Goal: Entertainment & Leisure: Consume media (video, audio)

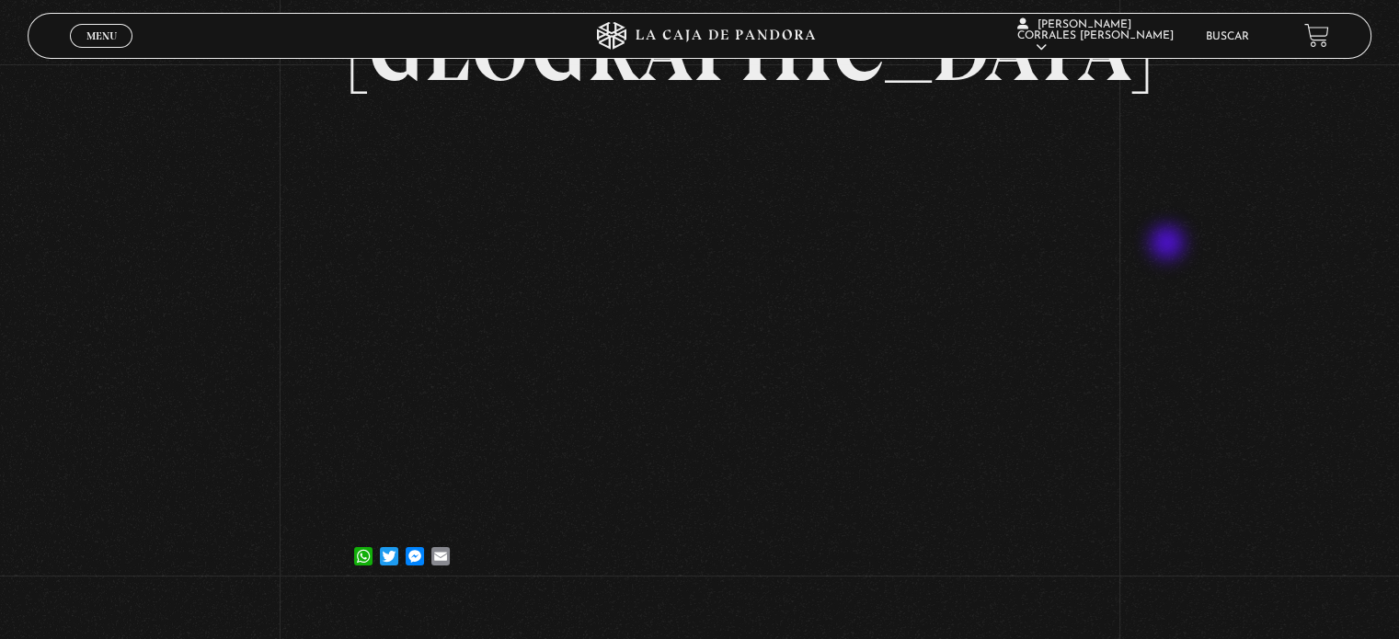
scroll to position [276, 0]
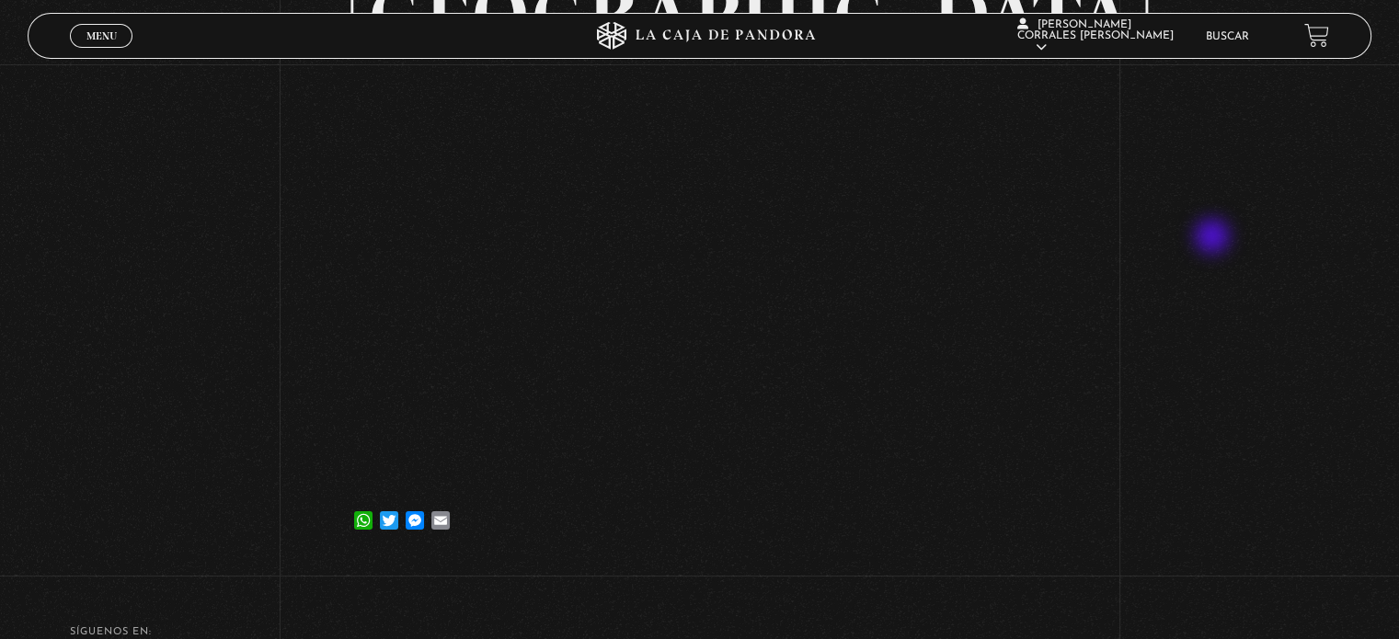
click at [1214, 238] on div "Volver 9 octubre, 2021 Ovnis II Roswel Rusia WhatsApp Twitter Messenger Email" at bounding box center [699, 176] width 1399 height 774
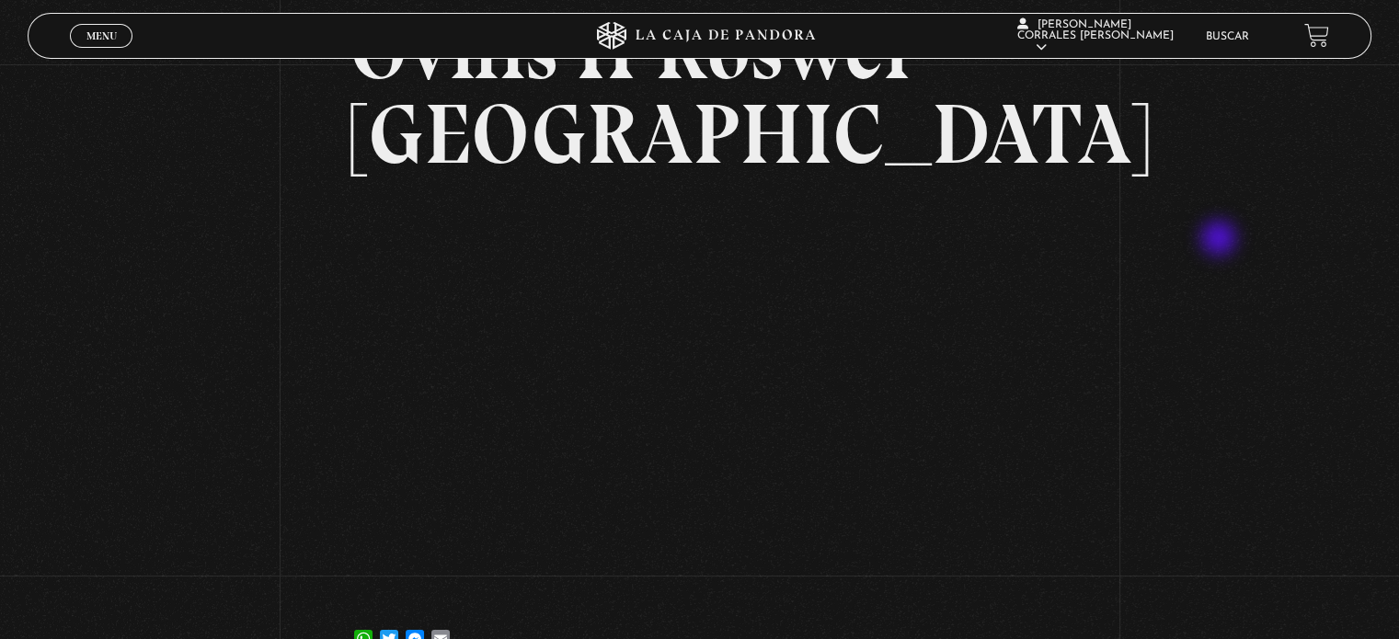
scroll to position [0, 0]
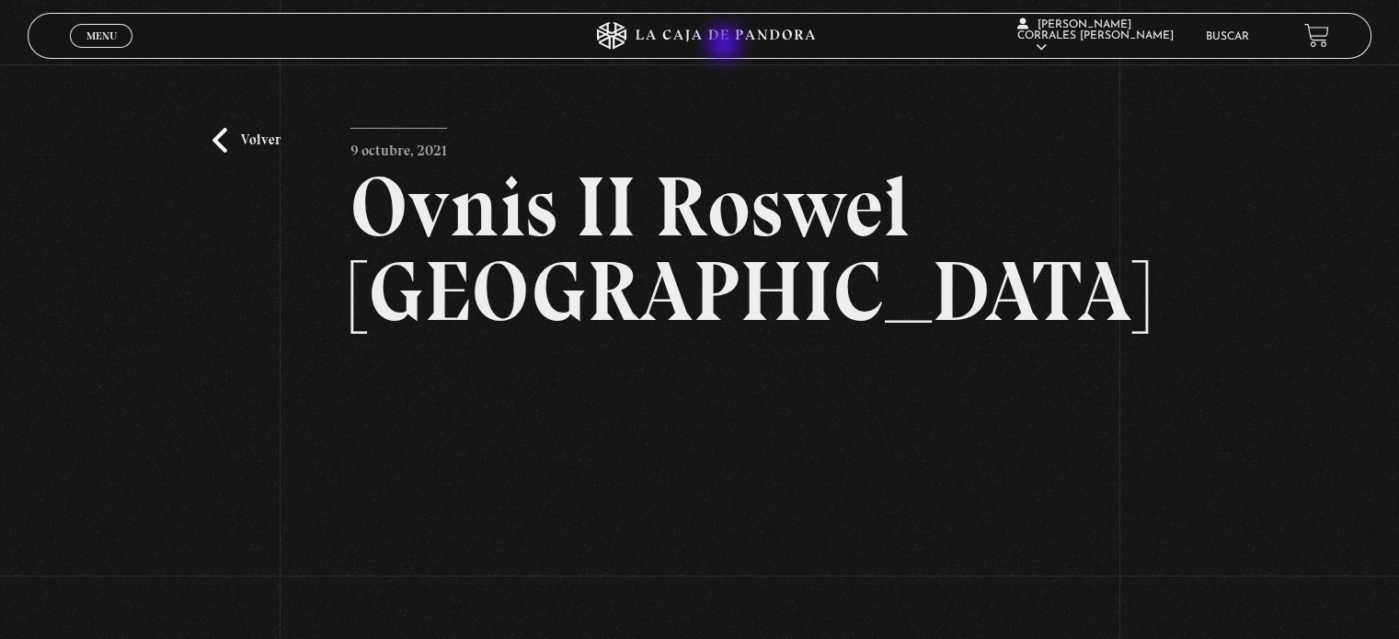
click at [725, 45] on icon at bounding box center [698, 36] width 419 height 28
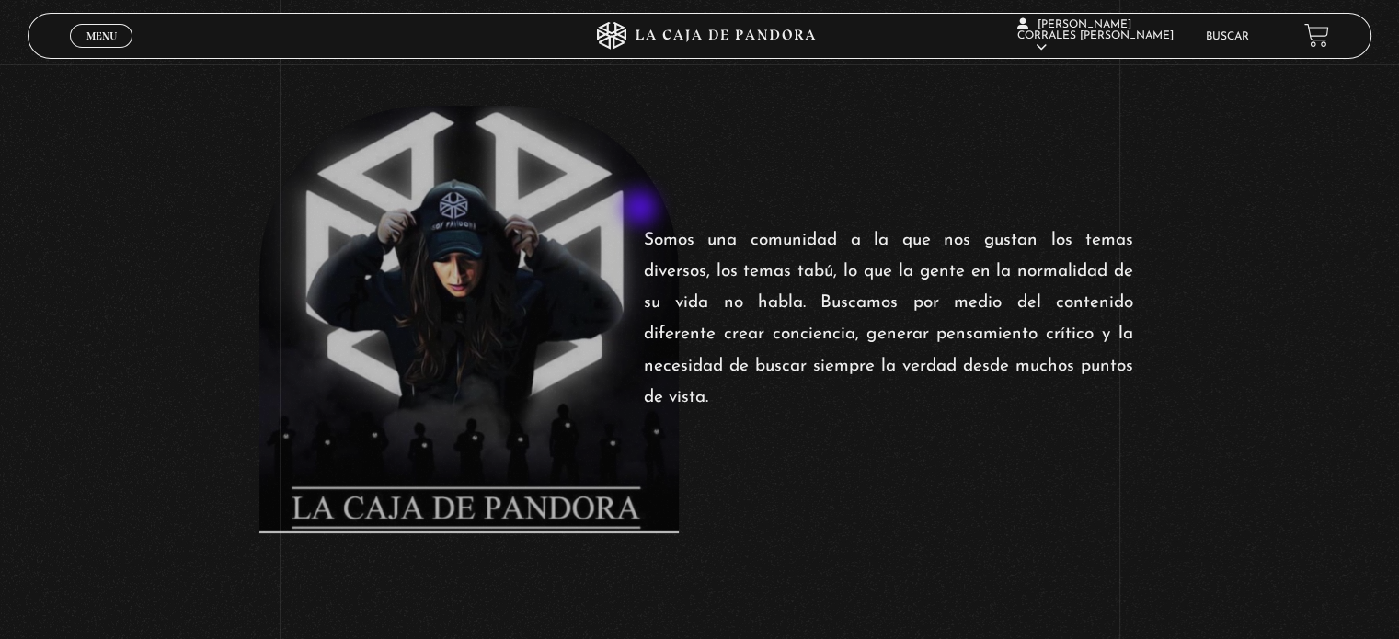
scroll to position [644, 0]
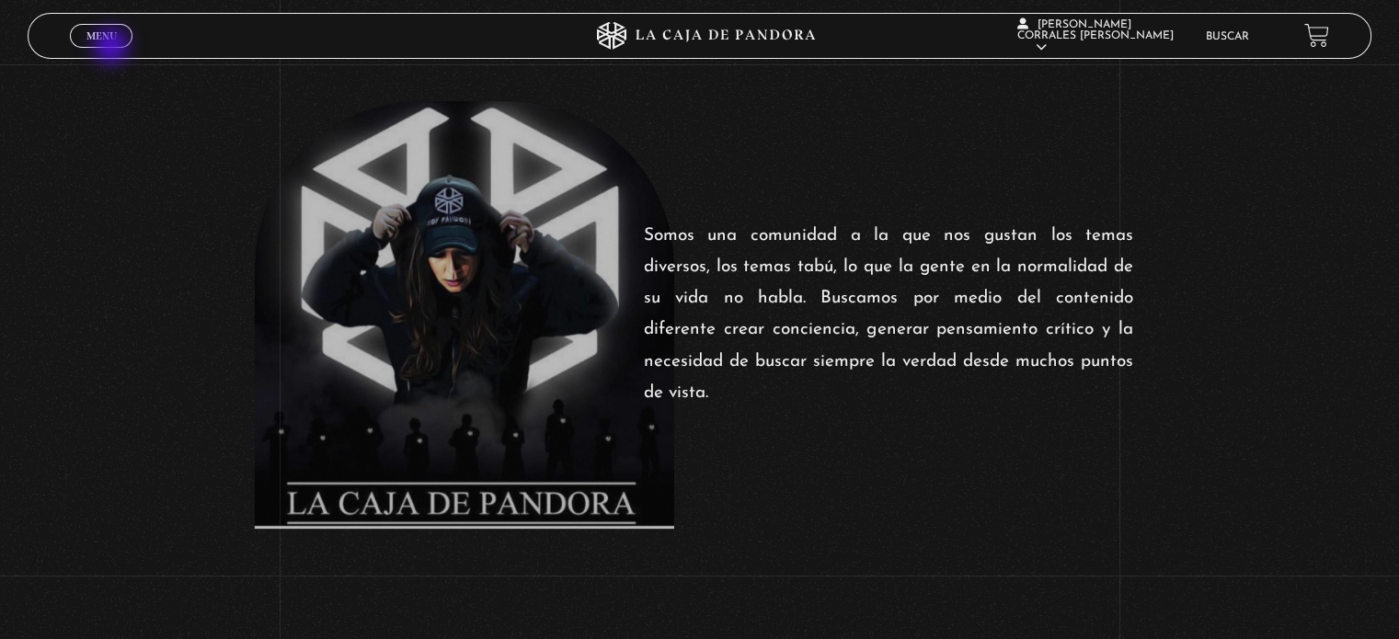
click at [99, 41] on span "Menu" at bounding box center [101, 35] width 30 height 11
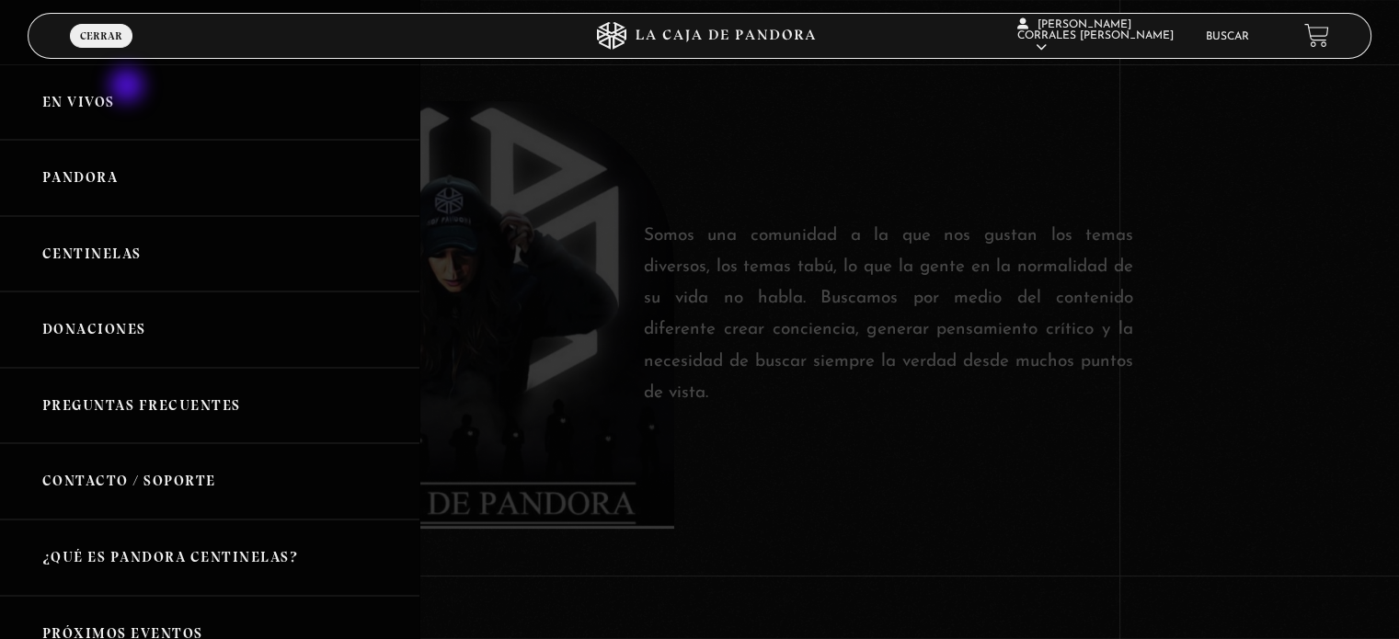
click at [129, 87] on link "En vivos" at bounding box center [209, 102] width 419 height 76
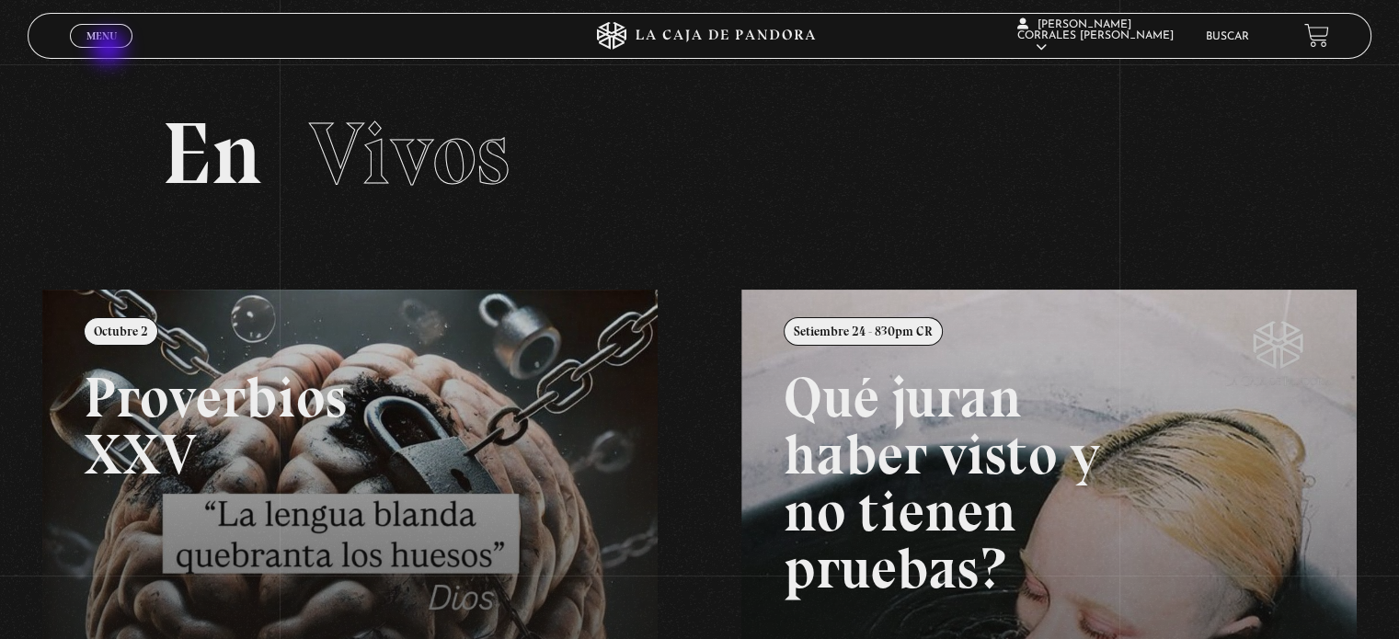
click at [110, 50] on div "Menu Cerrar" at bounding box center [279, 36] width 419 height 44
click at [110, 46] on span "Cerrar" at bounding box center [101, 52] width 43 height 13
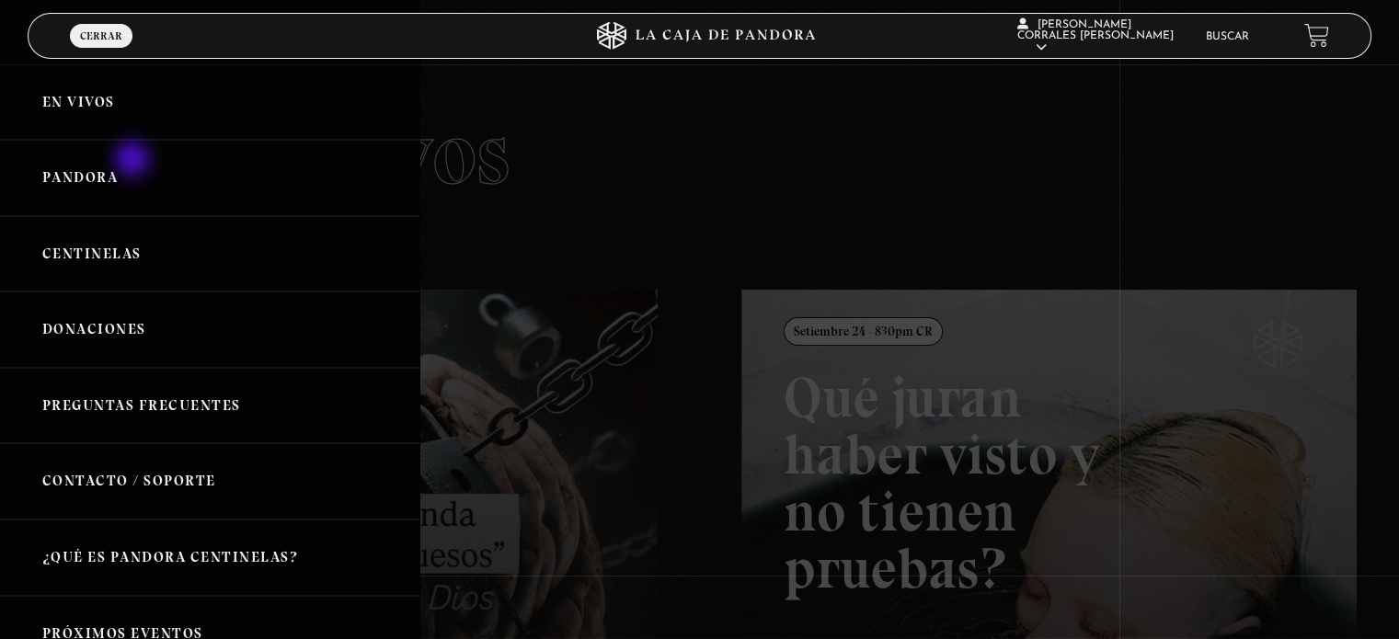
click at [134, 161] on link "Pandora" at bounding box center [209, 178] width 419 height 76
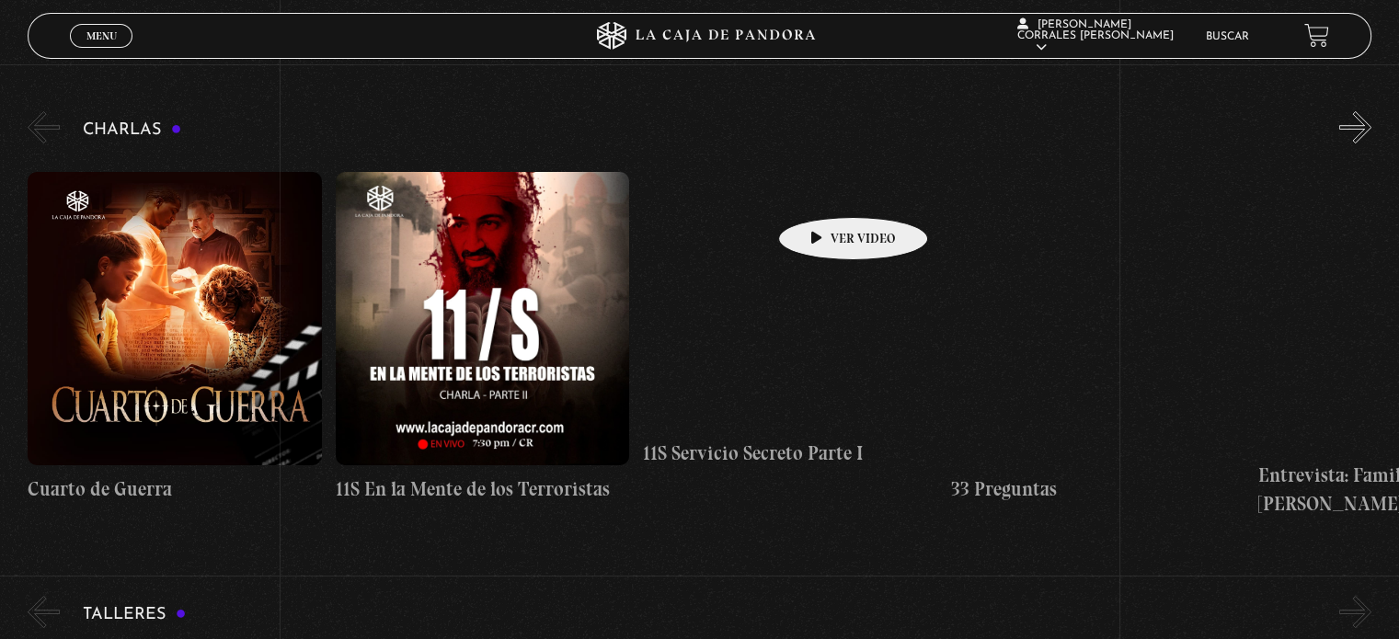
scroll to position [184, 0]
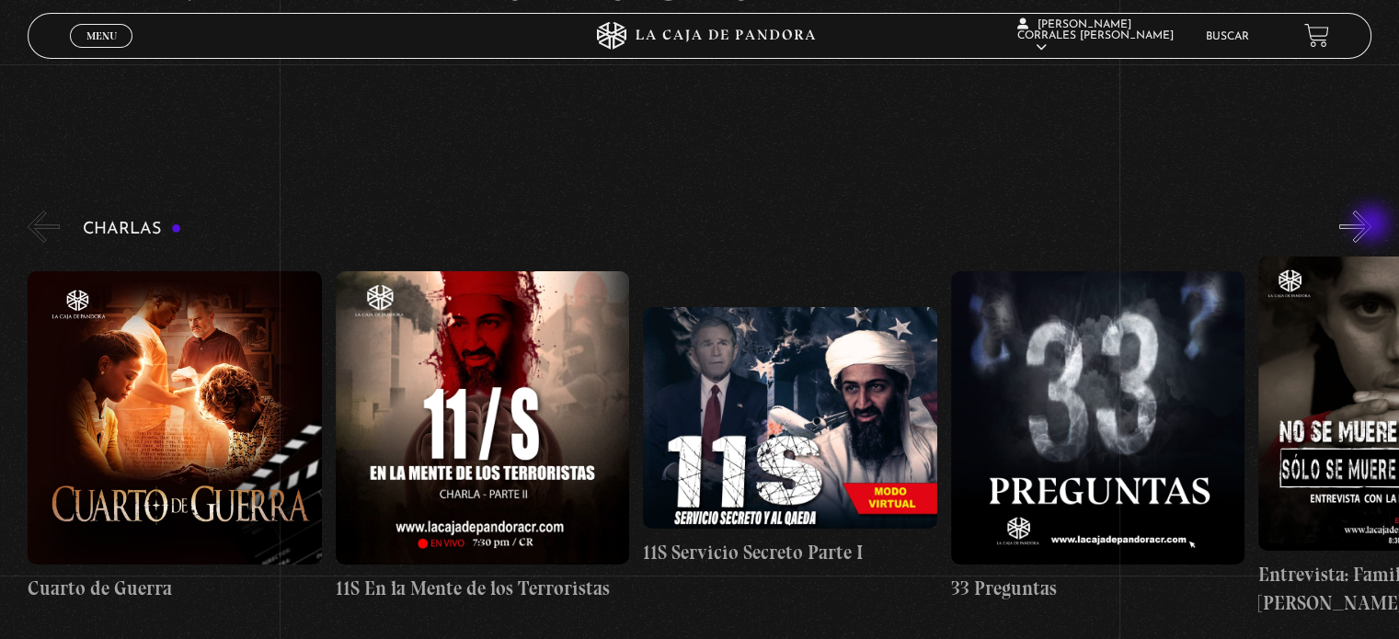
click at [1371, 225] on button "»" at bounding box center [1355, 227] width 32 height 32
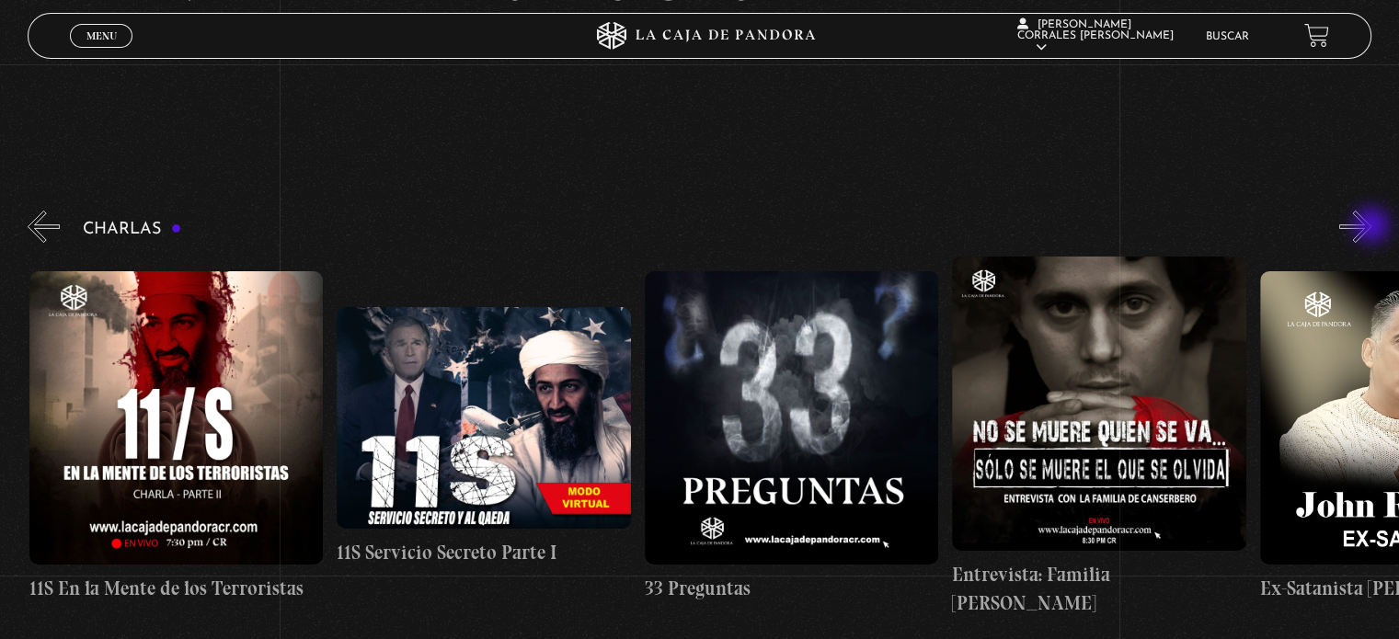
scroll to position [0, 307]
click at [1371, 227] on button "»" at bounding box center [1355, 227] width 32 height 32
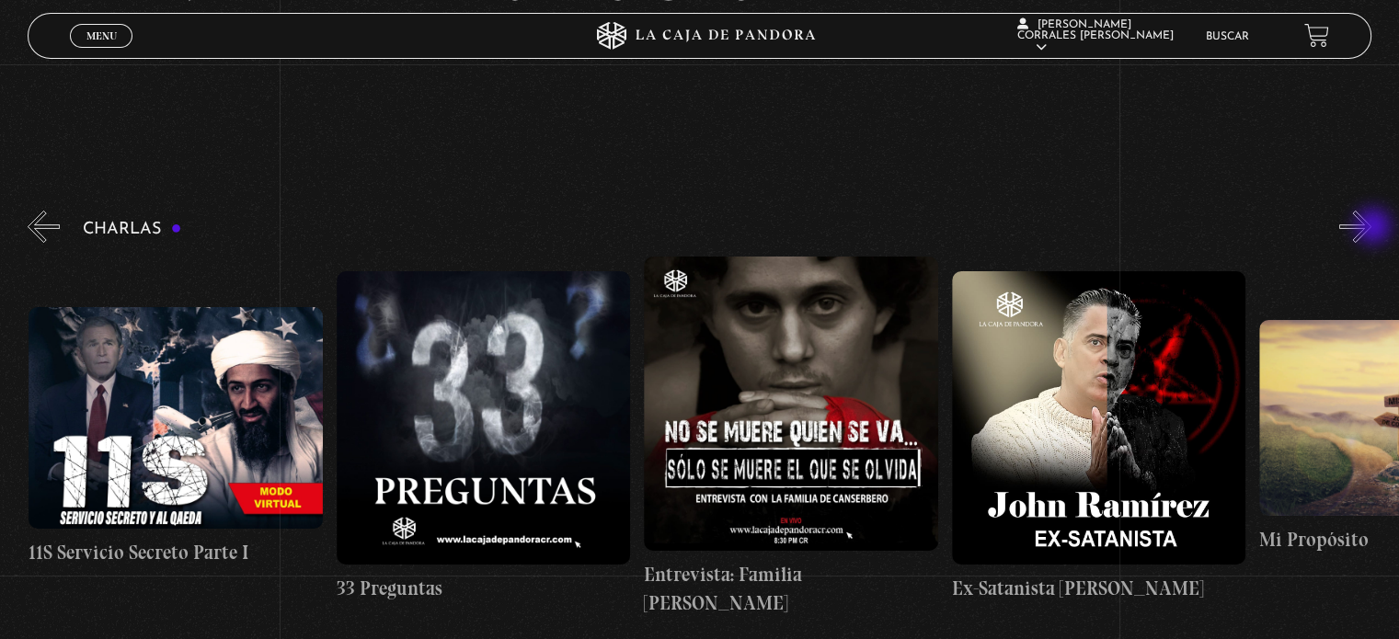
click at [1371, 228] on button "»" at bounding box center [1355, 227] width 32 height 32
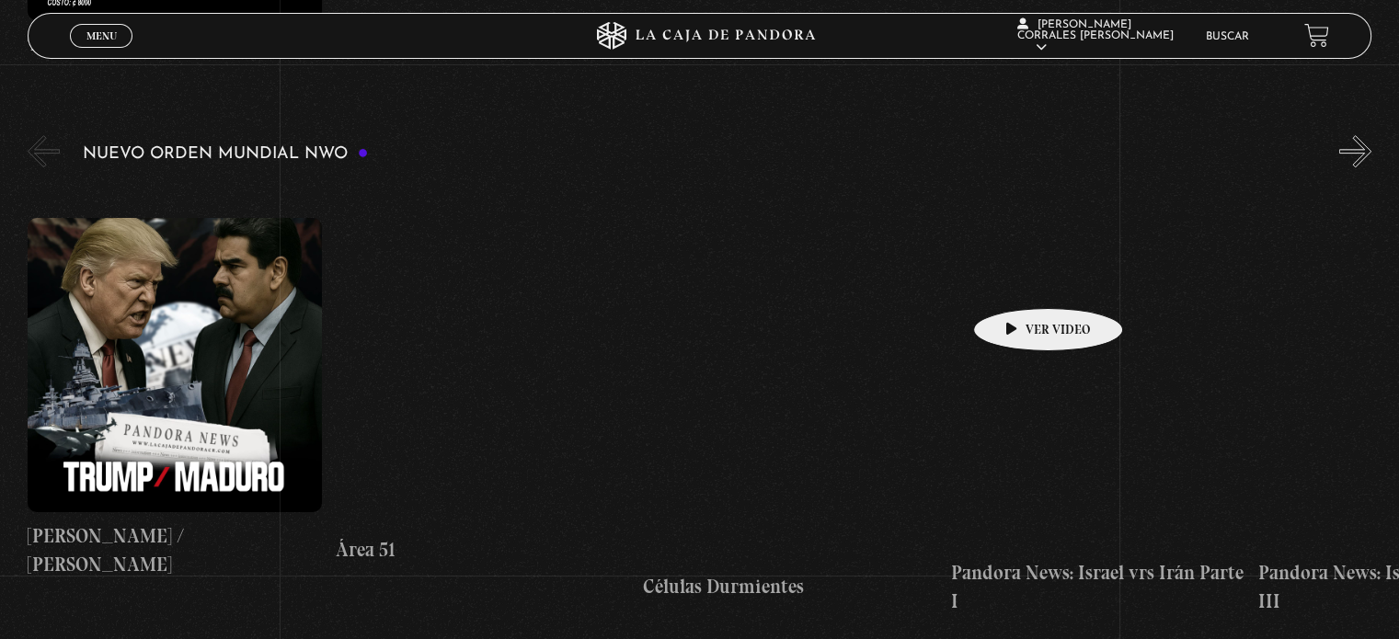
scroll to position [1287, 0]
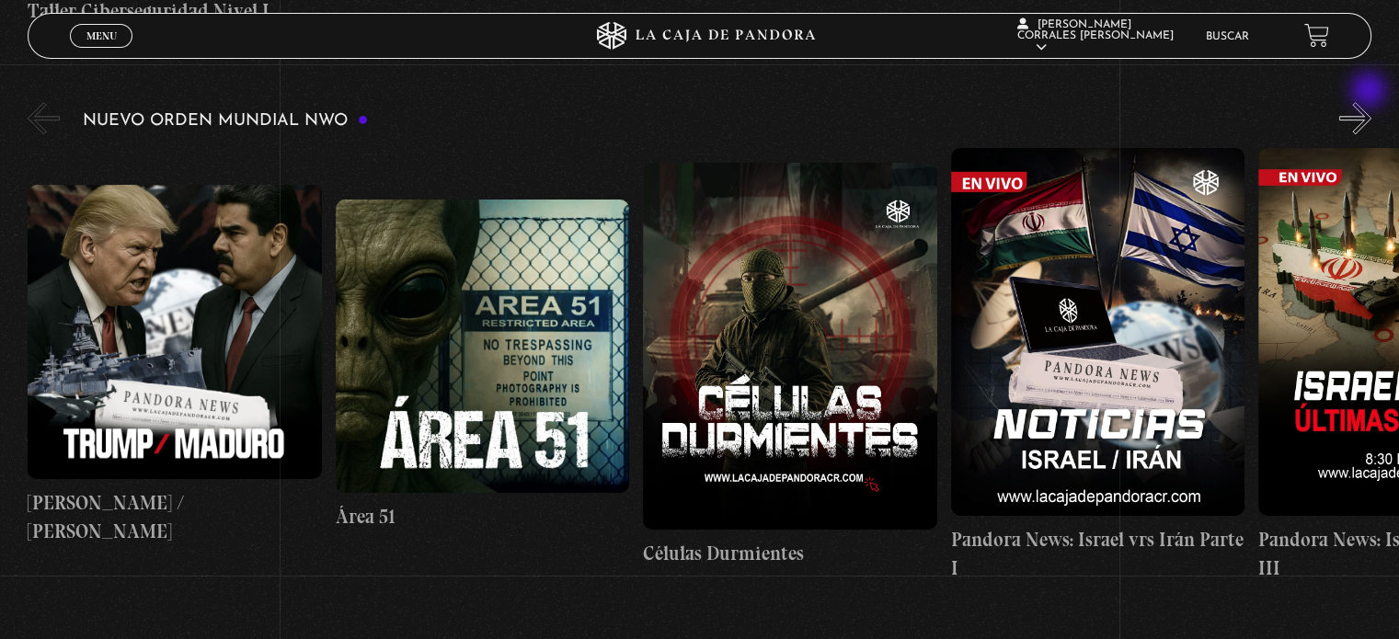
click at [1370, 102] on button "»" at bounding box center [1355, 118] width 32 height 32
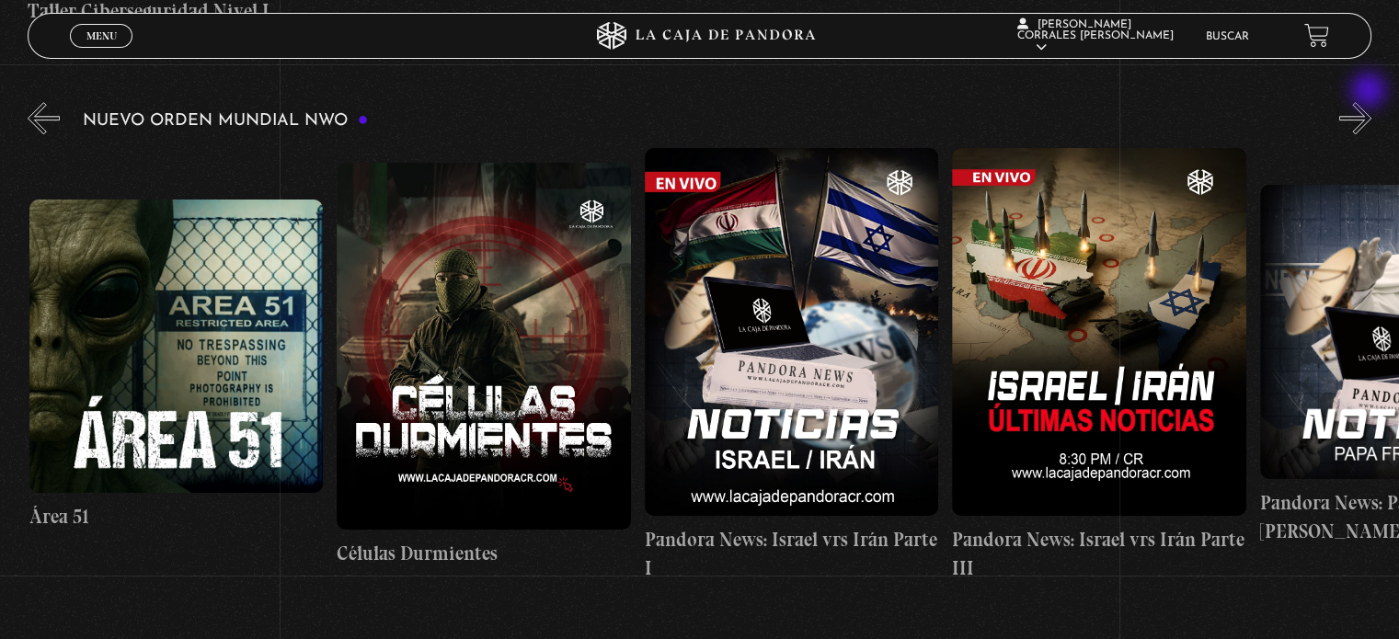
scroll to position [0, 307]
click at [1370, 102] on button "»" at bounding box center [1355, 118] width 32 height 32
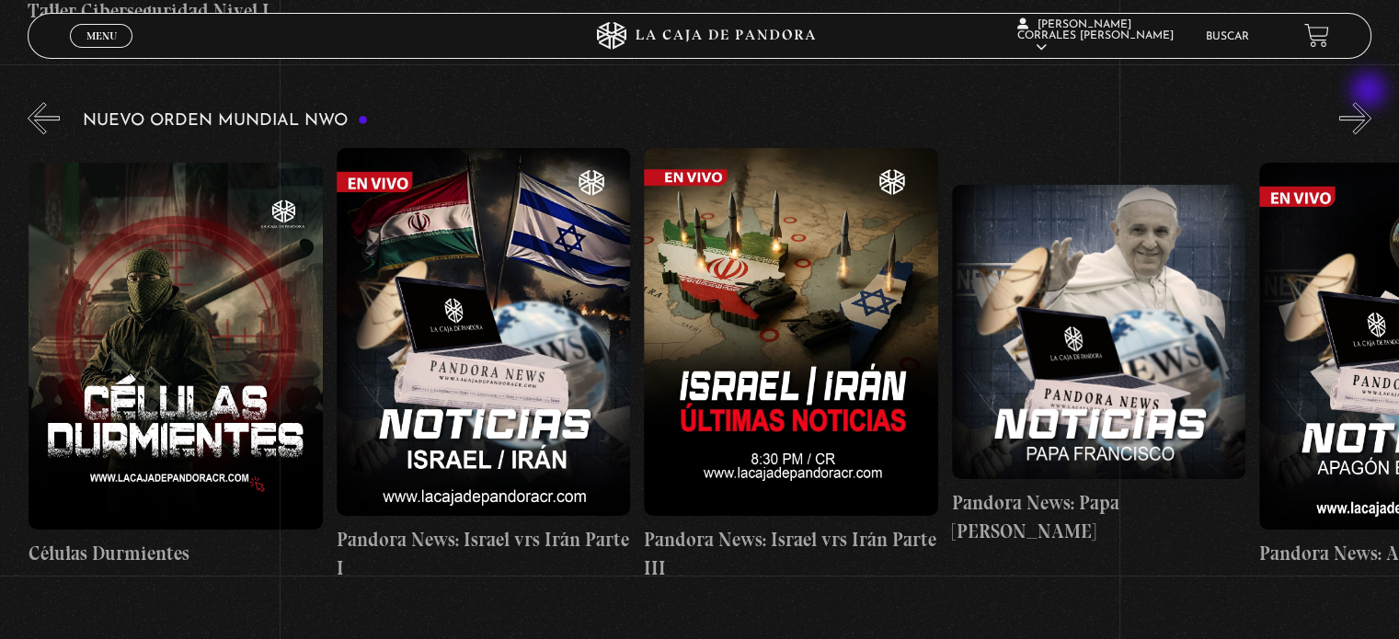
scroll to position [0, 614]
click at [1370, 102] on button "»" at bounding box center [1355, 118] width 32 height 32
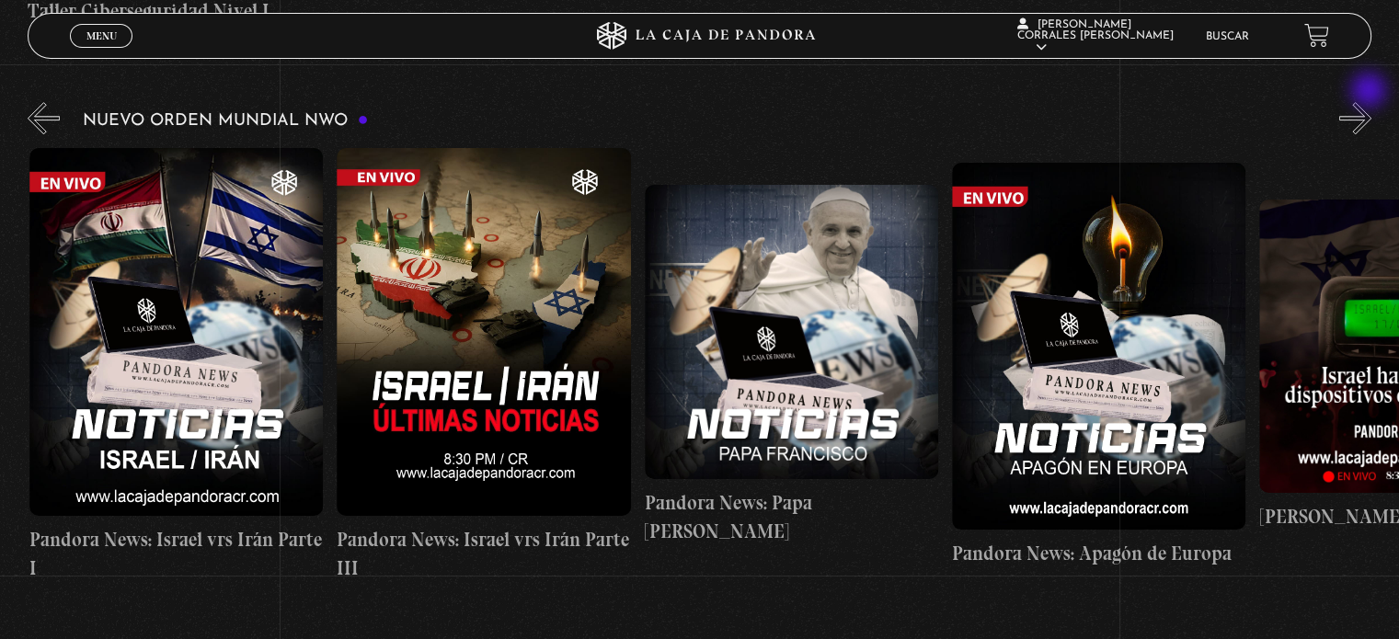
click at [1370, 102] on button "»" at bounding box center [1355, 118] width 32 height 32
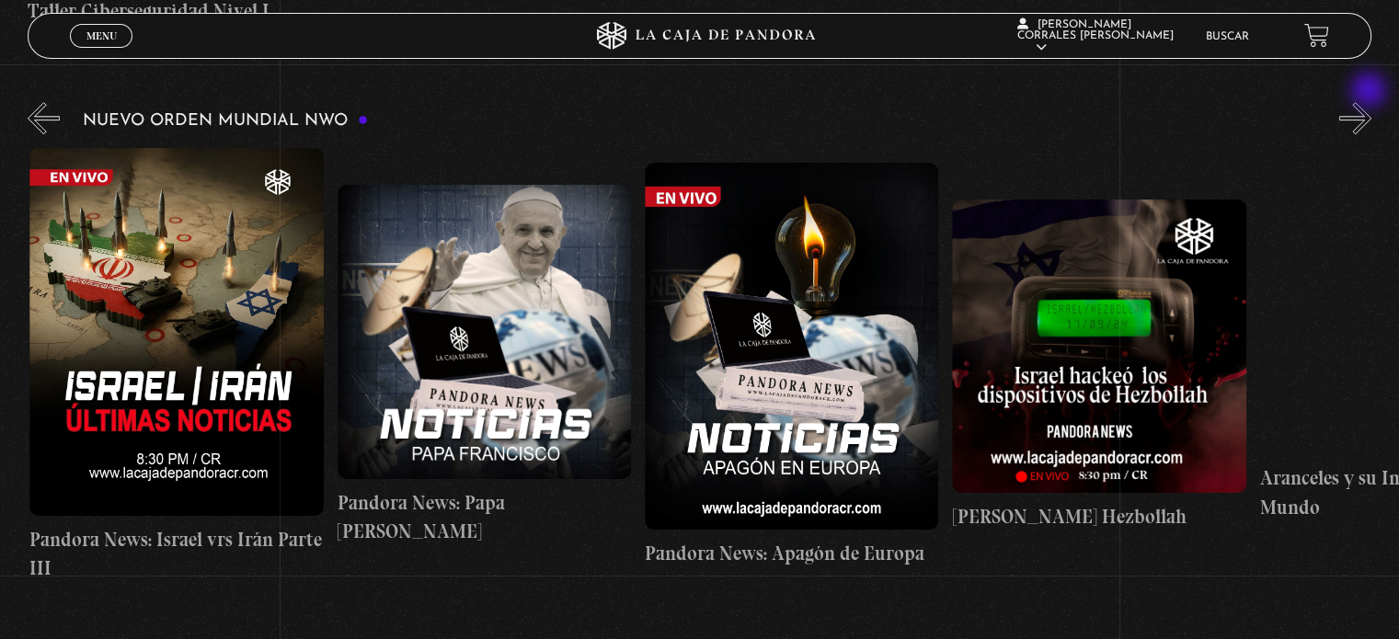
scroll to position [0, 1229]
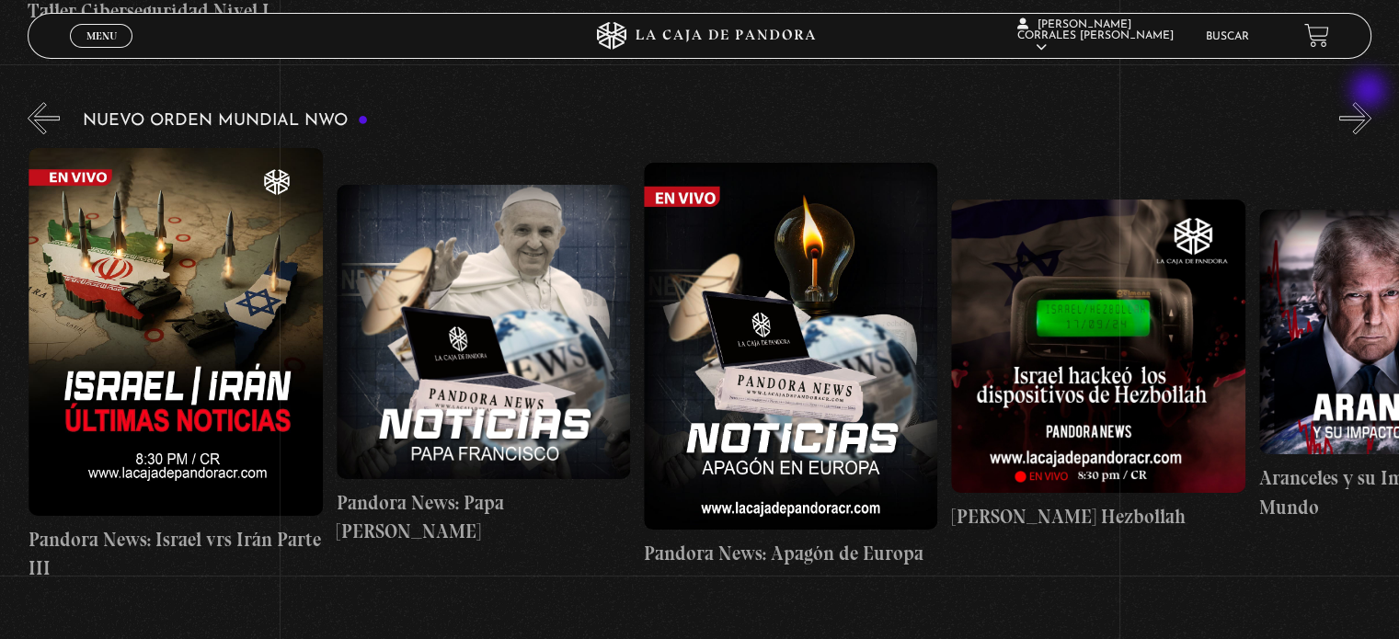
click at [1370, 102] on button "»" at bounding box center [1355, 118] width 32 height 32
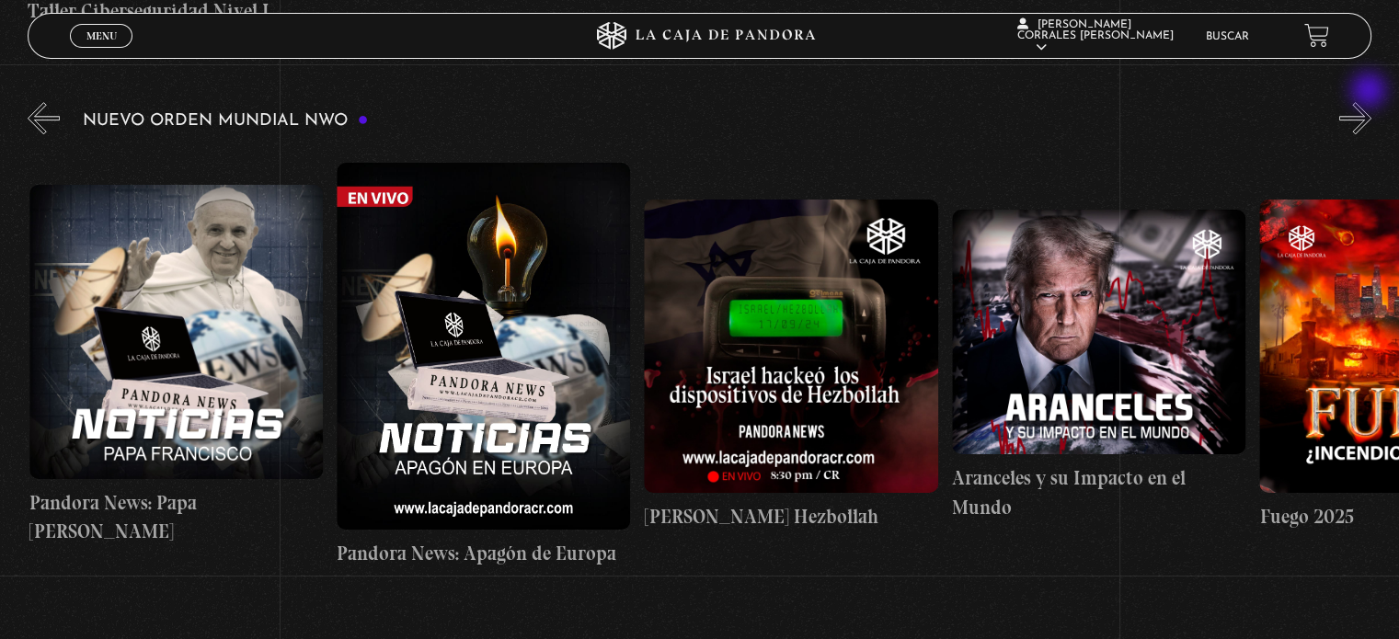
click at [1370, 102] on button "»" at bounding box center [1355, 118] width 32 height 32
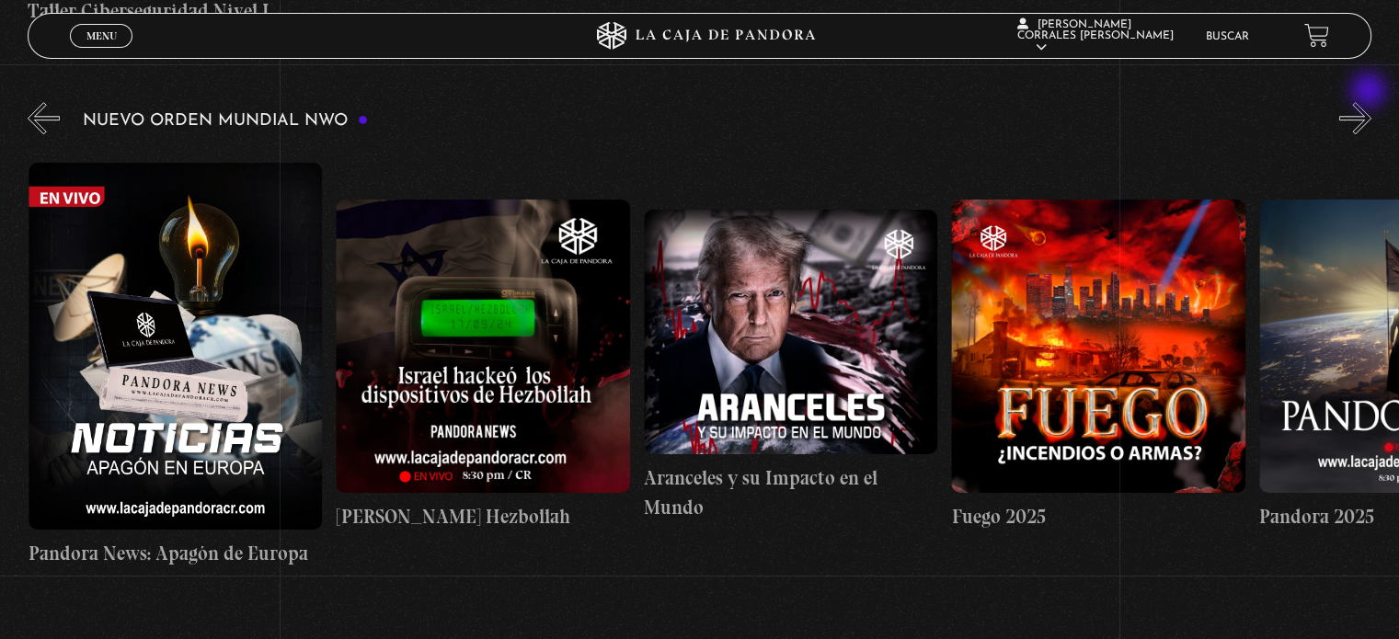
click at [1370, 102] on button "»" at bounding box center [1355, 118] width 32 height 32
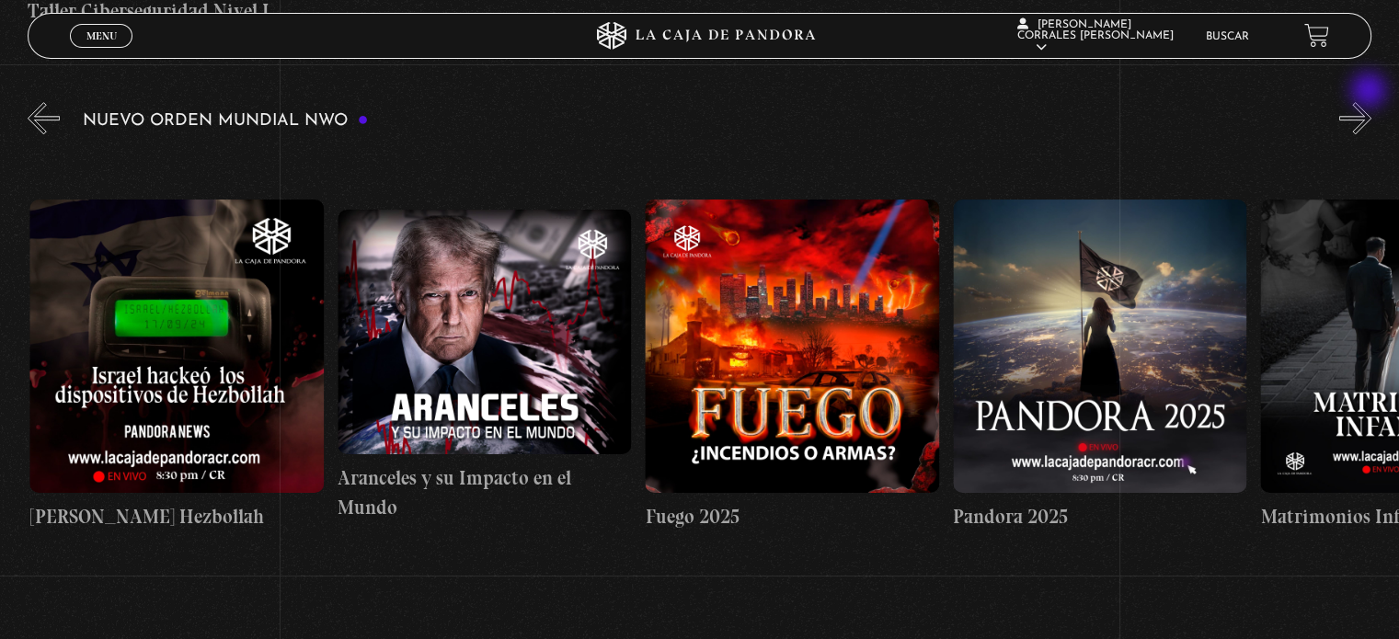
scroll to position [0, 2152]
click at [1370, 102] on button "»" at bounding box center [1355, 118] width 32 height 32
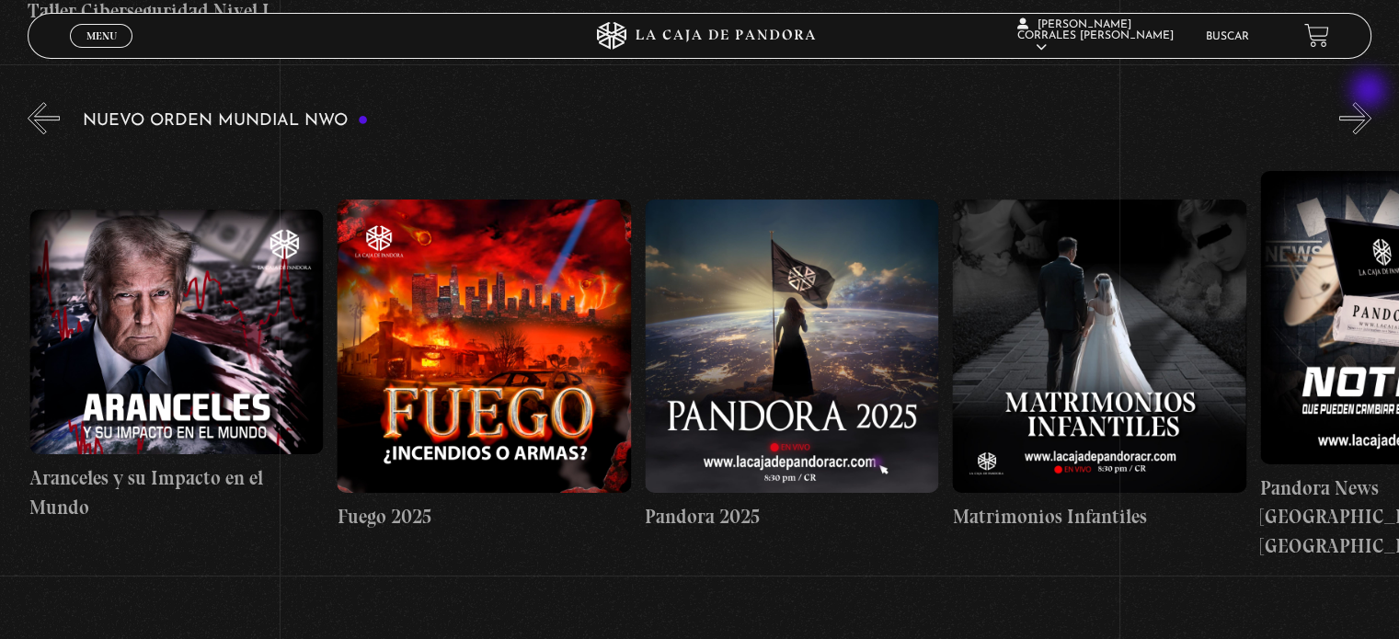
scroll to position [0, 2460]
click at [1371, 102] on button "»" at bounding box center [1355, 118] width 32 height 32
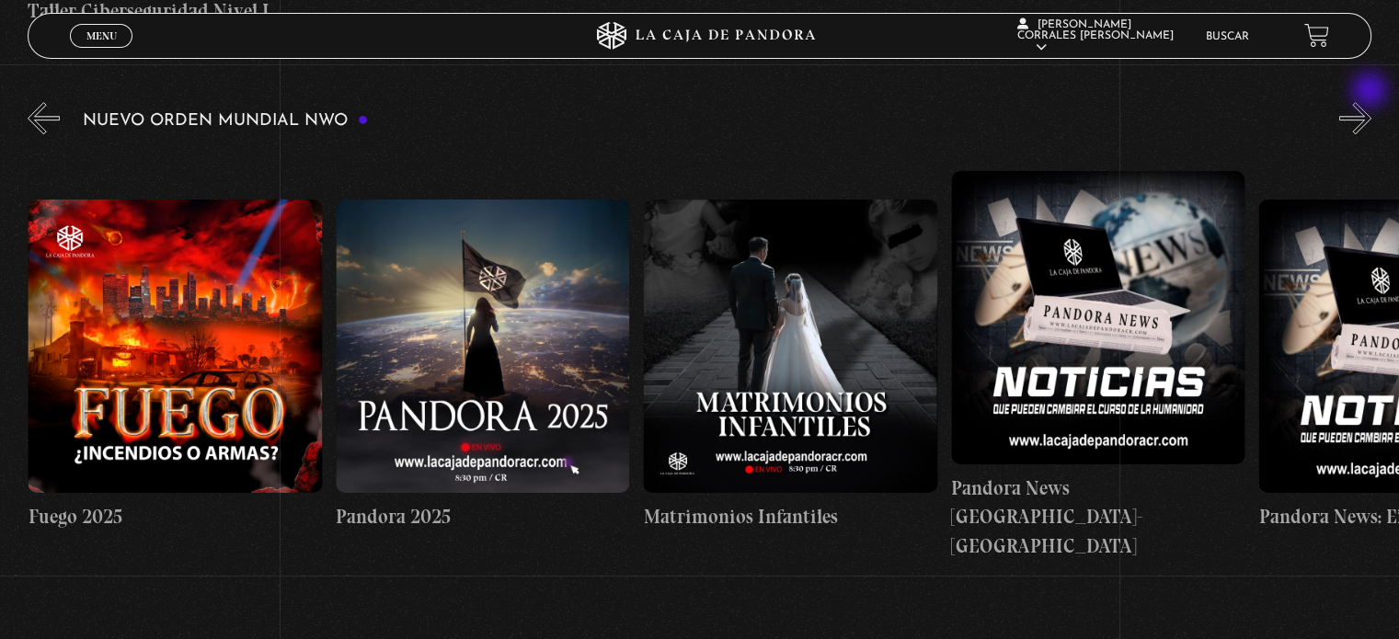
click at [1371, 102] on button "»" at bounding box center [1355, 118] width 32 height 32
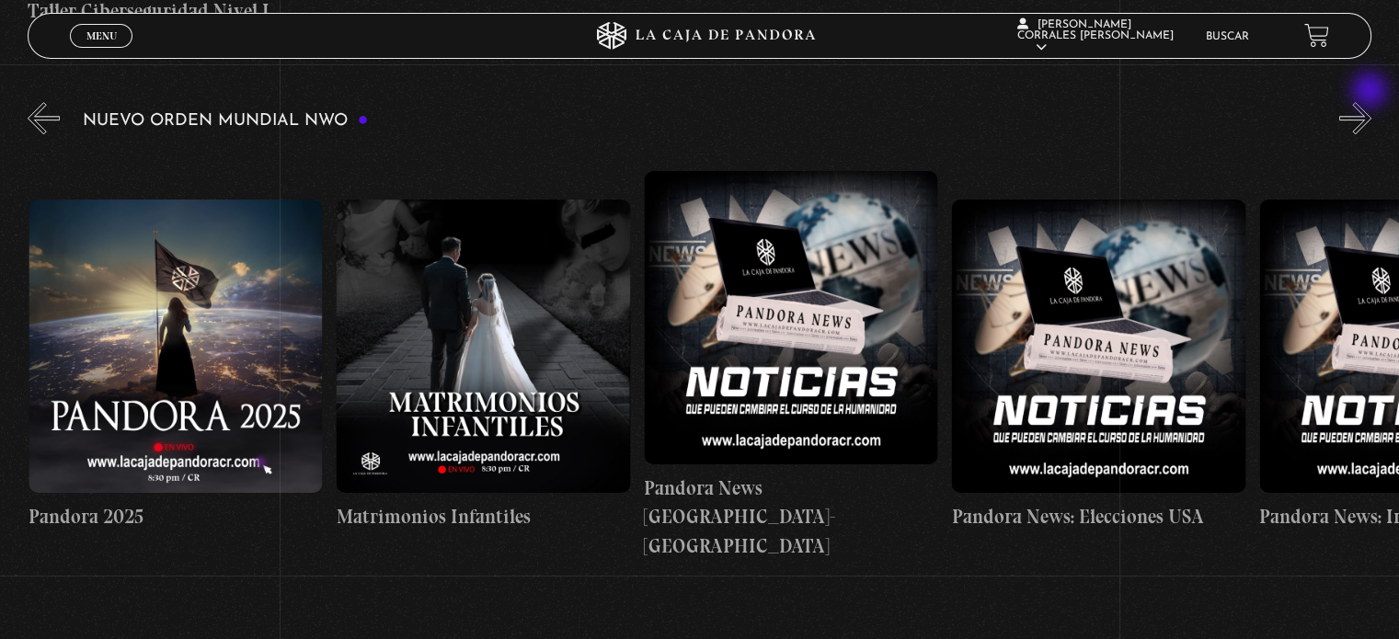
scroll to position [0, 3075]
click at [1371, 102] on button "»" at bounding box center [1355, 118] width 32 height 32
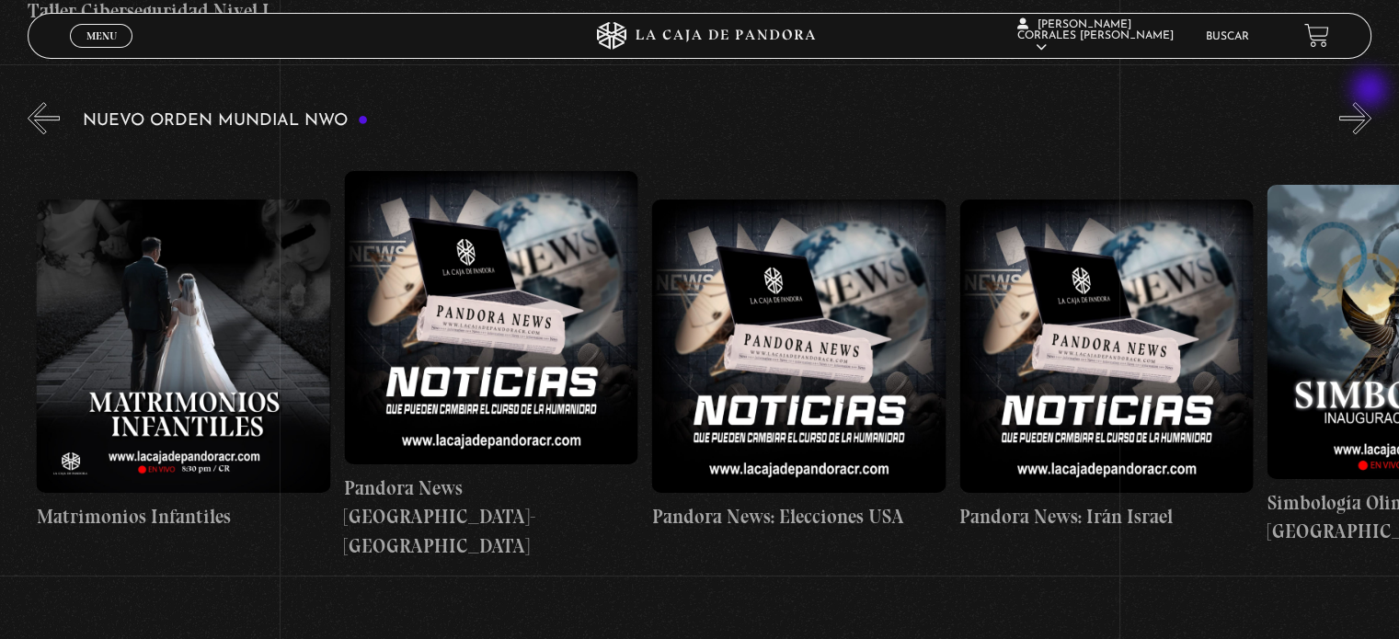
click at [1371, 102] on button "»" at bounding box center [1355, 118] width 32 height 32
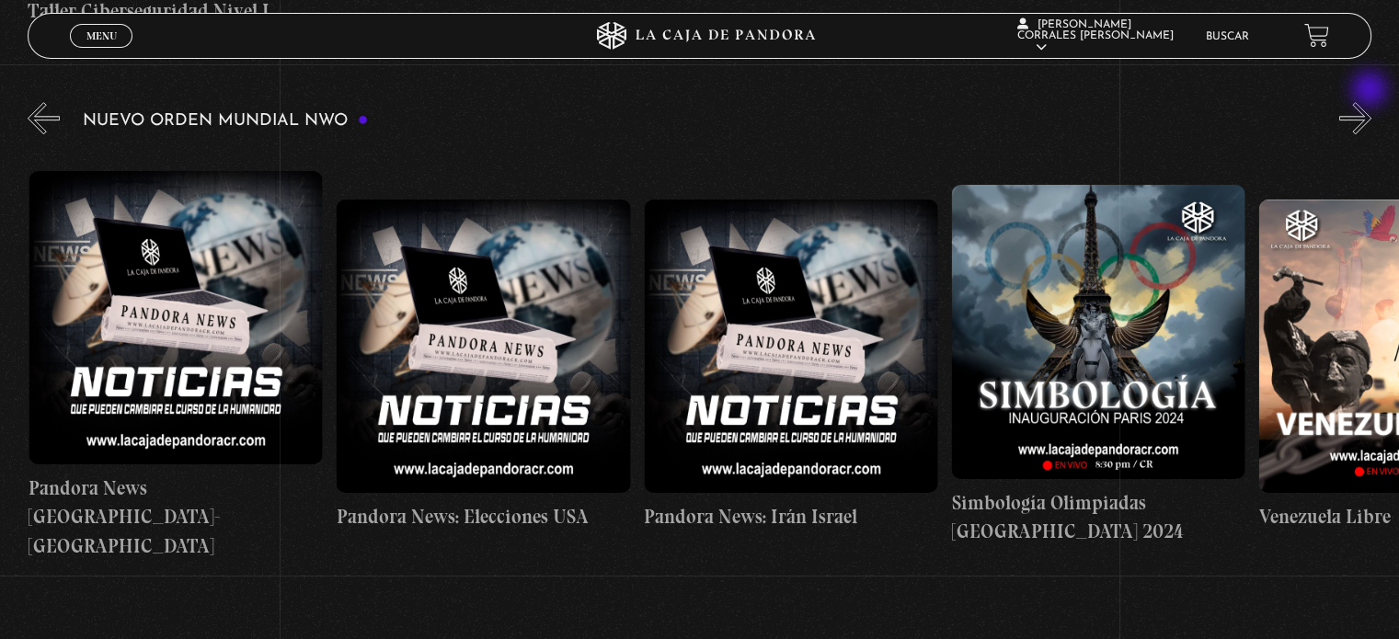
click at [1371, 102] on button "»" at bounding box center [1355, 118] width 32 height 32
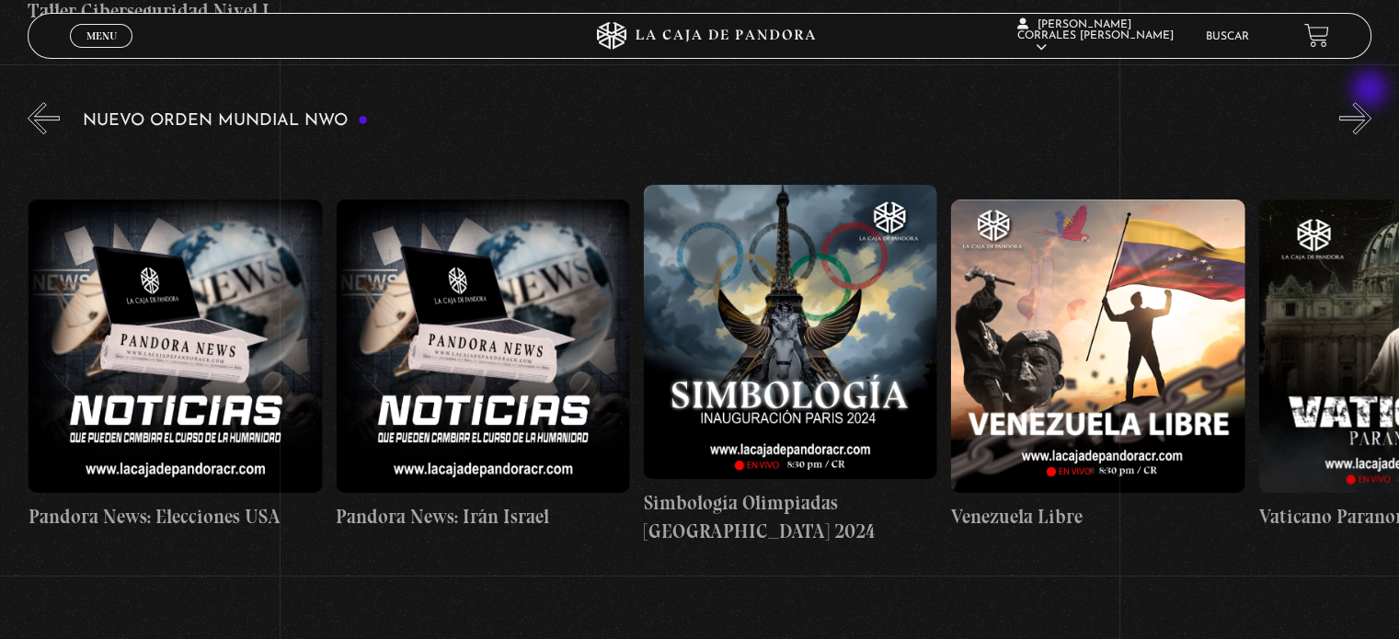
click at [1371, 102] on button "»" at bounding box center [1355, 118] width 32 height 32
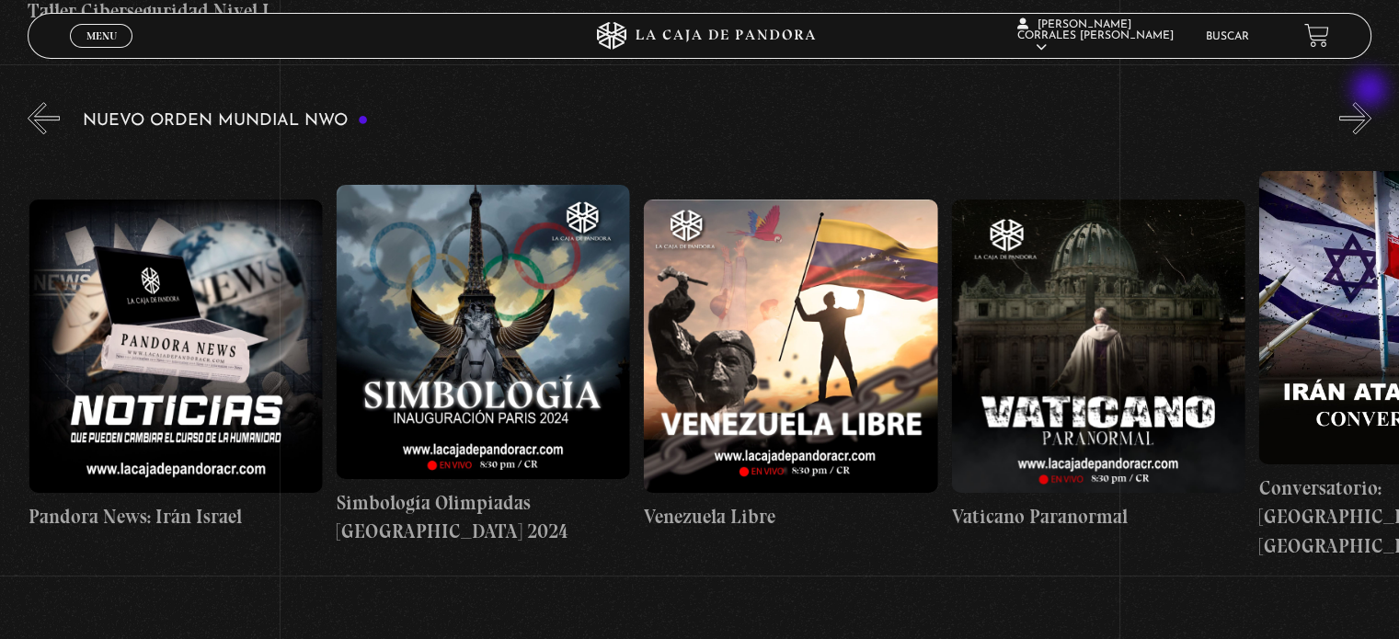
click at [1371, 102] on button "»" at bounding box center [1355, 118] width 32 height 32
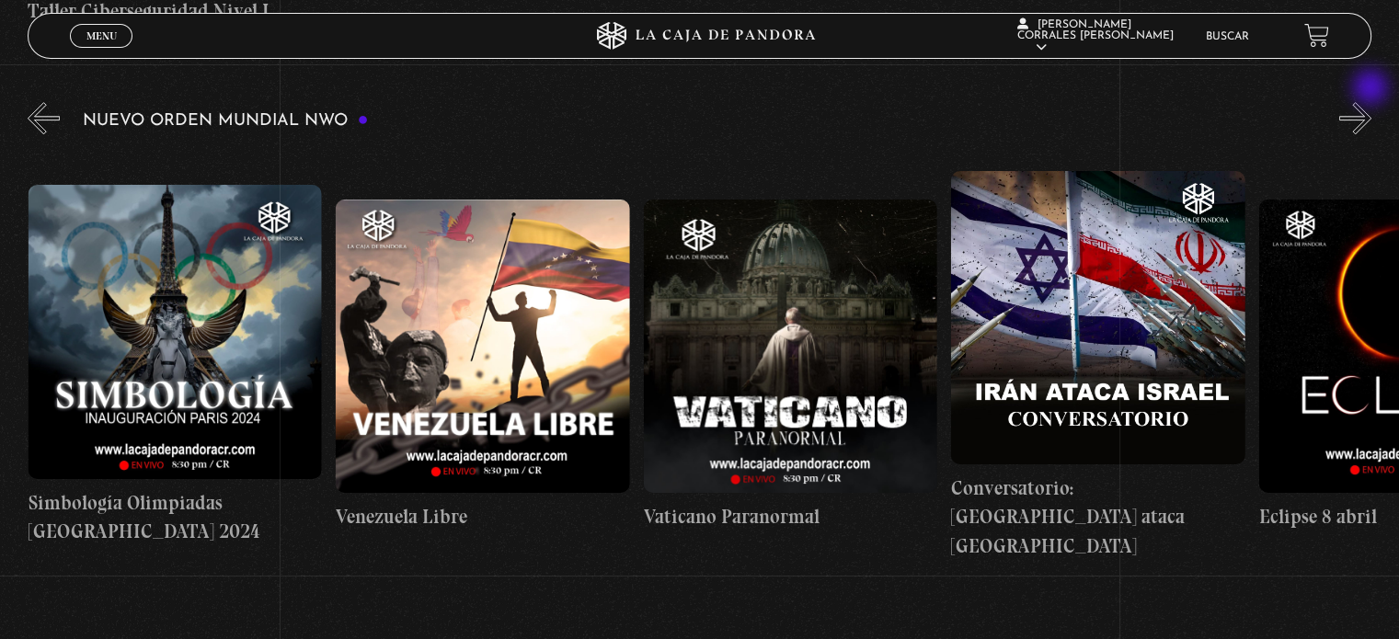
scroll to position [0, 4612]
click at [1371, 102] on button "»" at bounding box center [1355, 118] width 32 height 32
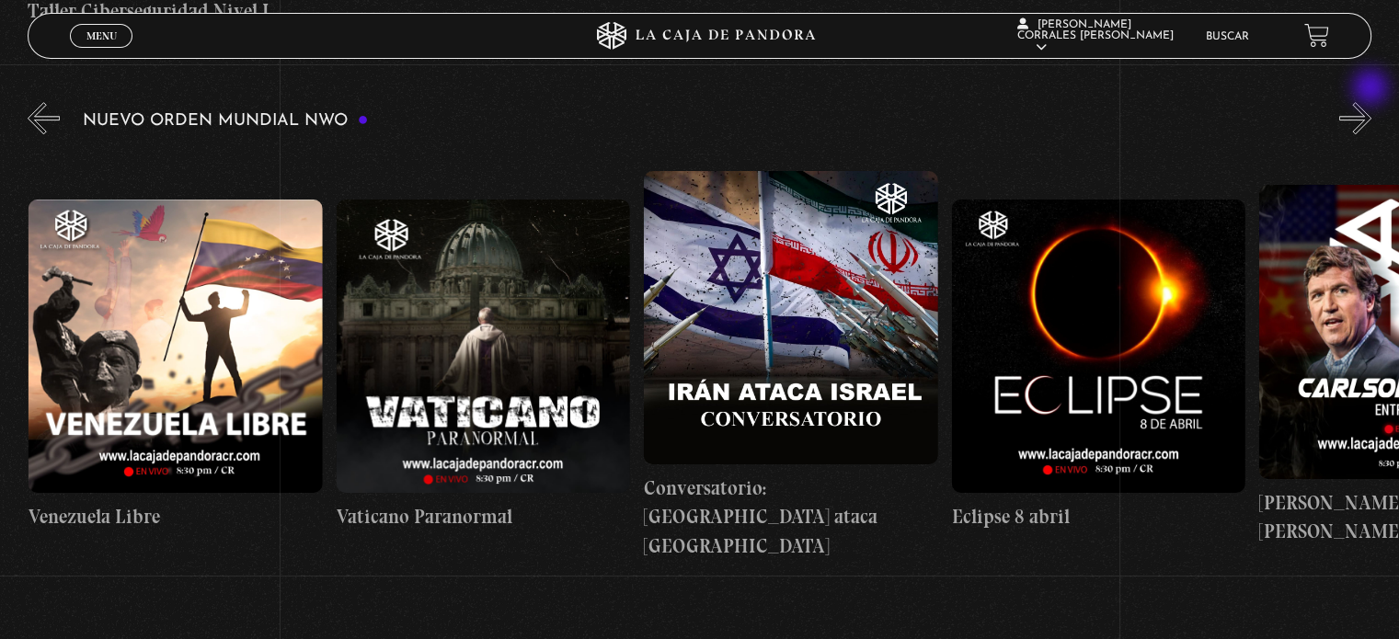
click at [1371, 102] on button "»" at bounding box center [1355, 118] width 32 height 32
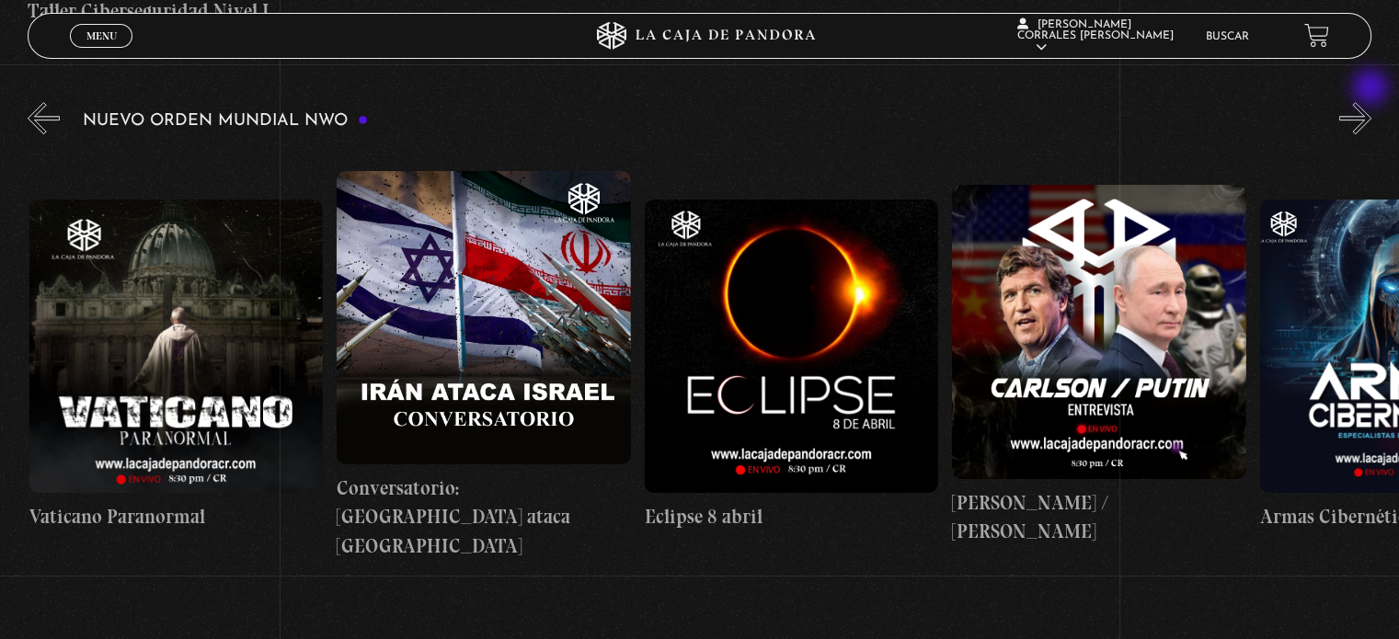
scroll to position [0, 5227]
click at [1370, 102] on button "»" at bounding box center [1355, 118] width 32 height 32
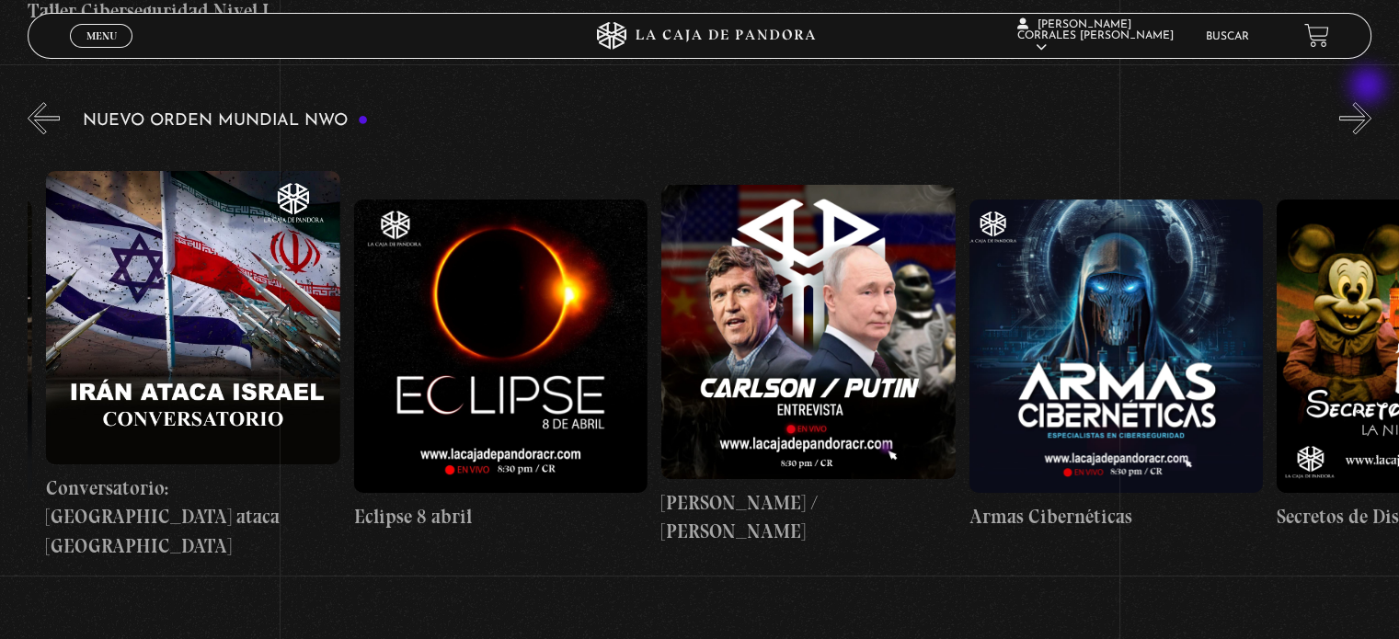
click at [1369, 102] on button "»" at bounding box center [1355, 118] width 32 height 32
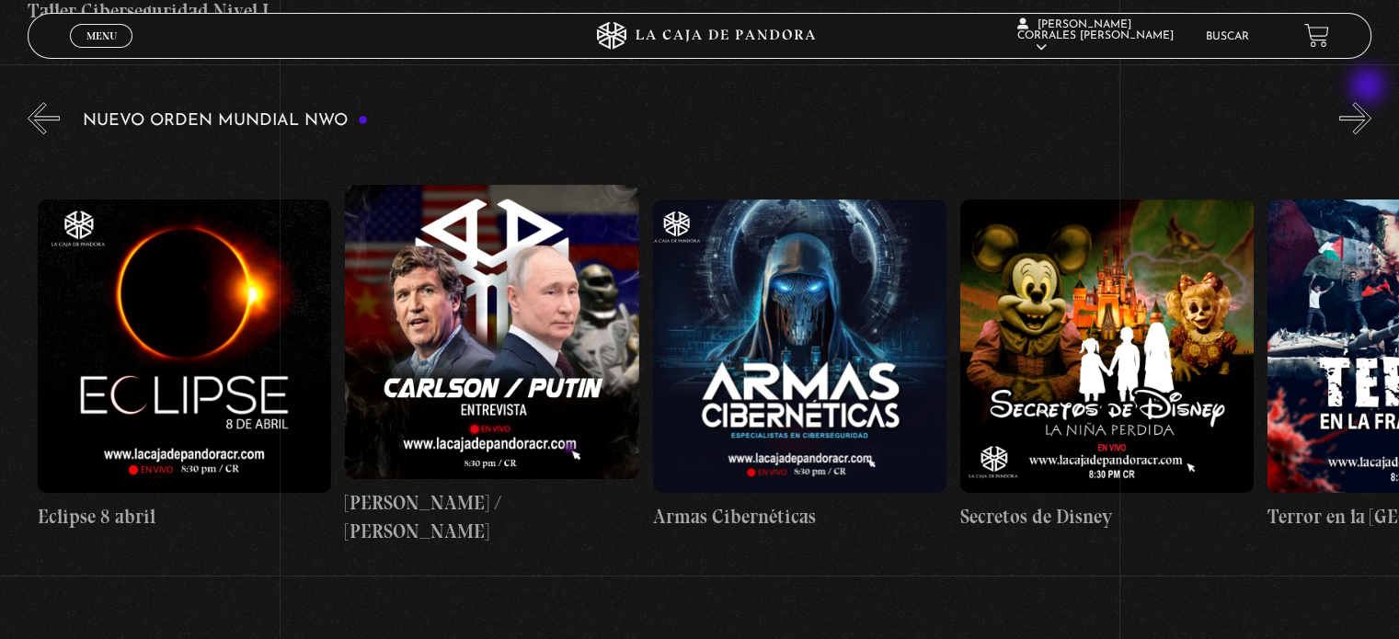
click at [1369, 102] on button "»" at bounding box center [1355, 118] width 32 height 32
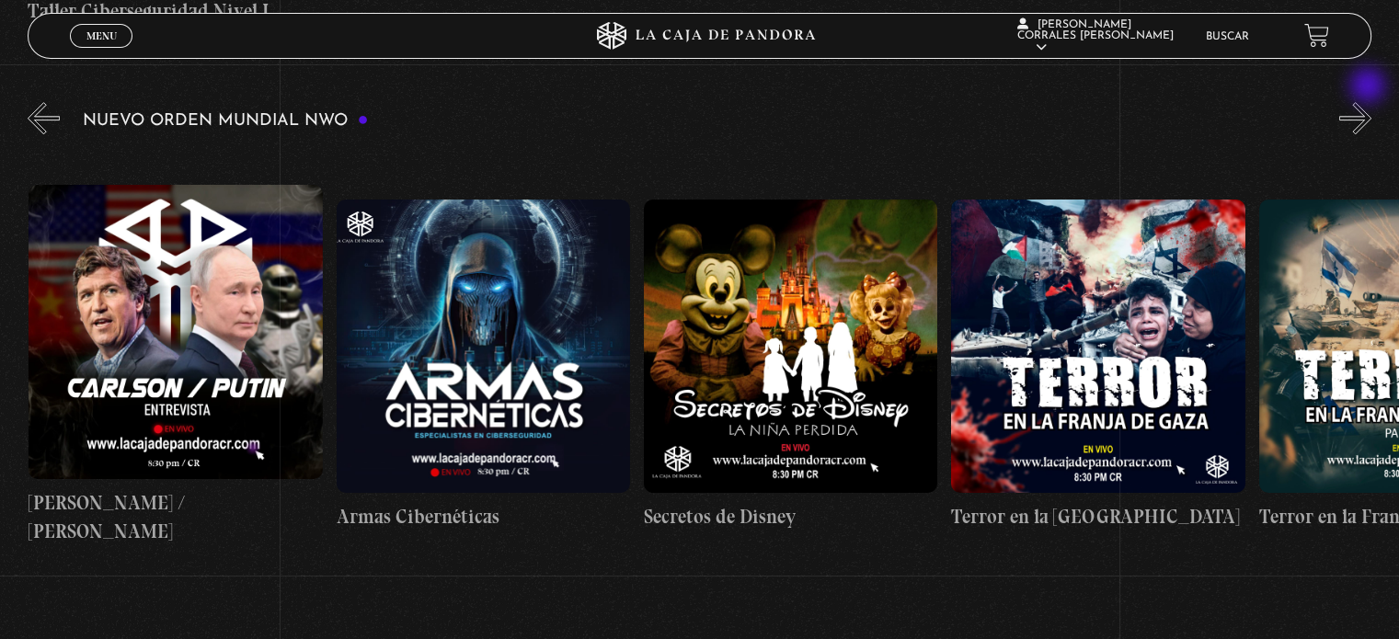
scroll to position [0, 6149]
click at [1369, 102] on button "»" at bounding box center [1355, 118] width 32 height 32
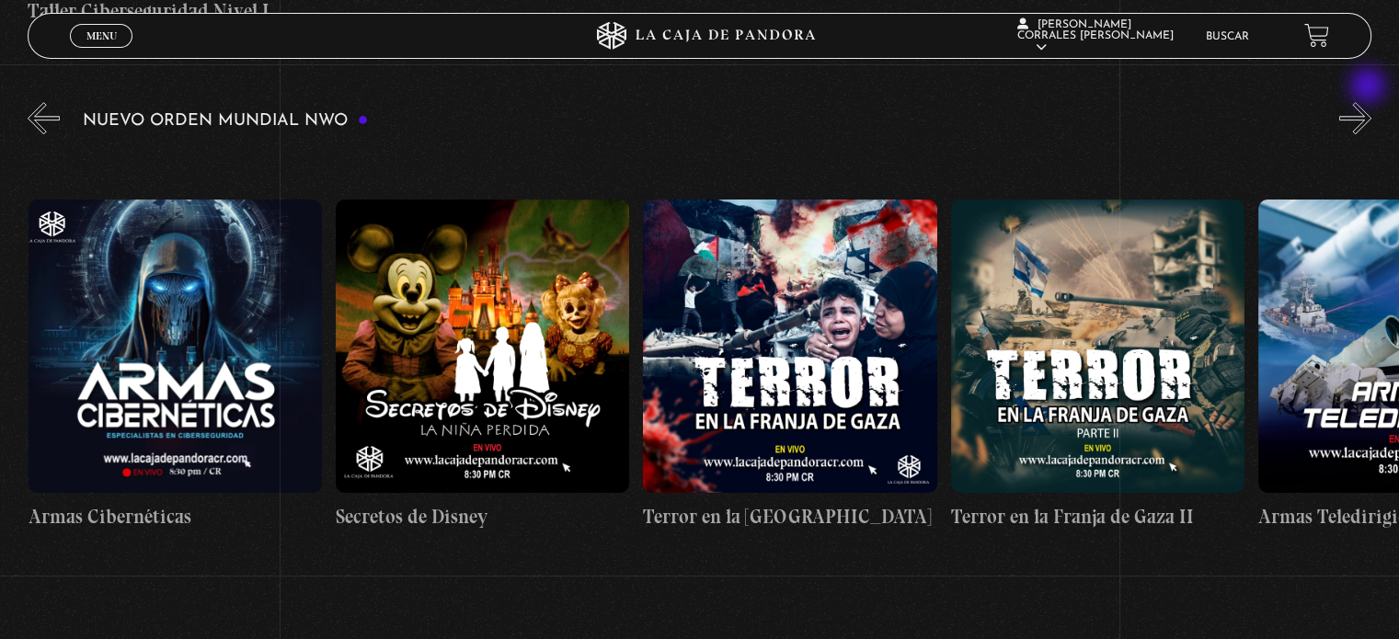
click at [1369, 102] on button "»" at bounding box center [1355, 118] width 32 height 32
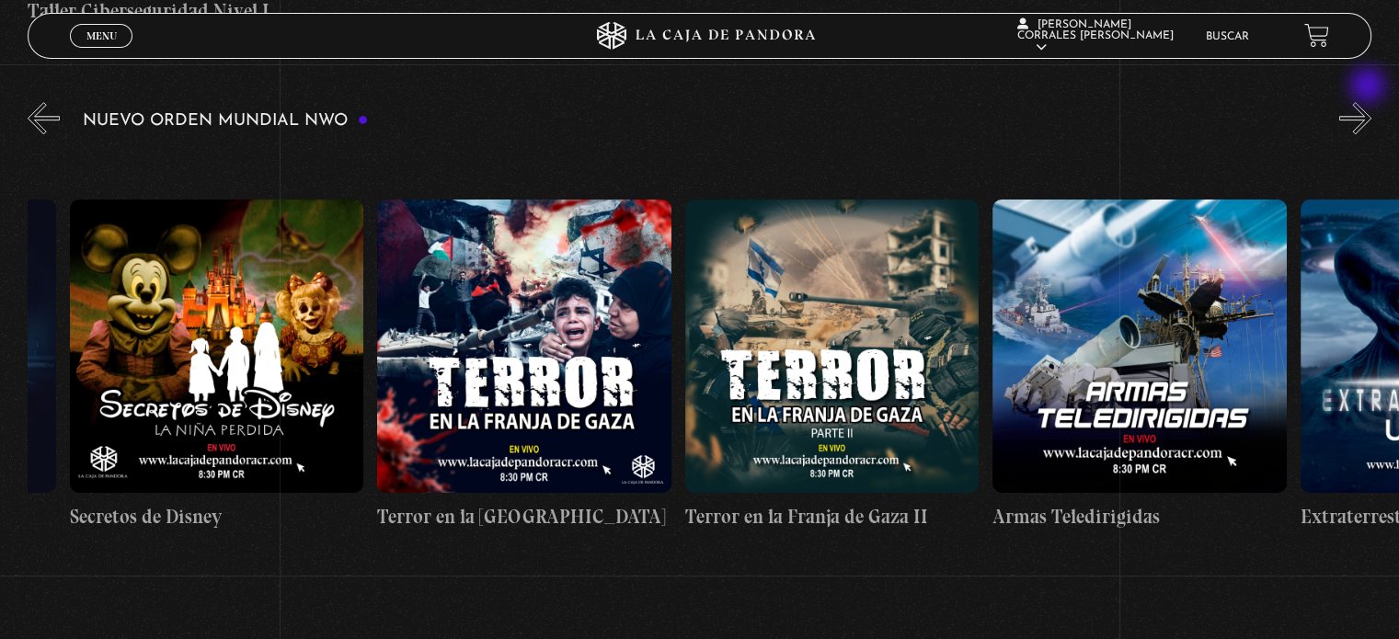
click at [1369, 102] on button "»" at bounding box center [1355, 118] width 32 height 32
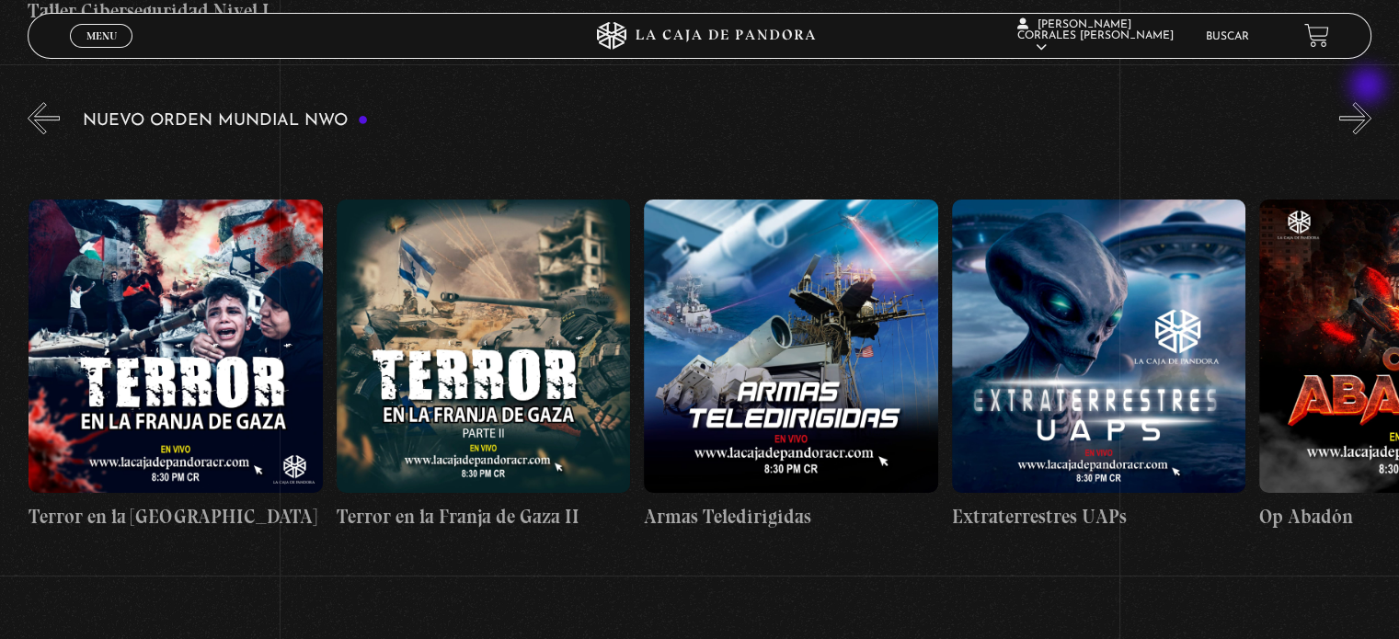
scroll to position [0, 7073]
click at [1369, 102] on button "»" at bounding box center [1355, 118] width 32 height 32
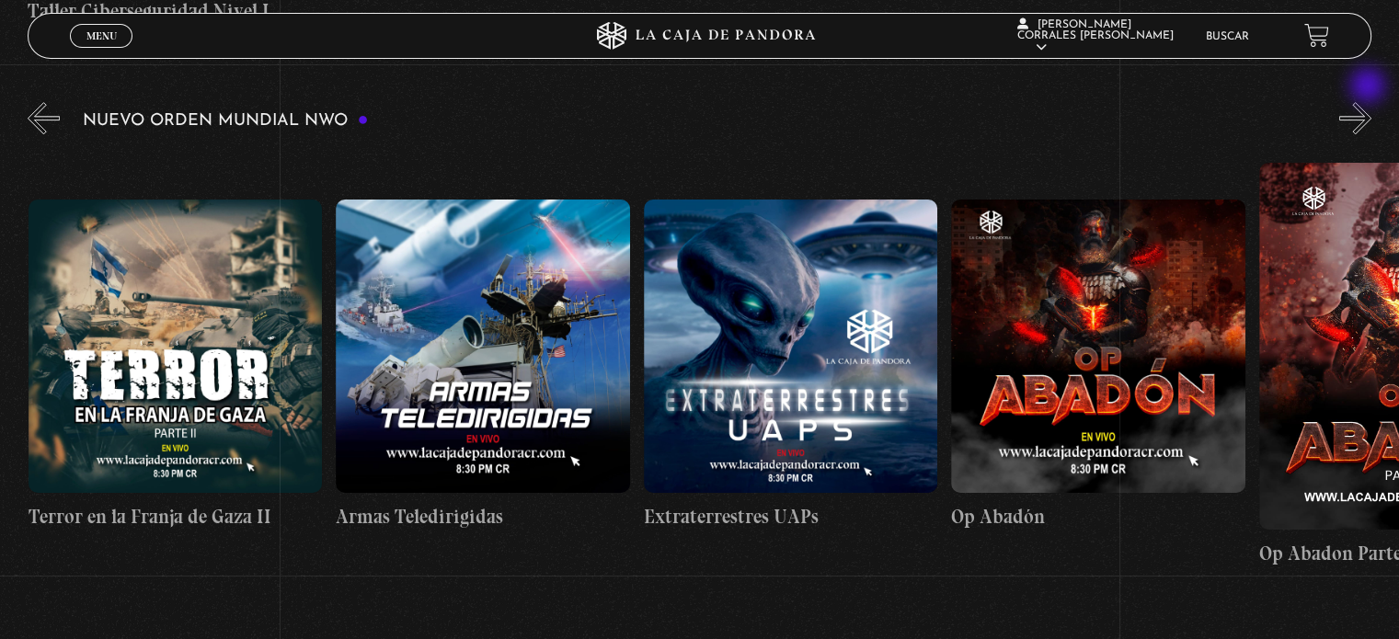
click at [1369, 102] on button "»" at bounding box center [1355, 118] width 32 height 32
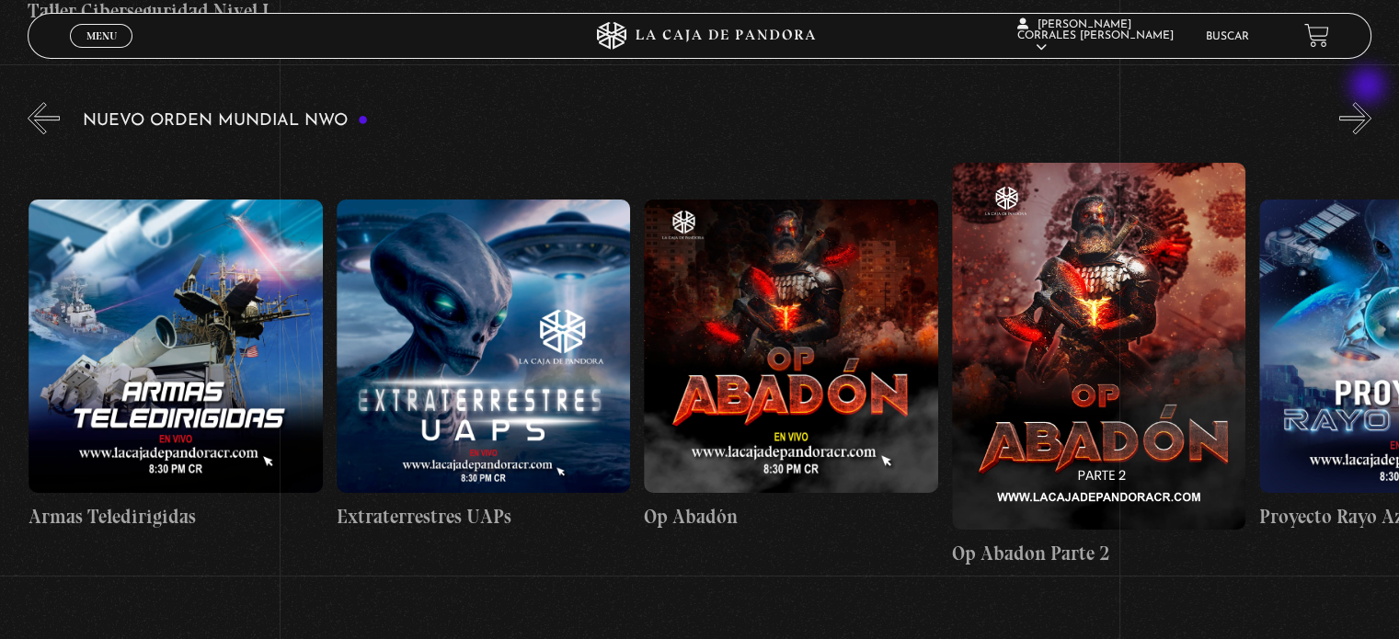
scroll to position [0, 7687]
click at [1369, 102] on button "»" at bounding box center [1355, 118] width 32 height 32
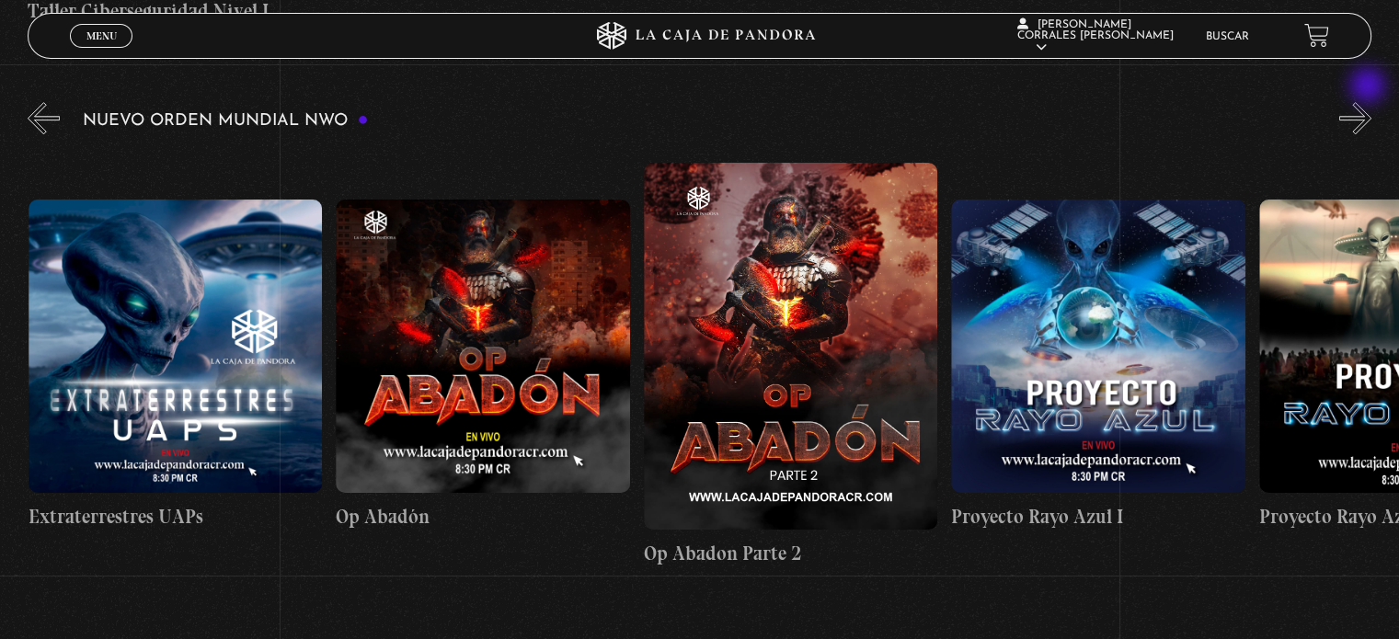
click at [1369, 102] on button "»" at bounding box center [1355, 118] width 32 height 32
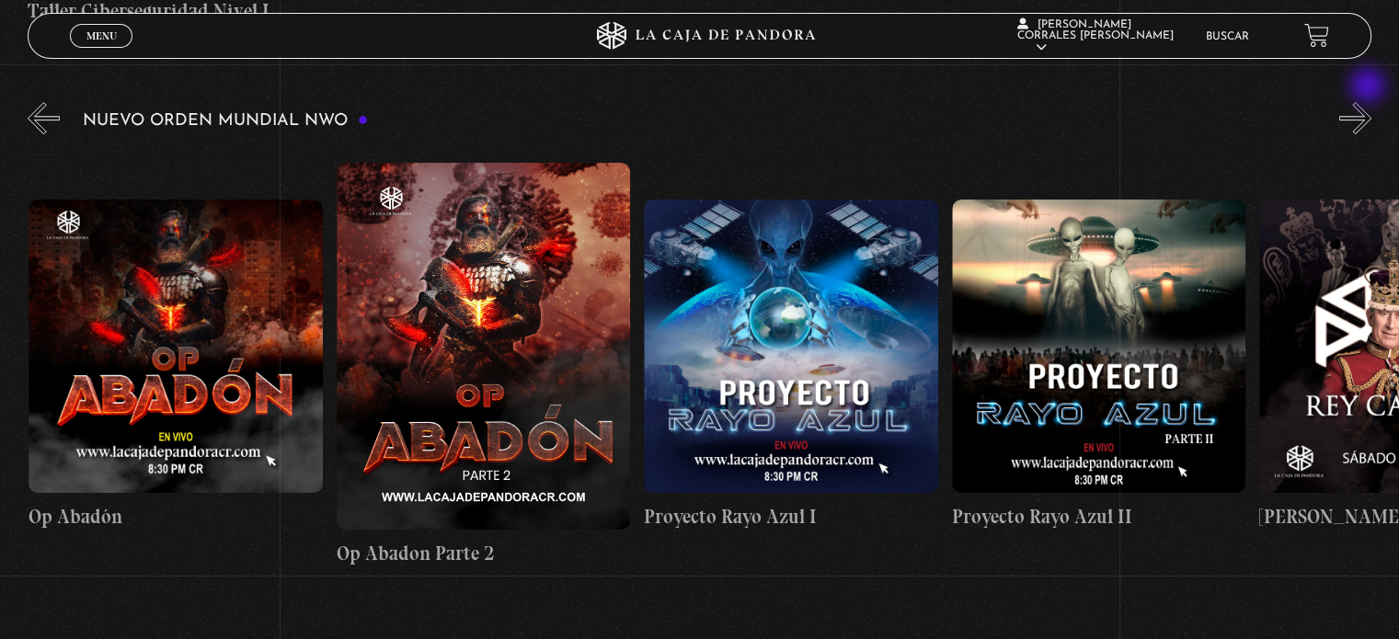
click at [1369, 102] on button "»" at bounding box center [1355, 118] width 32 height 32
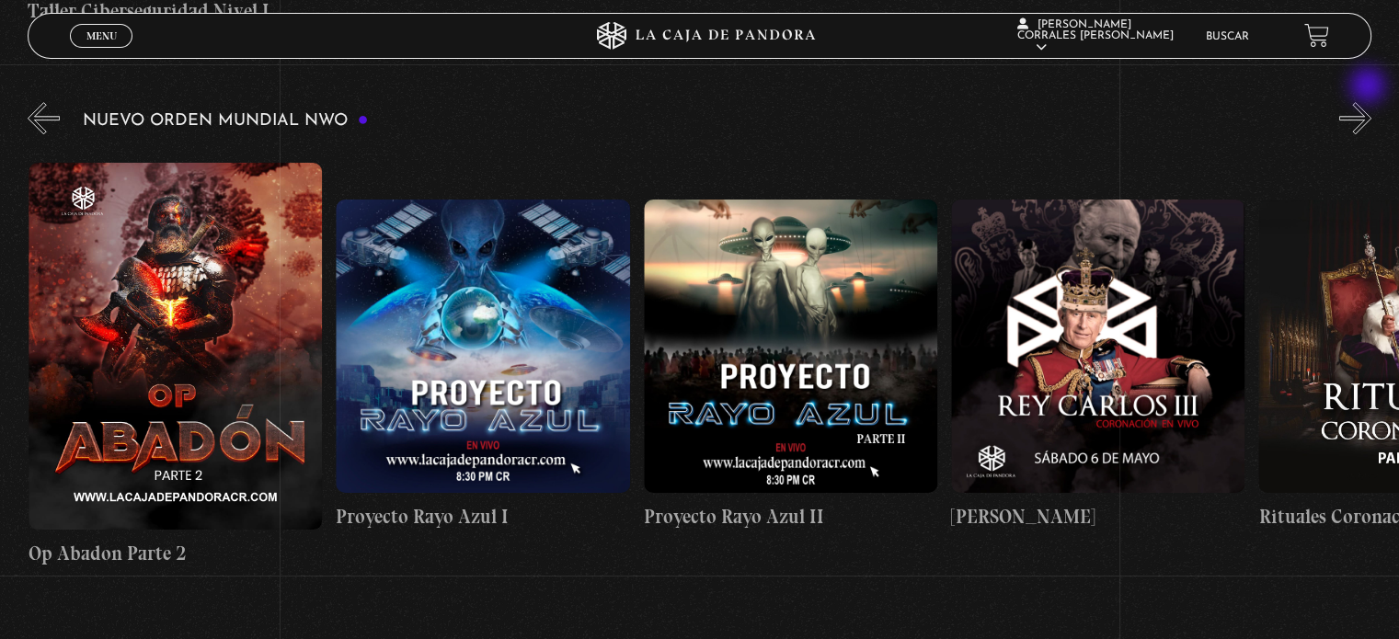
click at [1369, 102] on button "»" at bounding box center [1355, 118] width 32 height 32
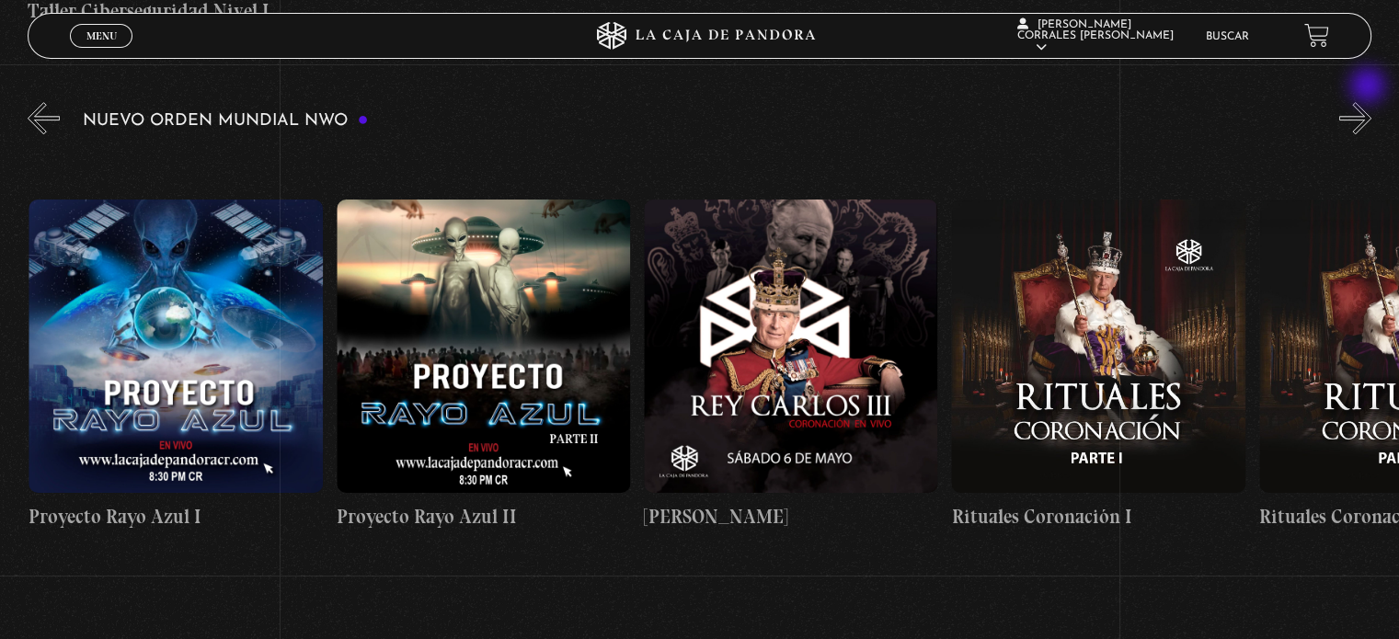
click at [1369, 102] on button "»" at bounding box center [1355, 118] width 32 height 32
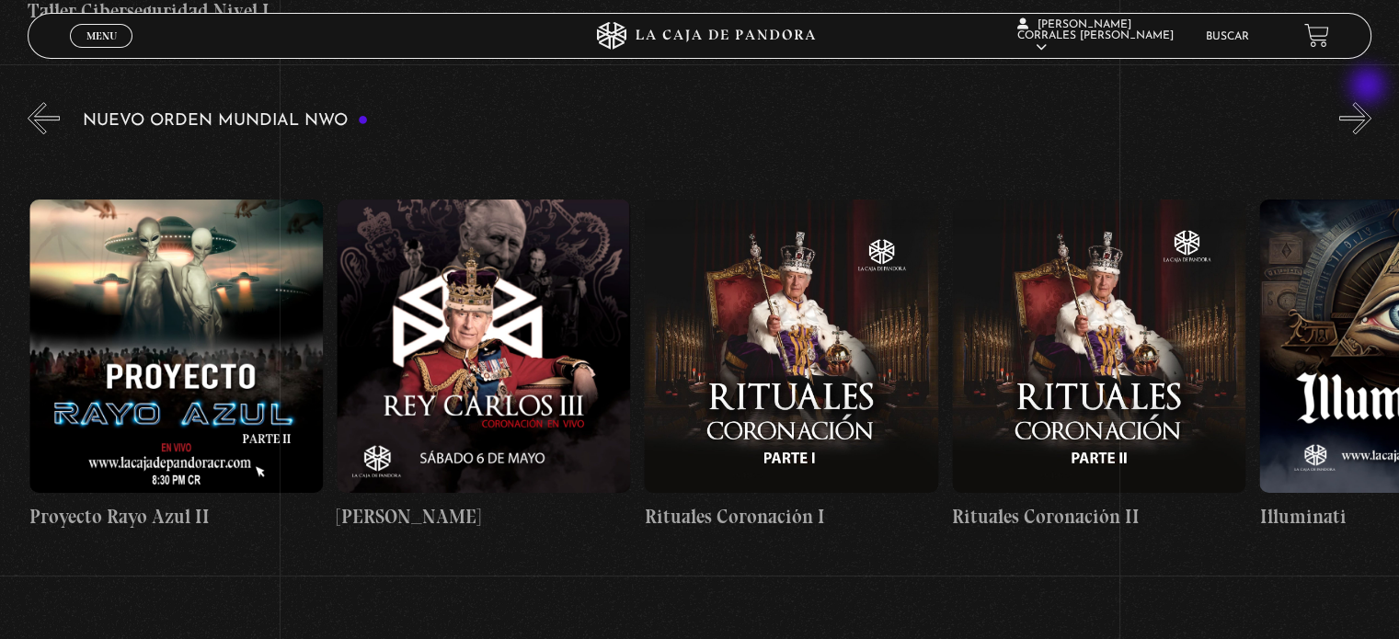
click at [1369, 102] on button "»" at bounding box center [1355, 118] width 32 height 32
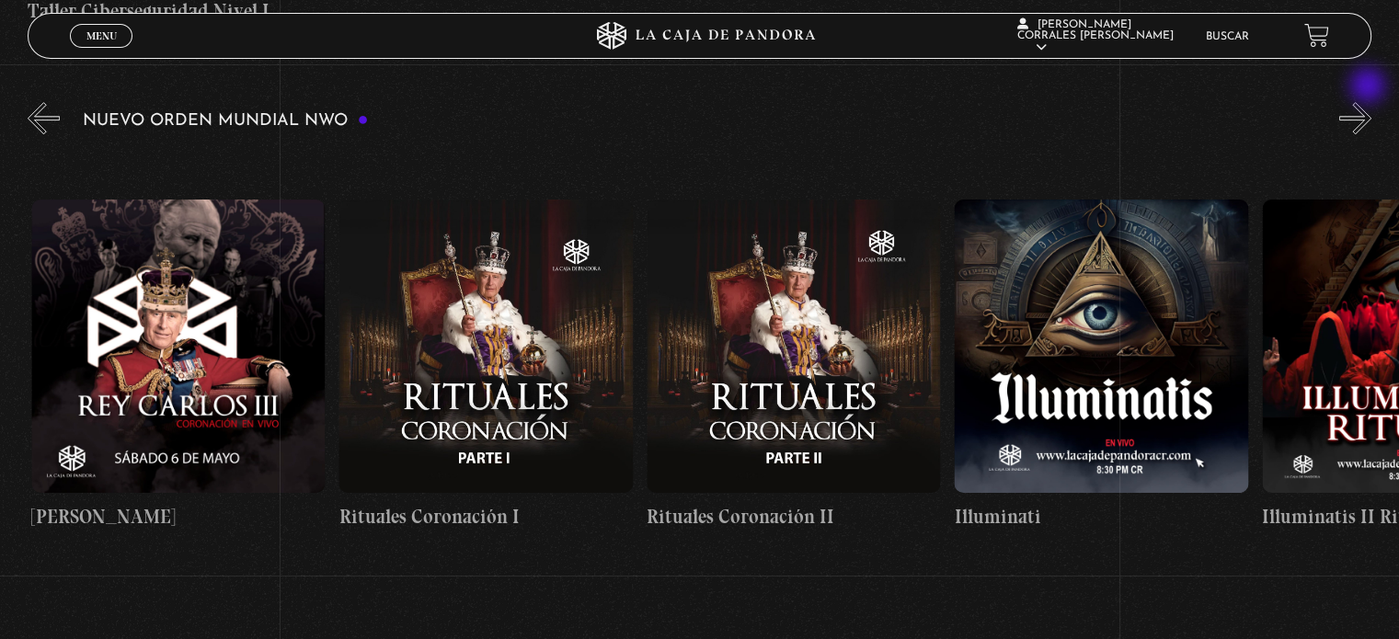
click at [1369, 102] on button "»" at bounding box center [1355, 118] width 32 height 32
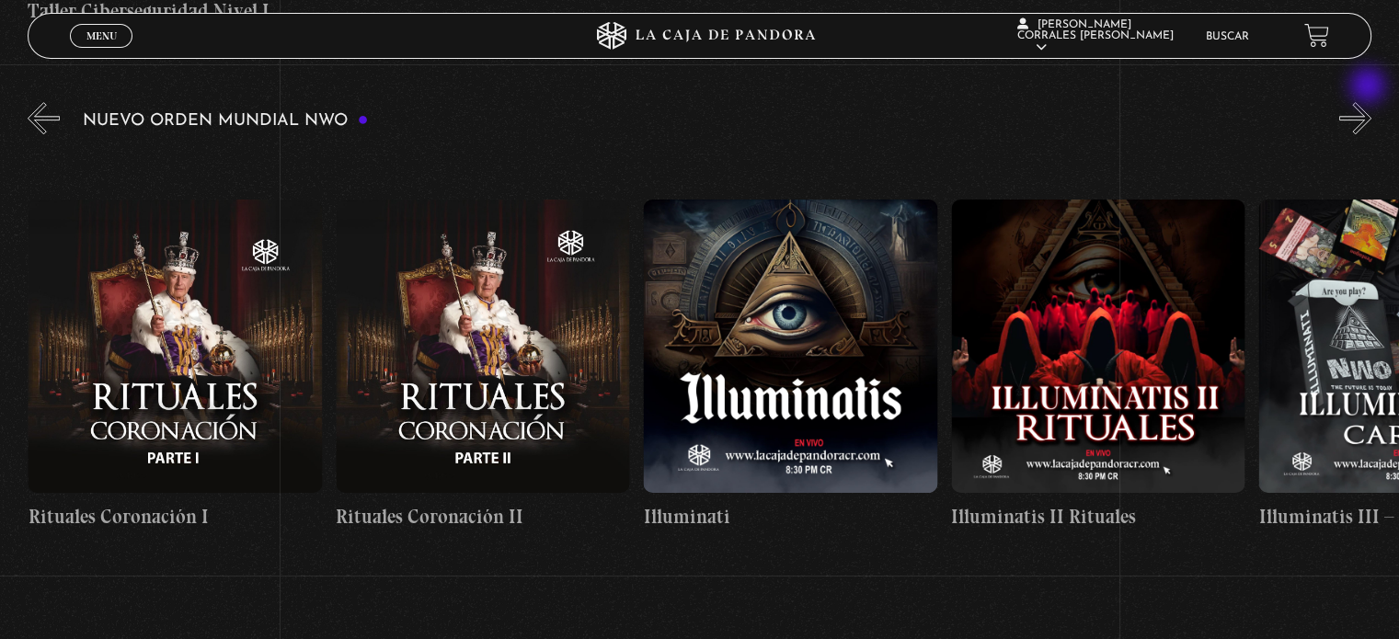
click at [1369, 102] on button "»" at bounding box center [1355, 118] width 32 height 32
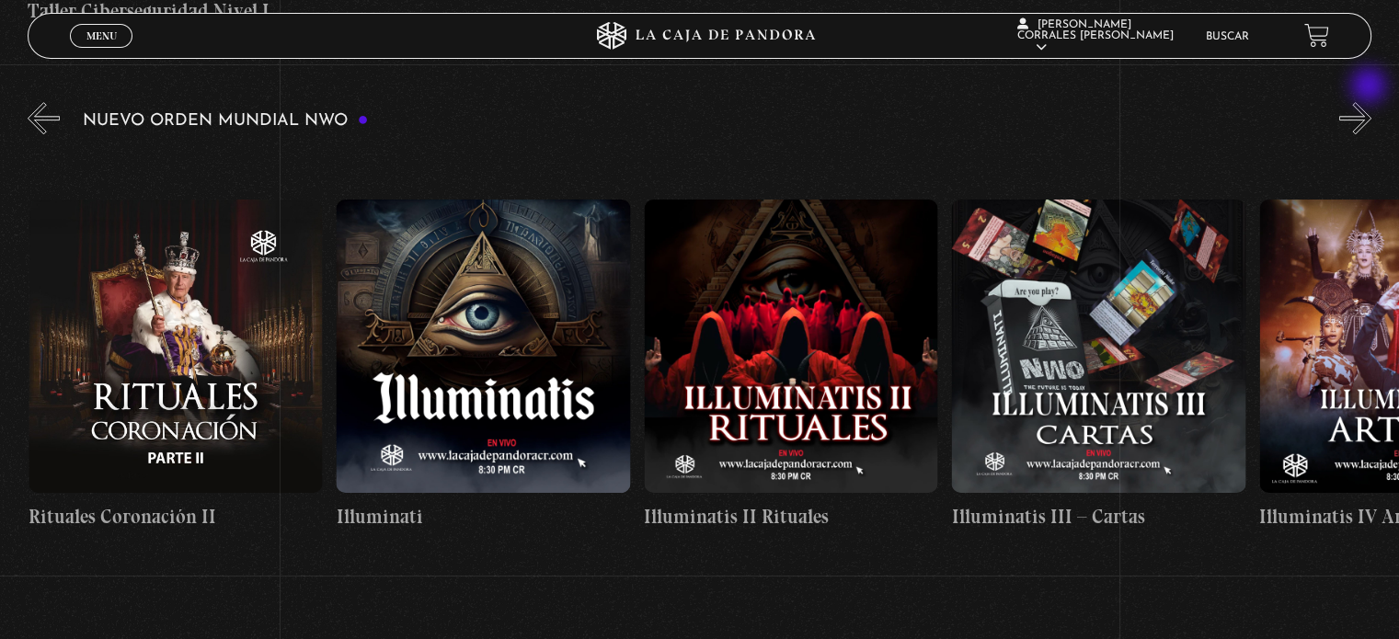
click at [1370, 102] on button "»" at bounding box center [1355, 118] width 32 height 32
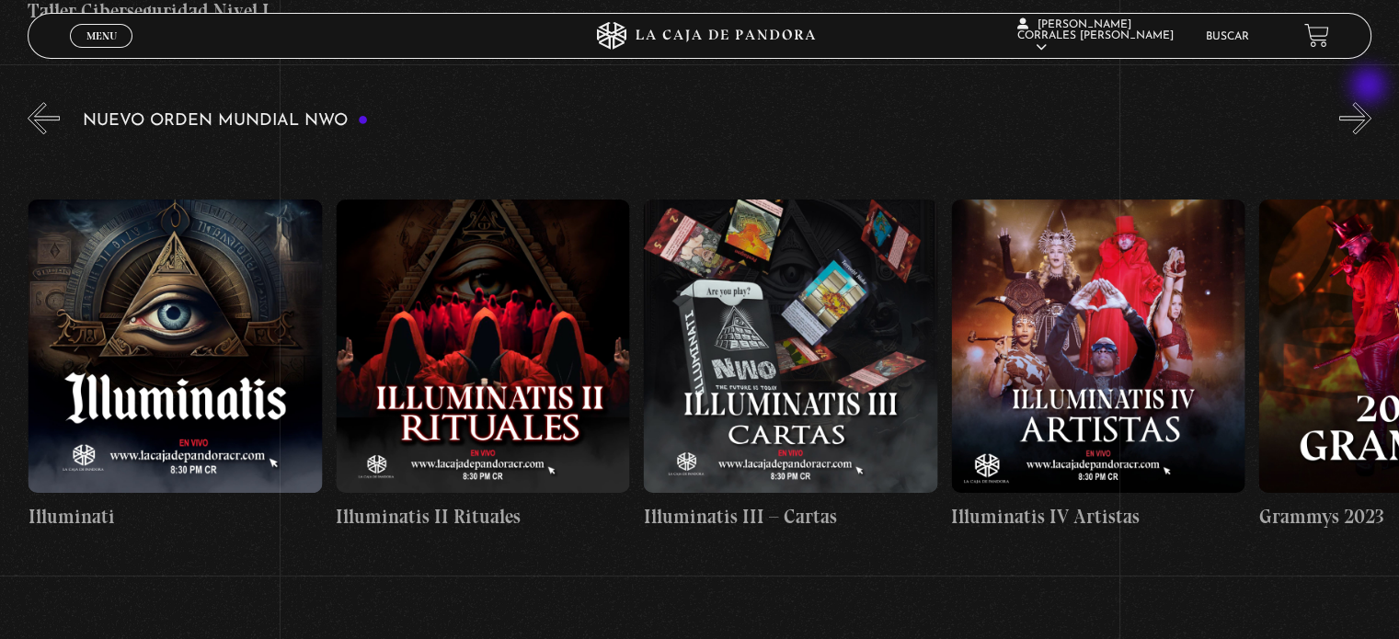
click at [1370, 102] on button "»" at bounding box center [1355, 118] width 32 height 32
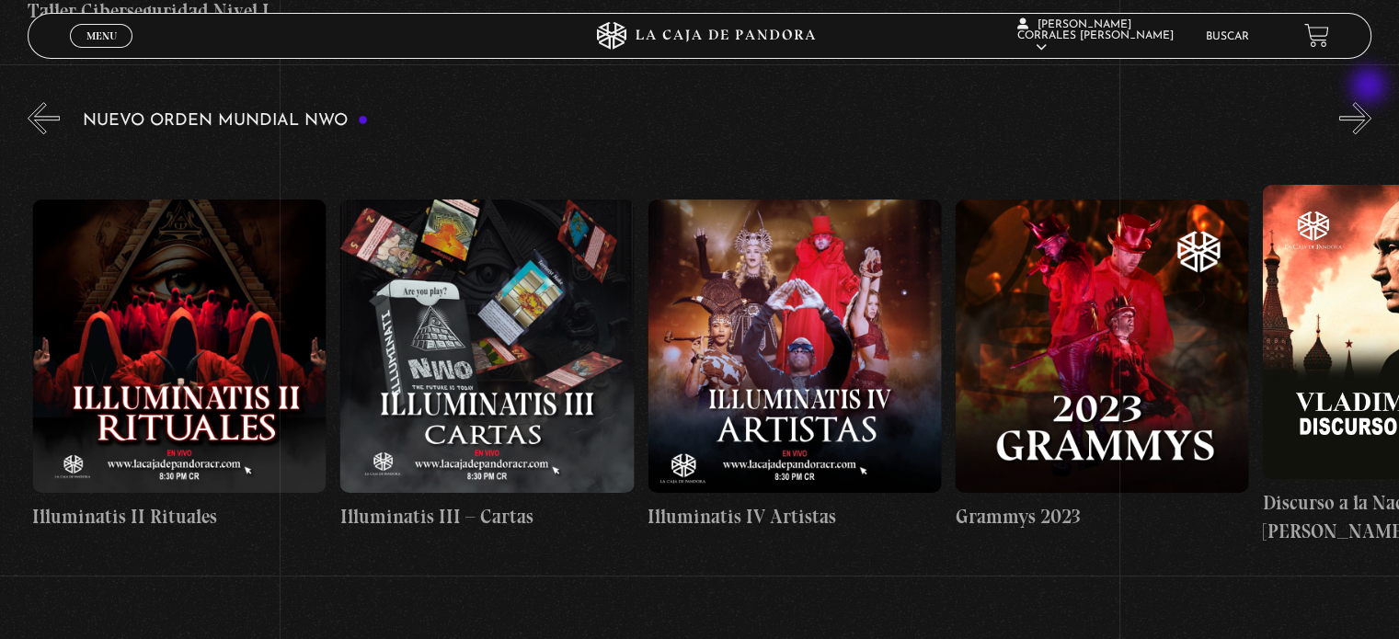
click at [1370, 102] on button "»" at bounding box center [1355, 118] width 32 height 32
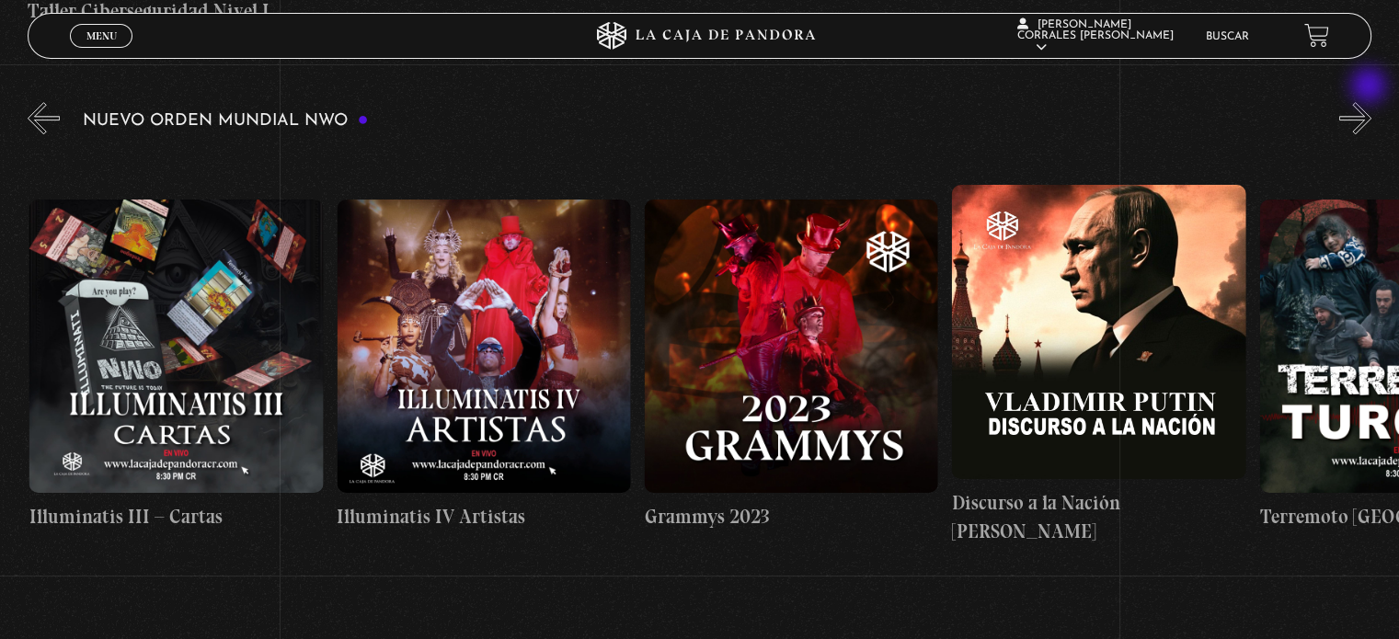
click at [1370, 102] on button "»" at bounding box center [1355, 118] width 32 height 32
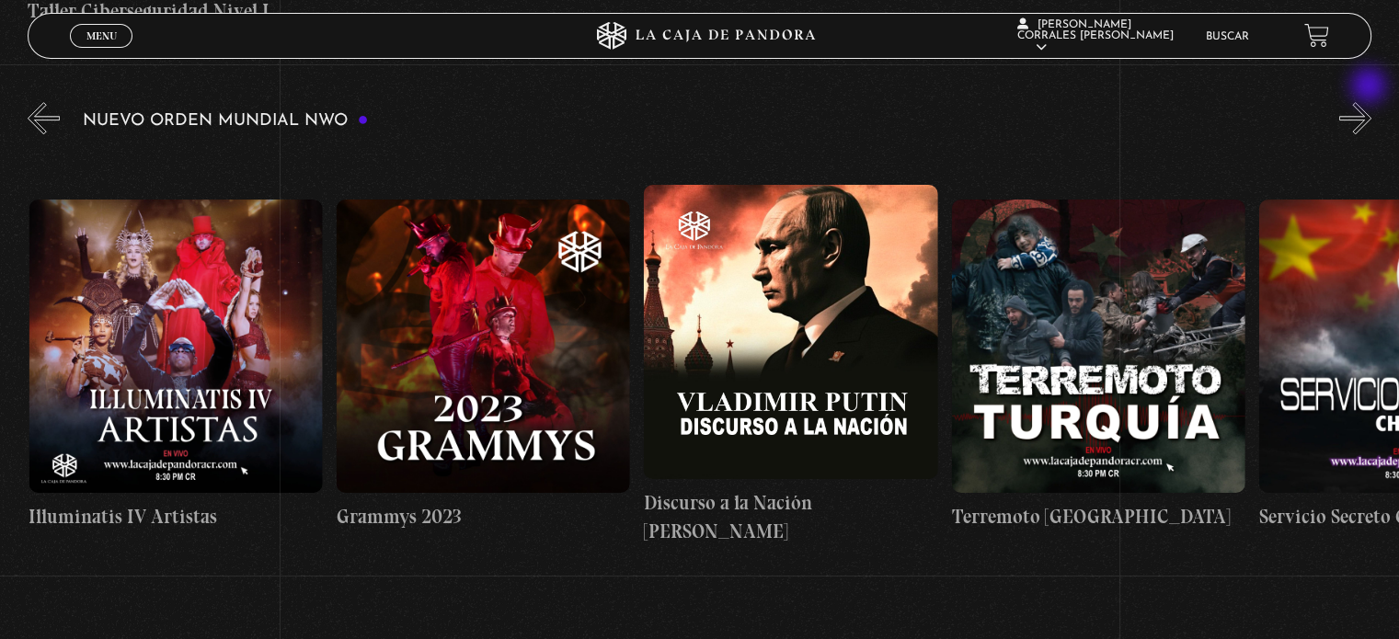
click at [1370, 102] on button "»" at bounding box center [1355, 118] width 32 height 32
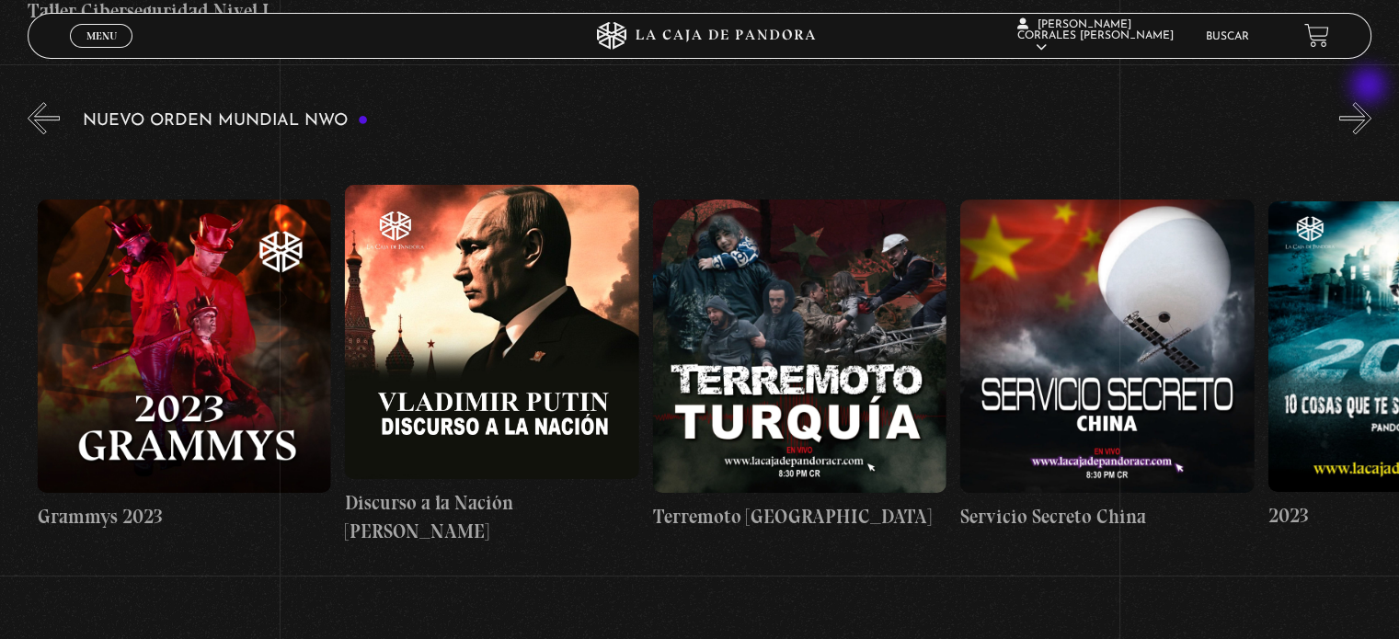
click at [1370, 102] on button "»" at bounding box center [1355, 118] width 32 height 32
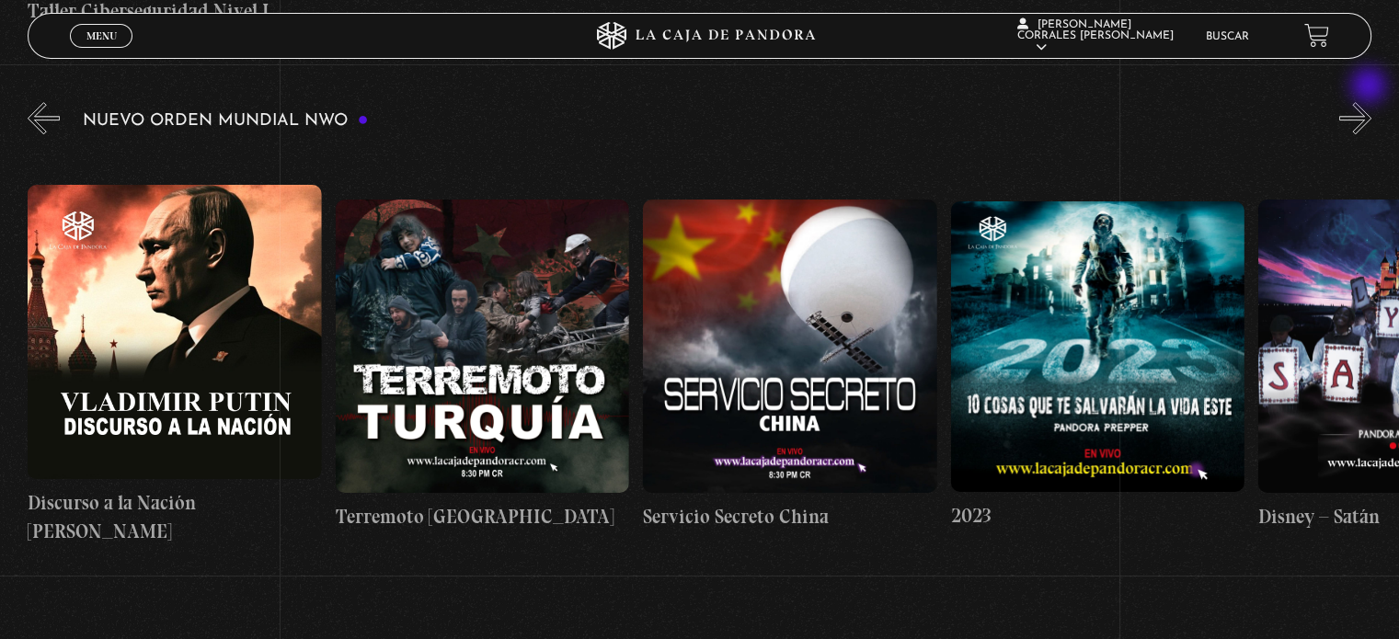
click at [1370, 102] on button "»" at bounding box center [1355, 118] width 32 height 32
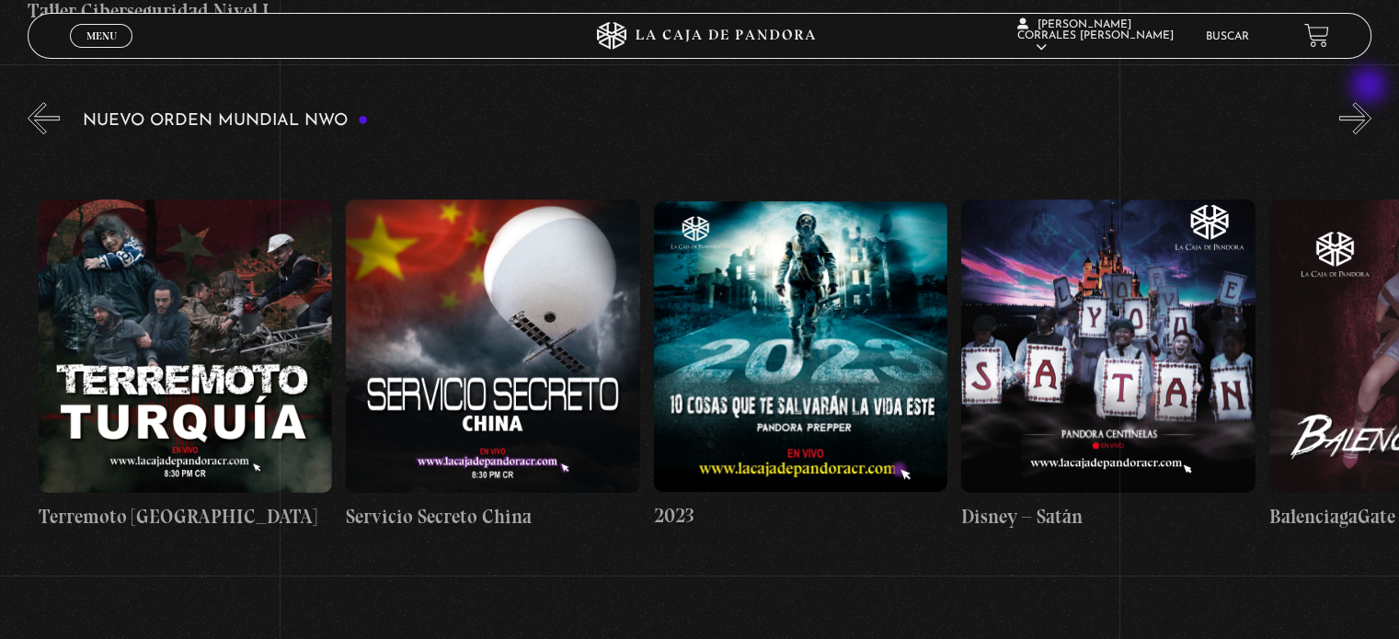
click at [1370, 102] on button "»" at bounding box center [1355, 118] width 32 height 32
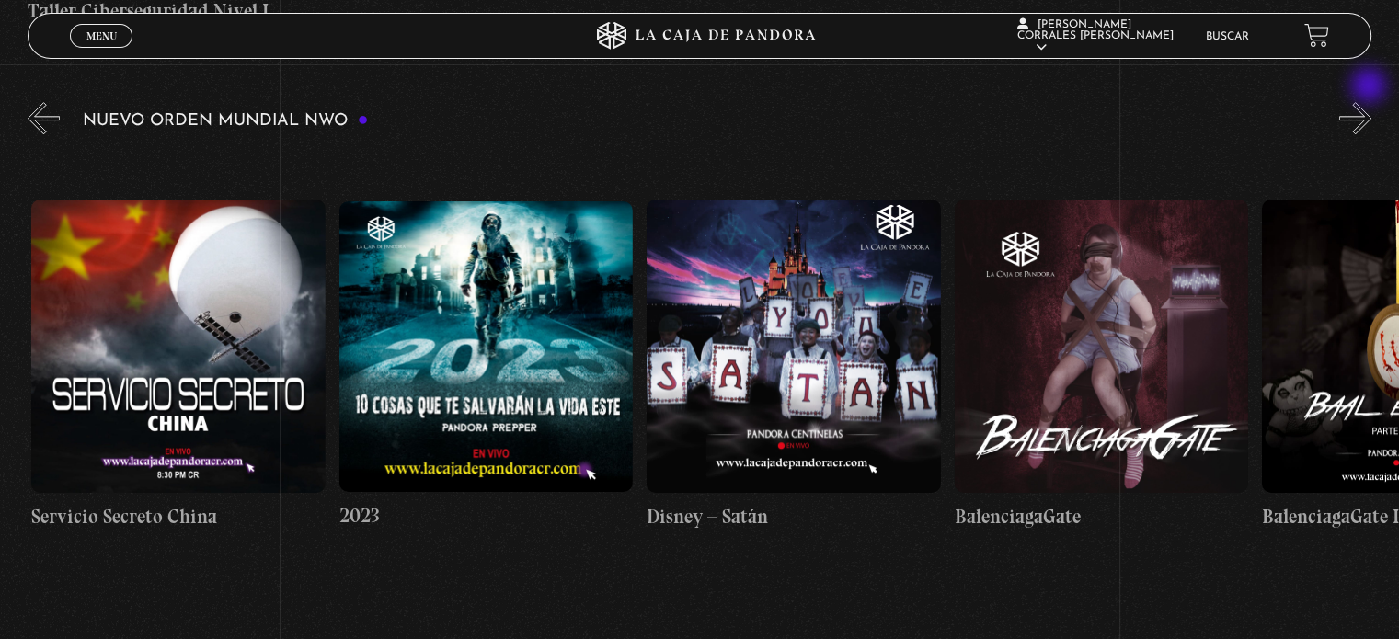
click at [1370, 102] on button "»" at bounding box center [1355, 118] width 32 height 32
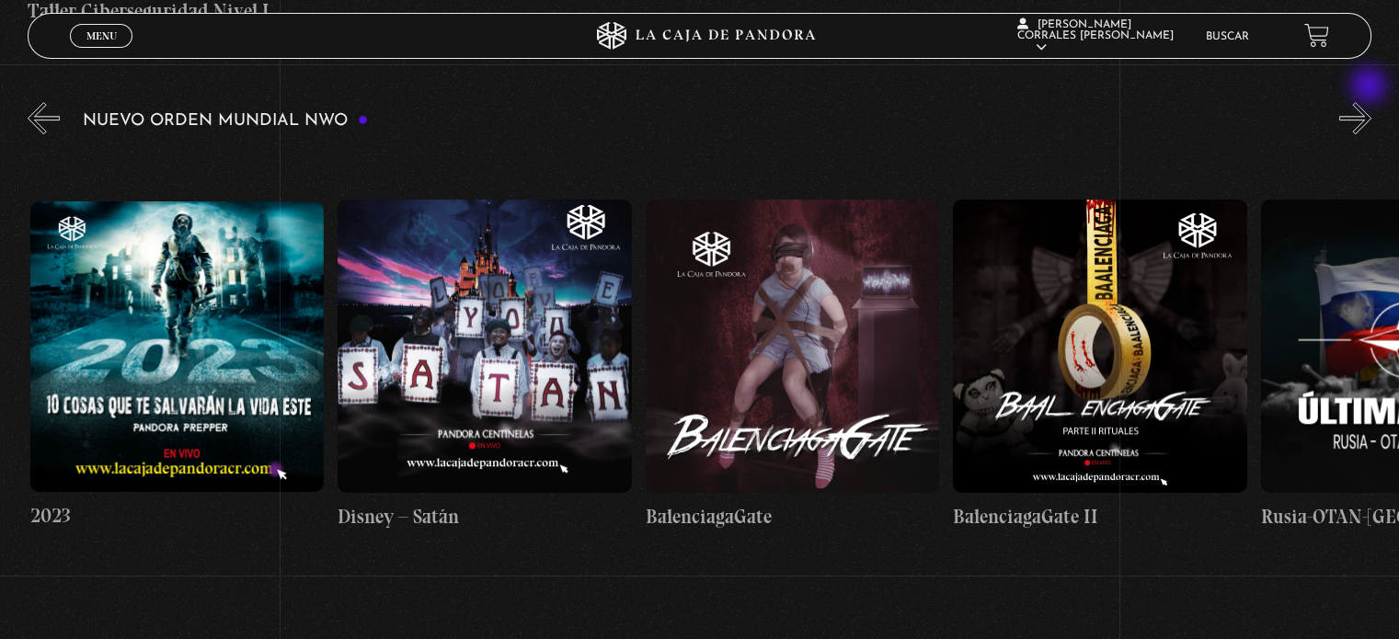
click at [1370, 102] on button "»" at bounding box center [1355, 118] width 32 height 32
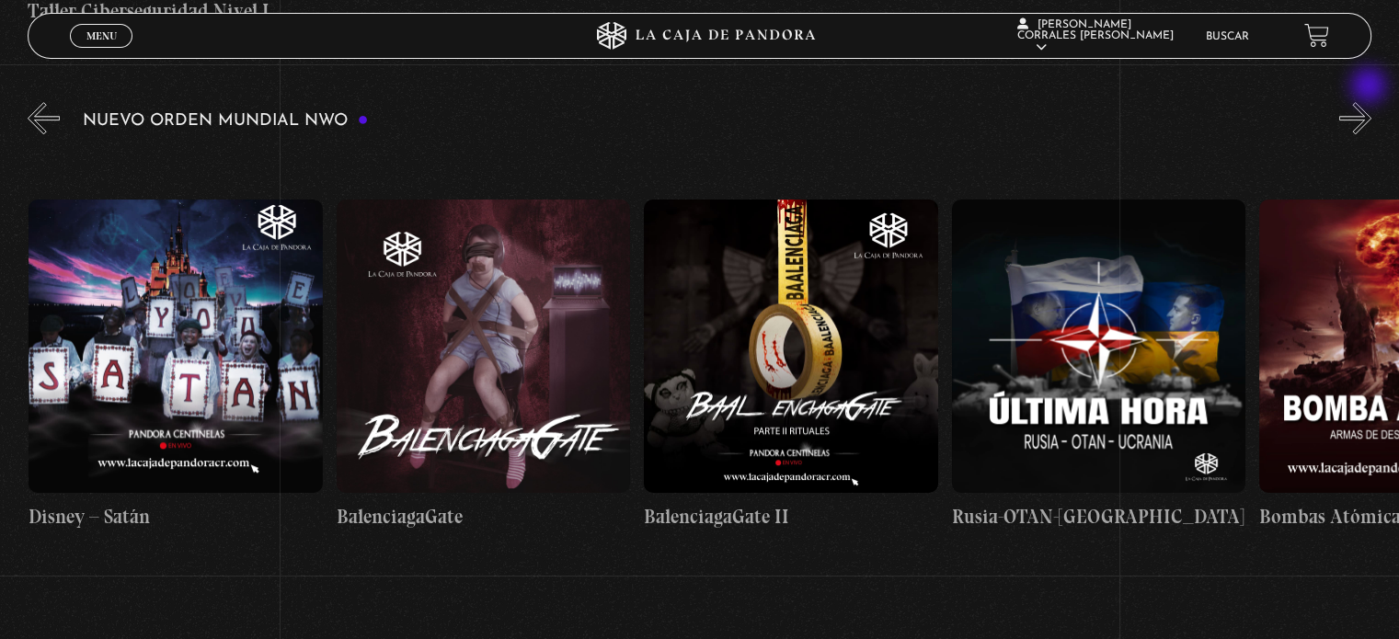
click at [1370, 102] on button "»" at bounding box center [1355, 118] width 32 height 32
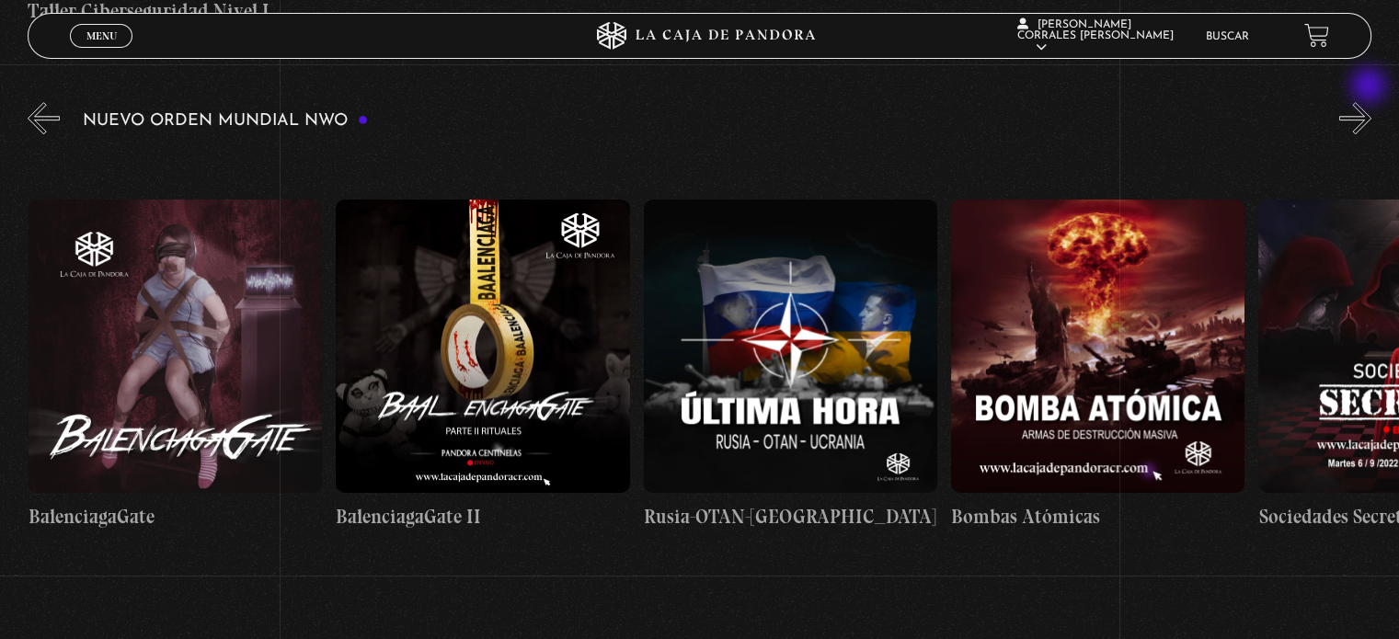
click at [1370, 102] on button "»" at bounding box center [1355, 118] width 32 height 32
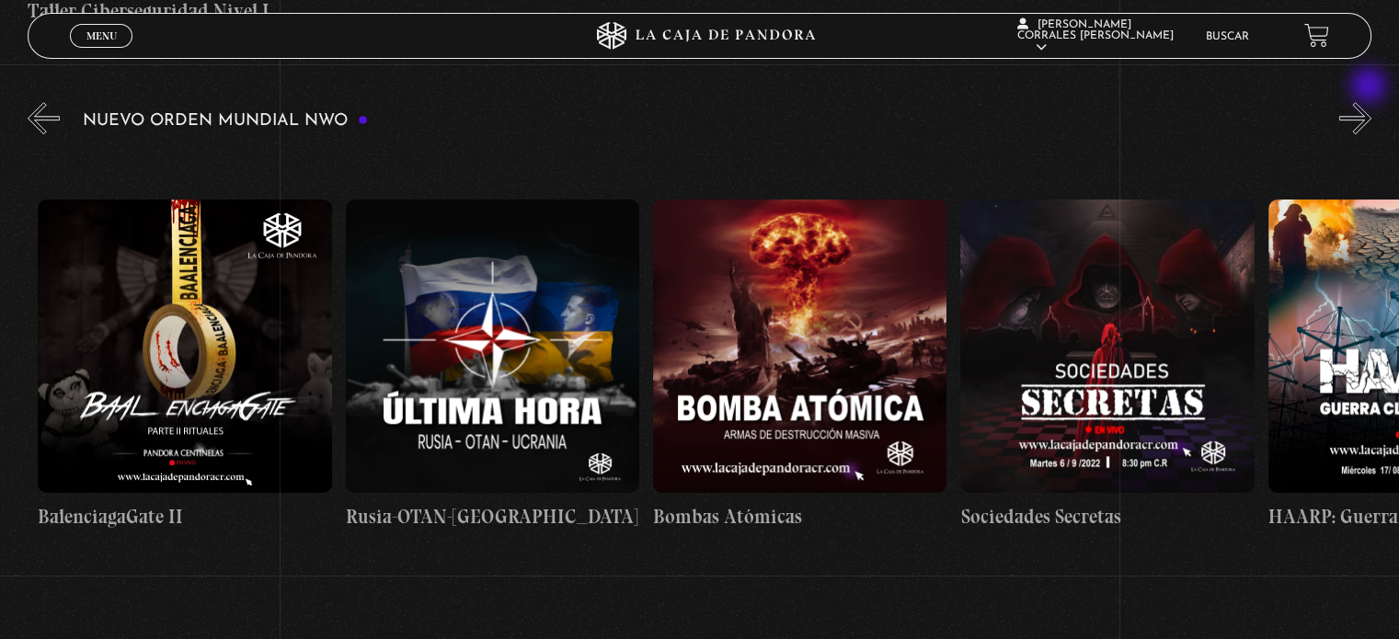
click at [1370, 102] on button "»" at bounding box center [1355, 118] width 32 height 32
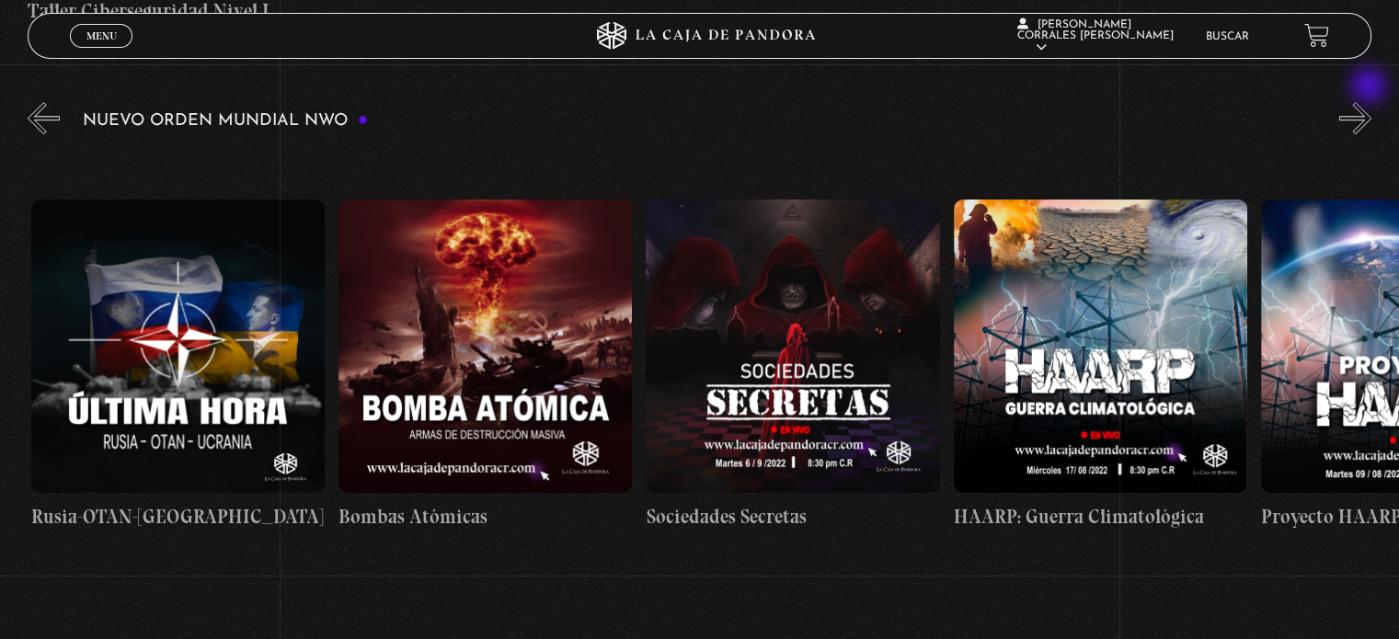
click at [1370, 102] on button "»" at bounding box center [1355, 118] width 32 height 32
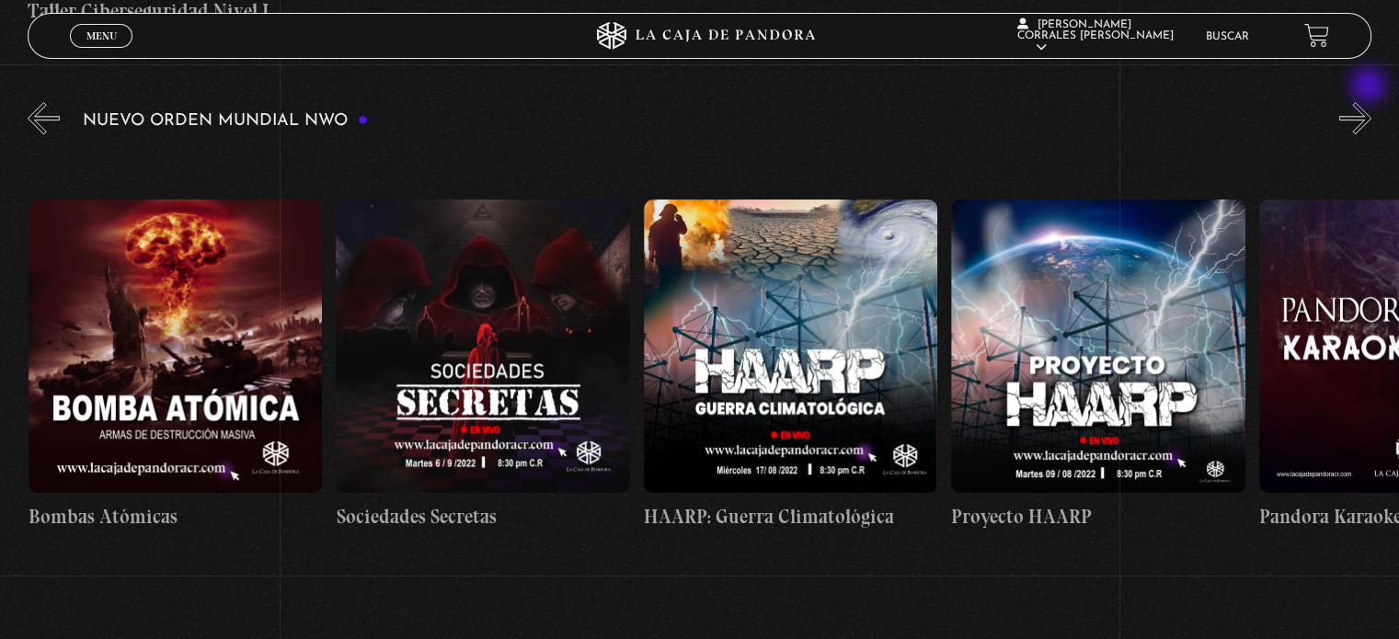
click at [1370, 102] on button "»" at bounding box center [1355, 118] width 32 height 32
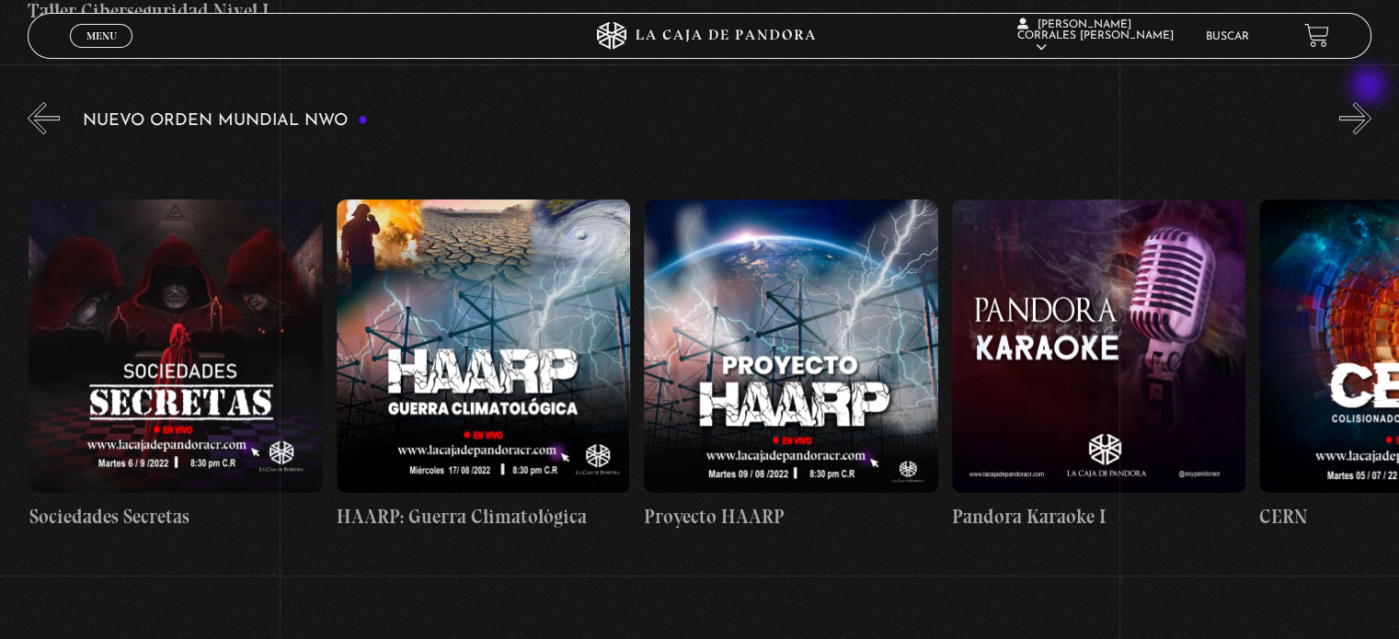
click at [1370, 102] on button "»" at bounding box center [1355, 118] width 32 height 32
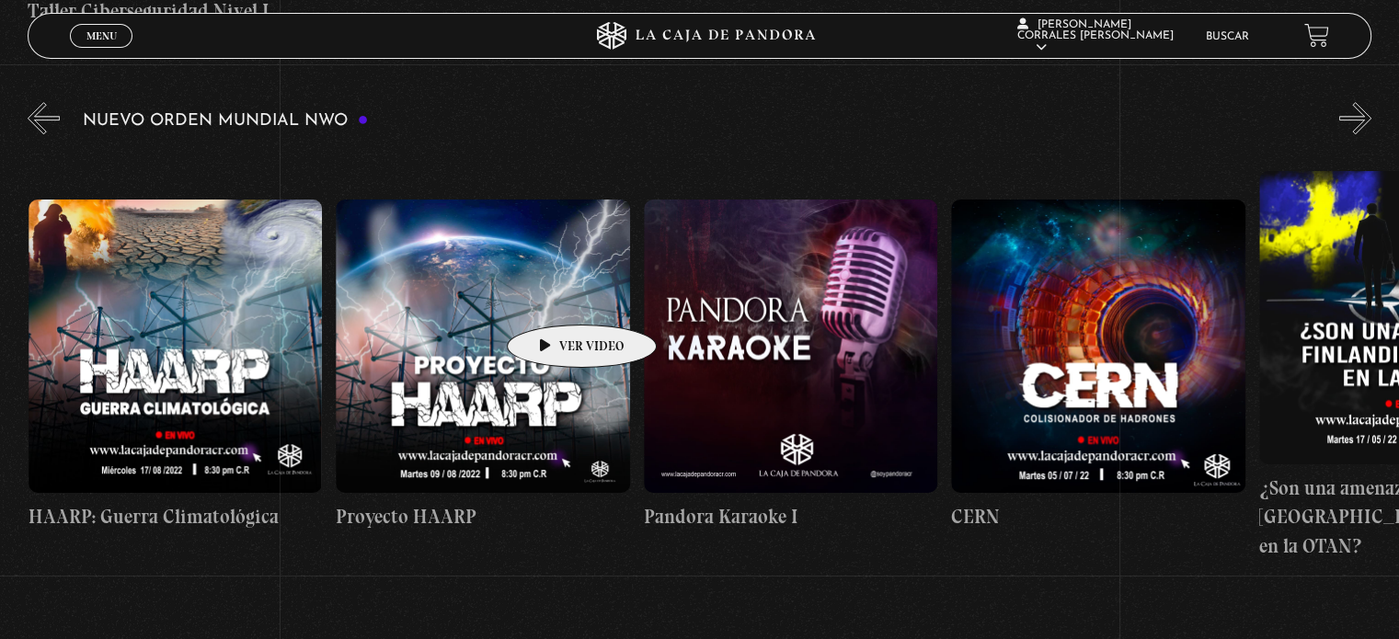
scroll to position [0, 15068]
click at [1360, 102] on button "»" at bounding box center [1355, 118] width 32 height 32
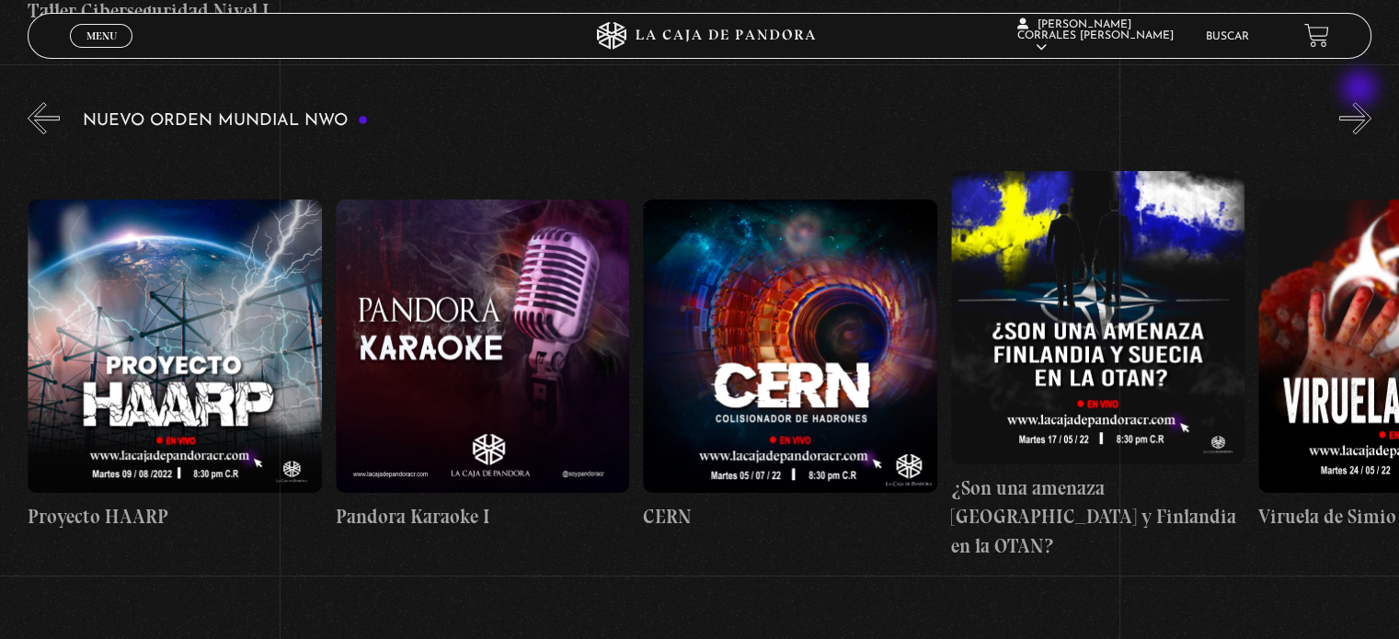
click at [1361, 102] on button "»" at bounding box center [1355, 118] width 32 height 32
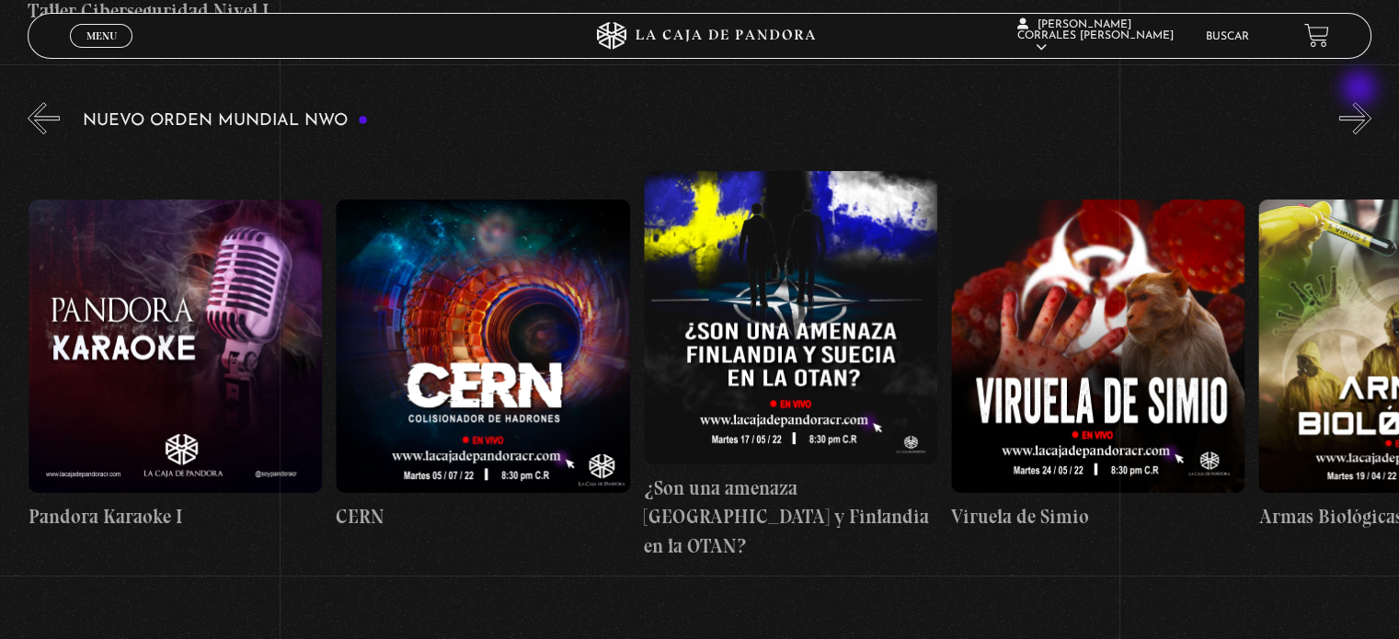
scroll to position [0, 15683]
click at [1363, 102] on button "»" at bounding box center [1355, 118] width 32 height 32
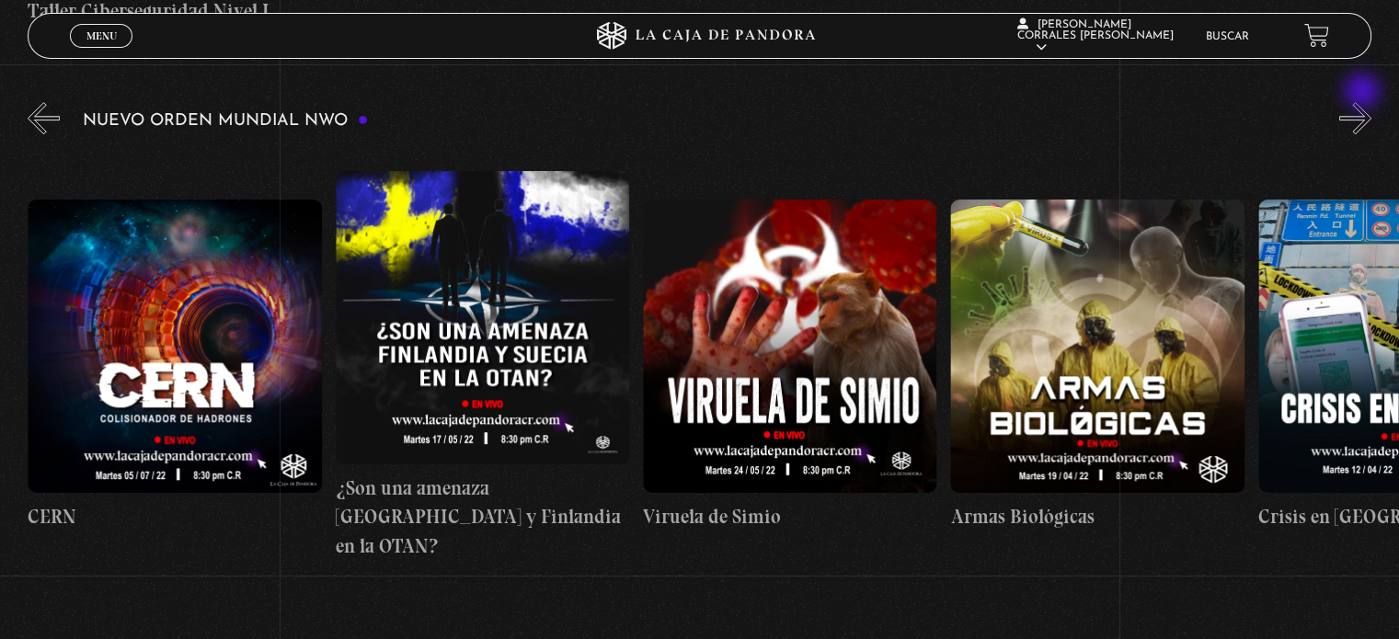
click at [1364, 102] on button "»" at bounding box center [1355, 118] width 32 height 32
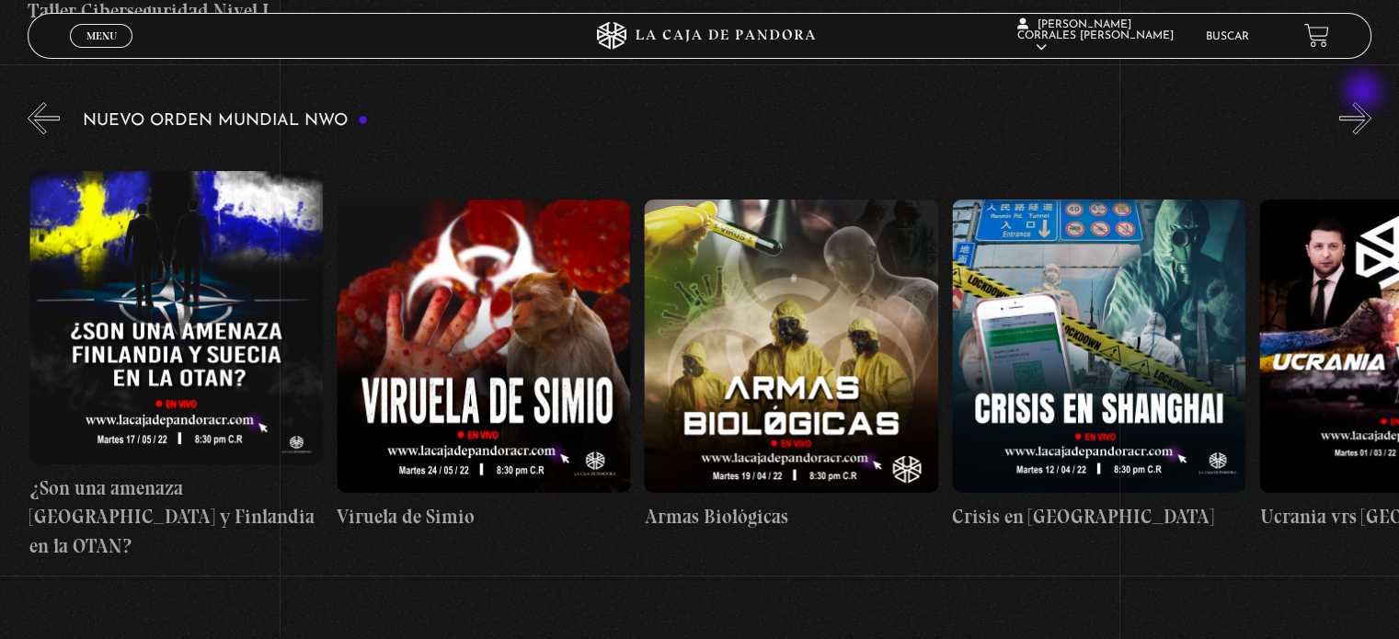
scroll to position [0, 16298]
click at [1365, 102] on button "»" at bounding box center [1355, 118] width 32 height 32
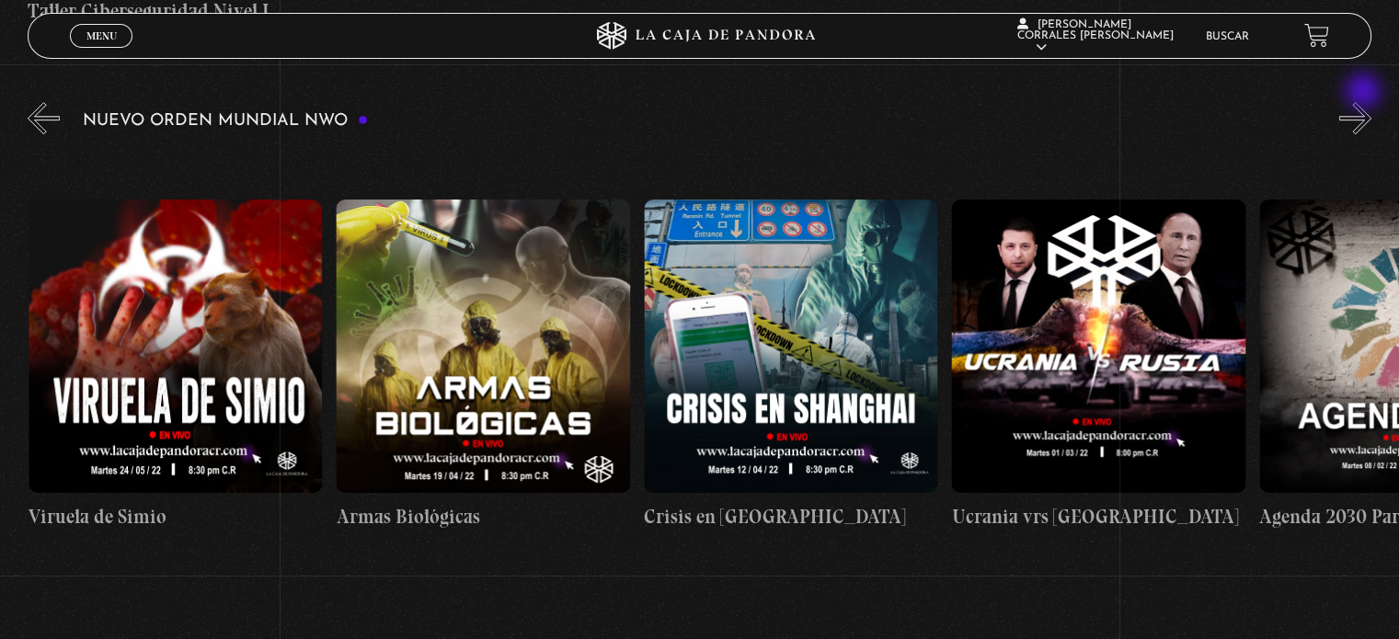
scroll to position [0, 16606]
click at [1365, 102] on button "»" at bounding box center [1355, 118] width 32 height 32
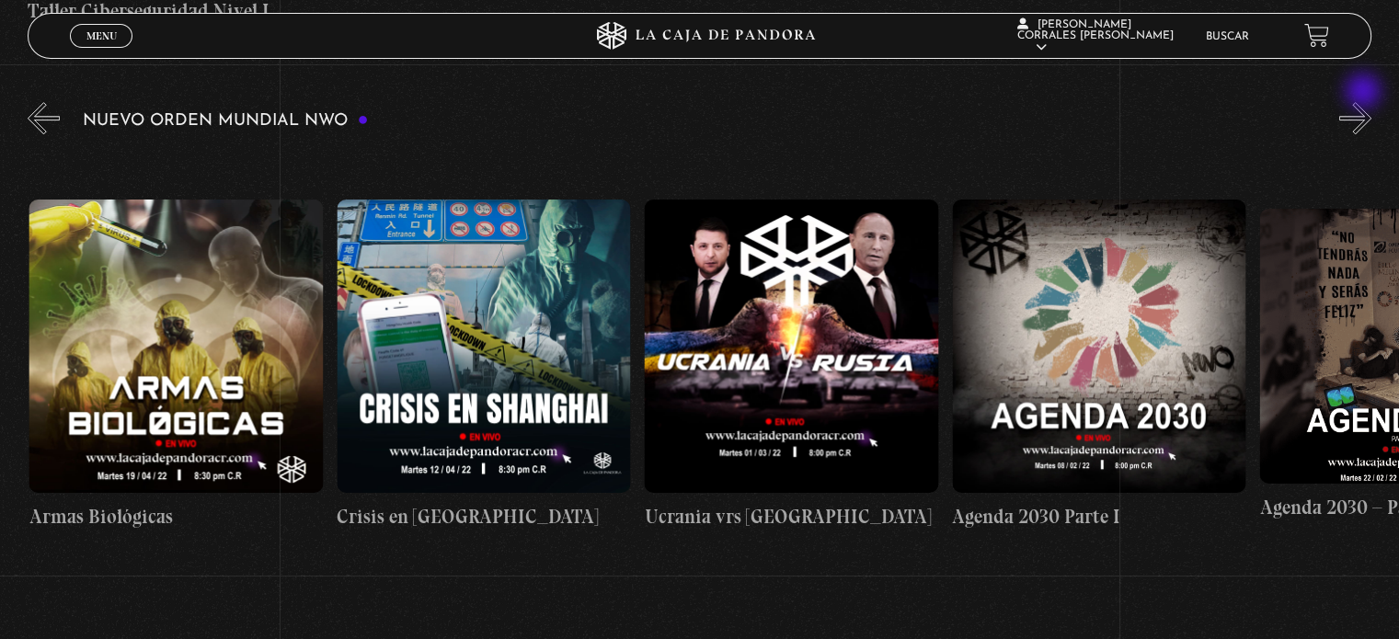
scroll to position [0, 16913]
click at [1365, 102] on button "»" at bounding box center [1355, 118] width 32 height 32
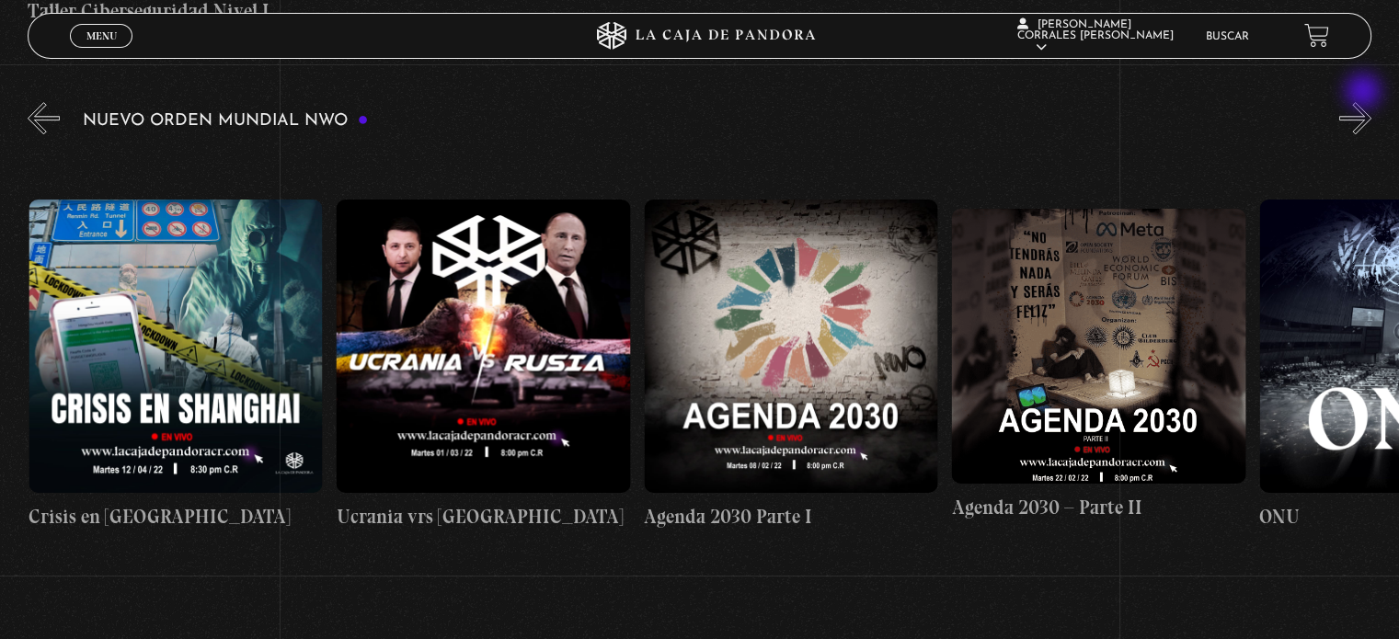
click at [1365, 102] on button "»" at bounding box center [1355, 118] width 32 height 32
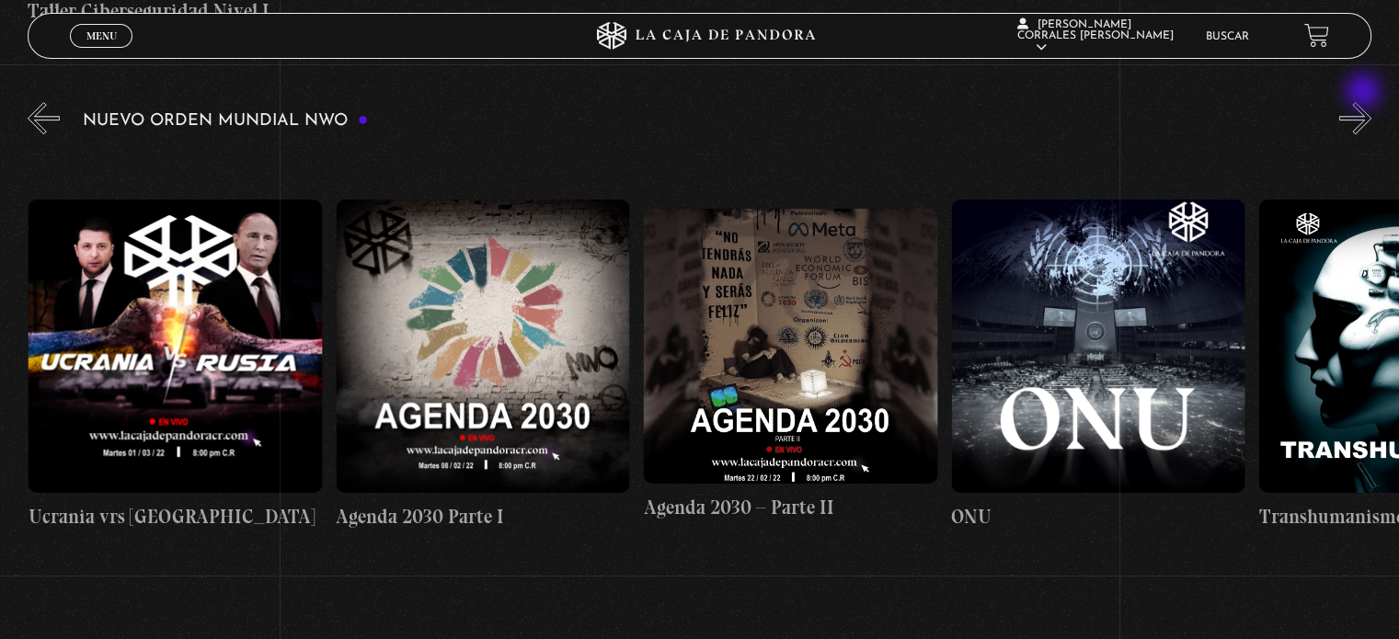
scroll to position [0, 17528]
click at [1355, 102] on button "»" at bounding box center [1355, 118] width 32 height 32
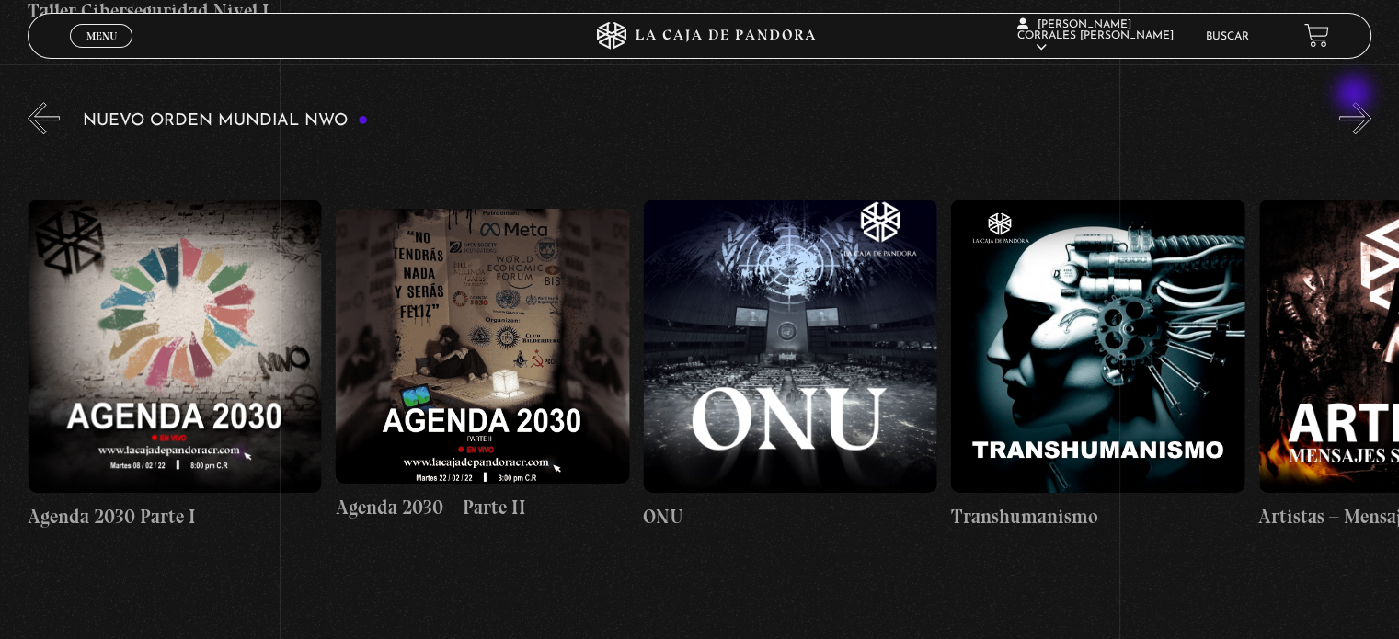
click at [1355, 102] on button "»" at bounding box center [1355, 118] width 32 height 32
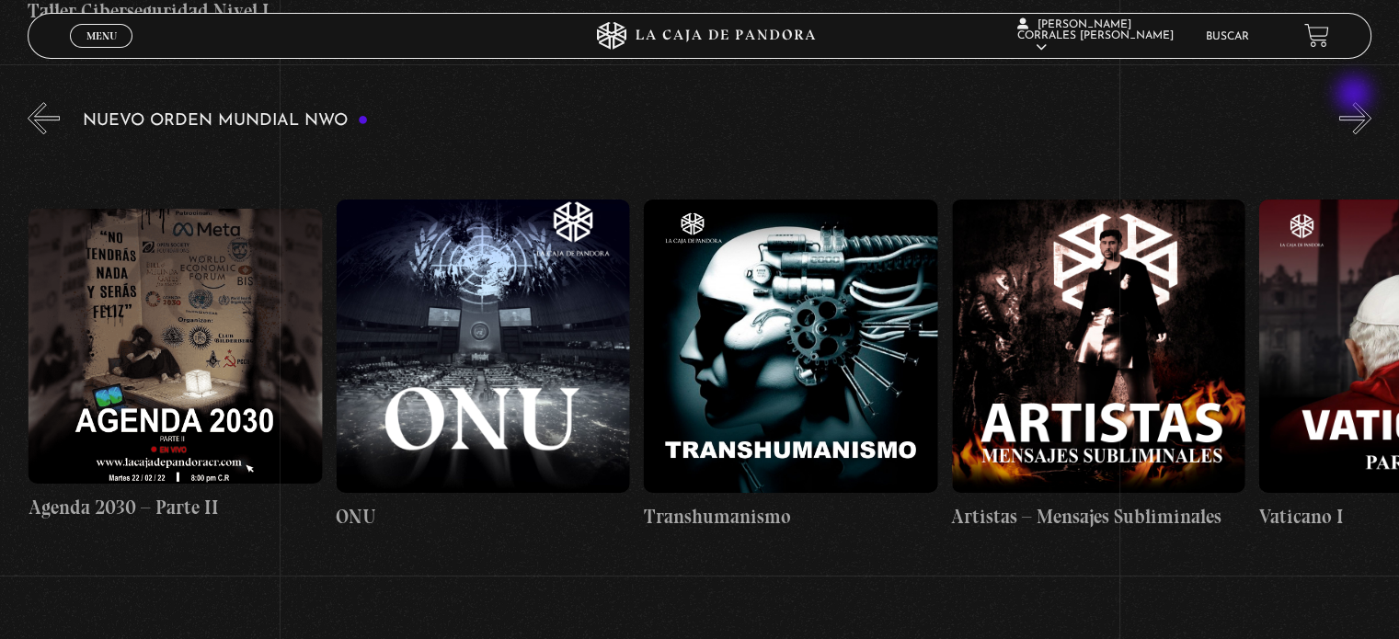
scroll to position [0, 18143]
click at [1355, 102] on button "»" at bounding box center [1355, 118] width 32 height 32
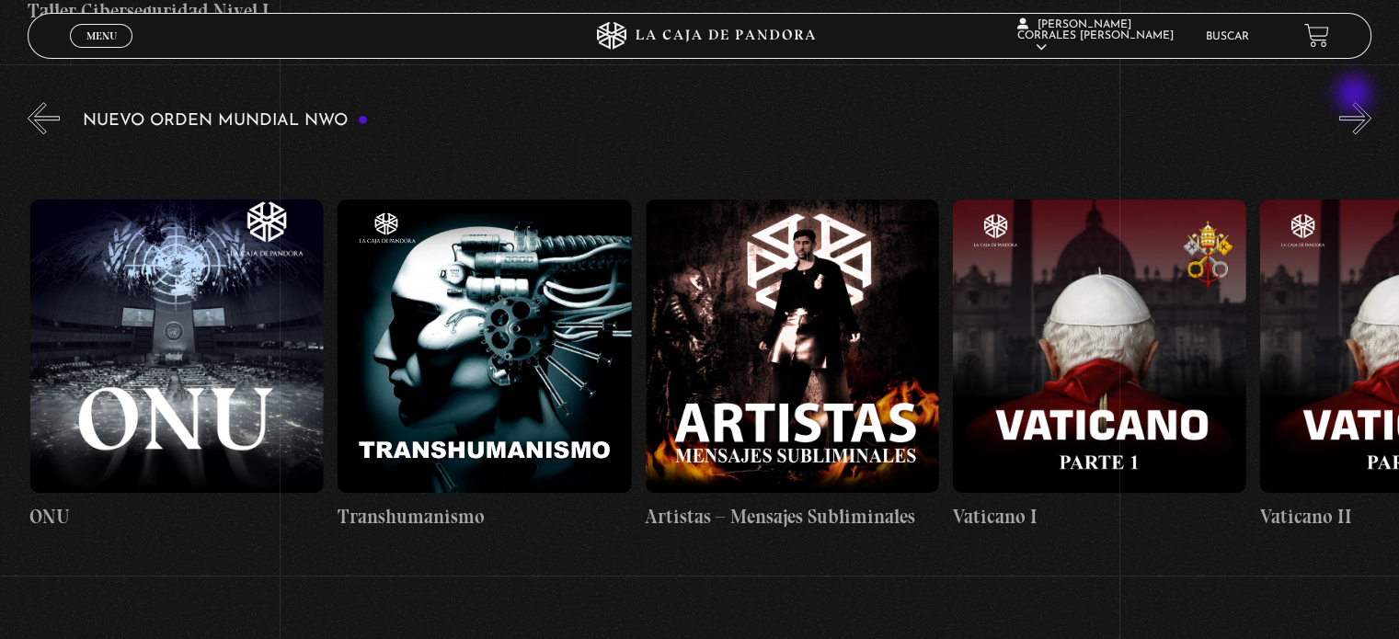
scroll to position [0, 18450]
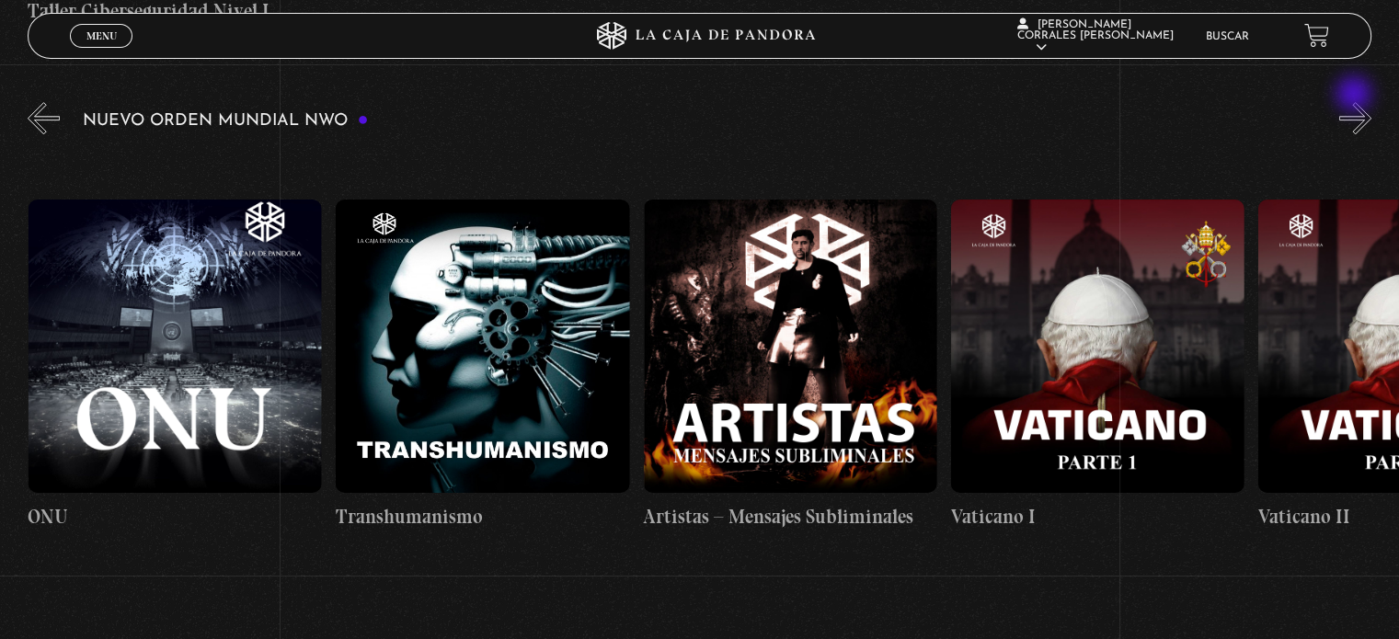
click at [1355, 102] on button "»" at bounding box center [1355, 118] width 32 height 32
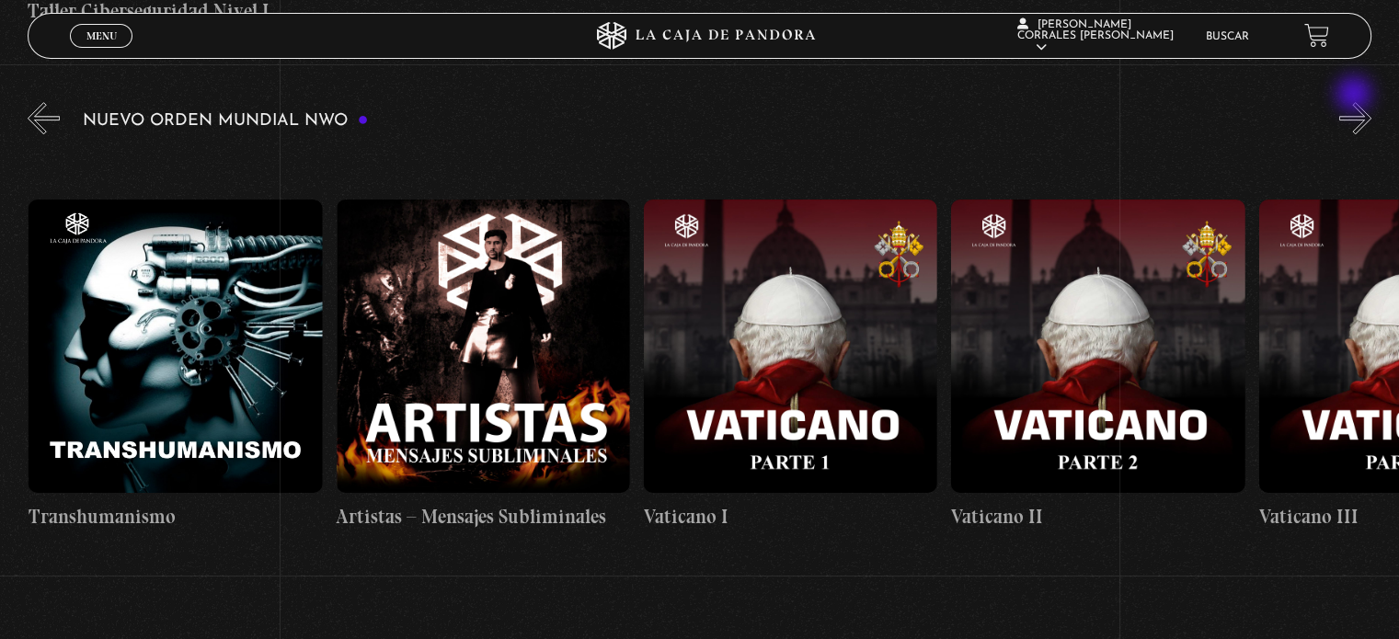
scroll to position [0, 18757]
click at [1355, 102] on button "»" at bounding box center [1355, 118] width 32 height 32
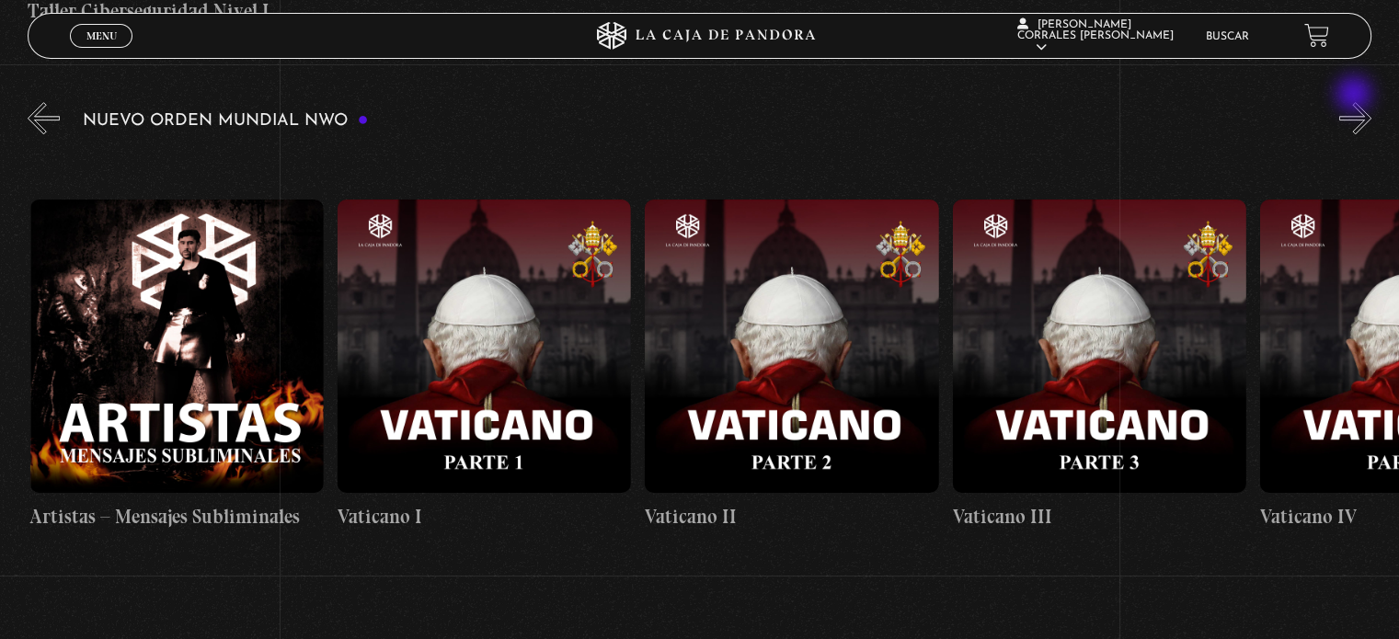
scroll to position [0, 19065]
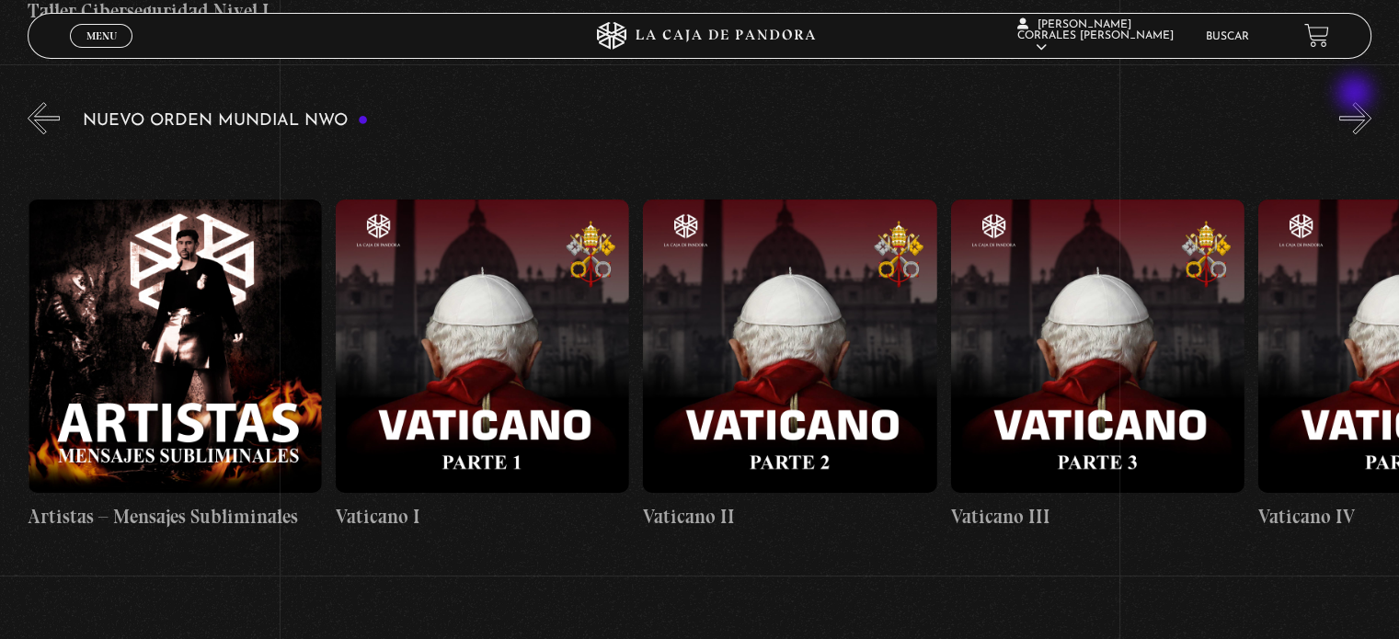
click at [1356, 102] on button "»" at bounding box center [1355, 118] width 32 height 32
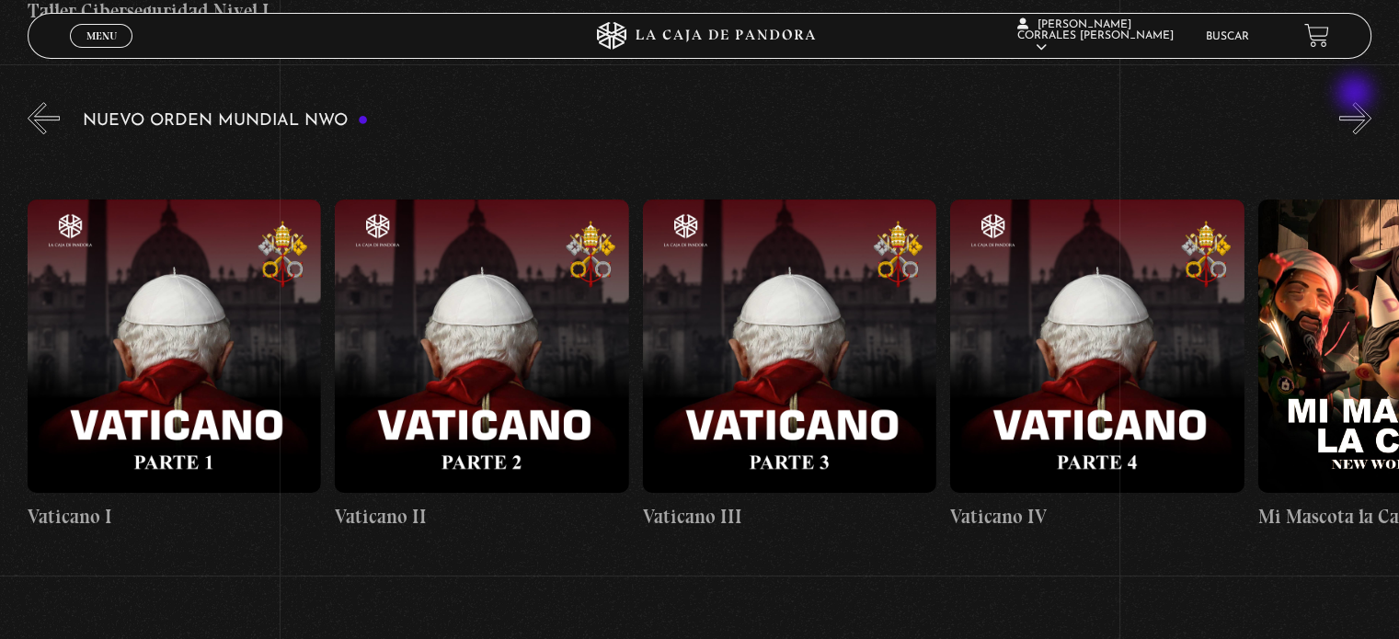
click at [1356, 102] on button "»" at bounding box center [1355, 118] width 32 height 32
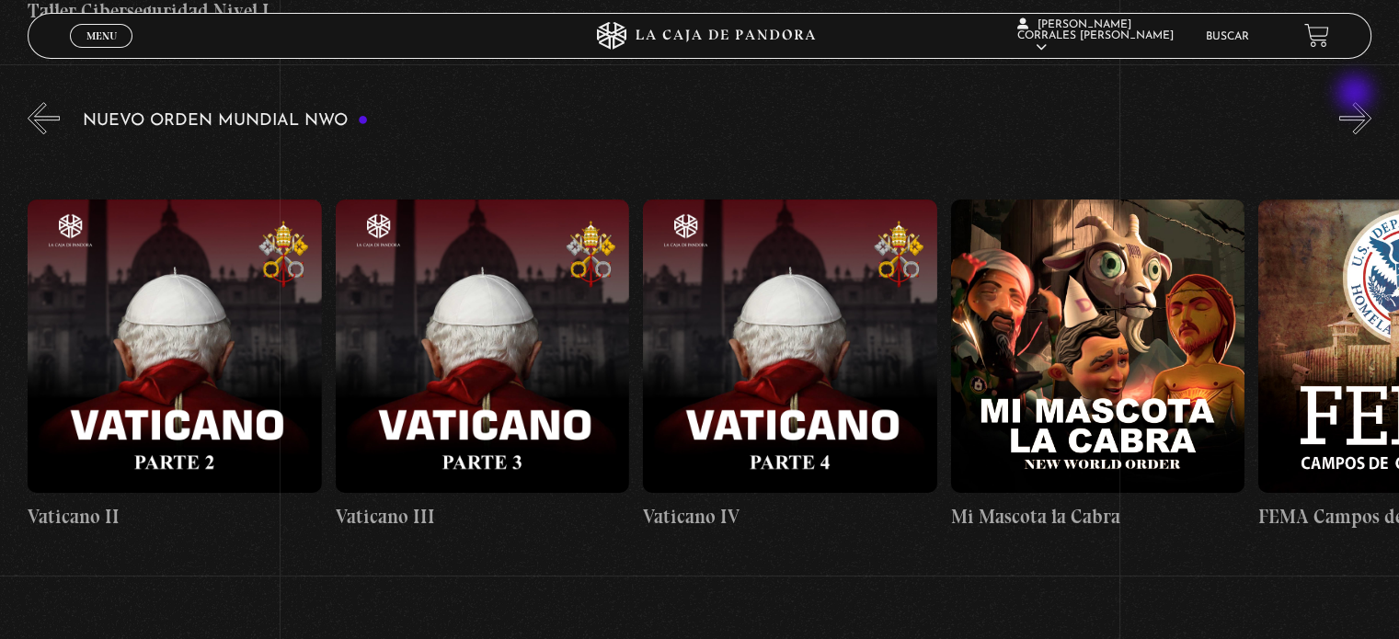
click at [1356, 102] on button "»" at bounding box center [1355, 118] width 32 height 32
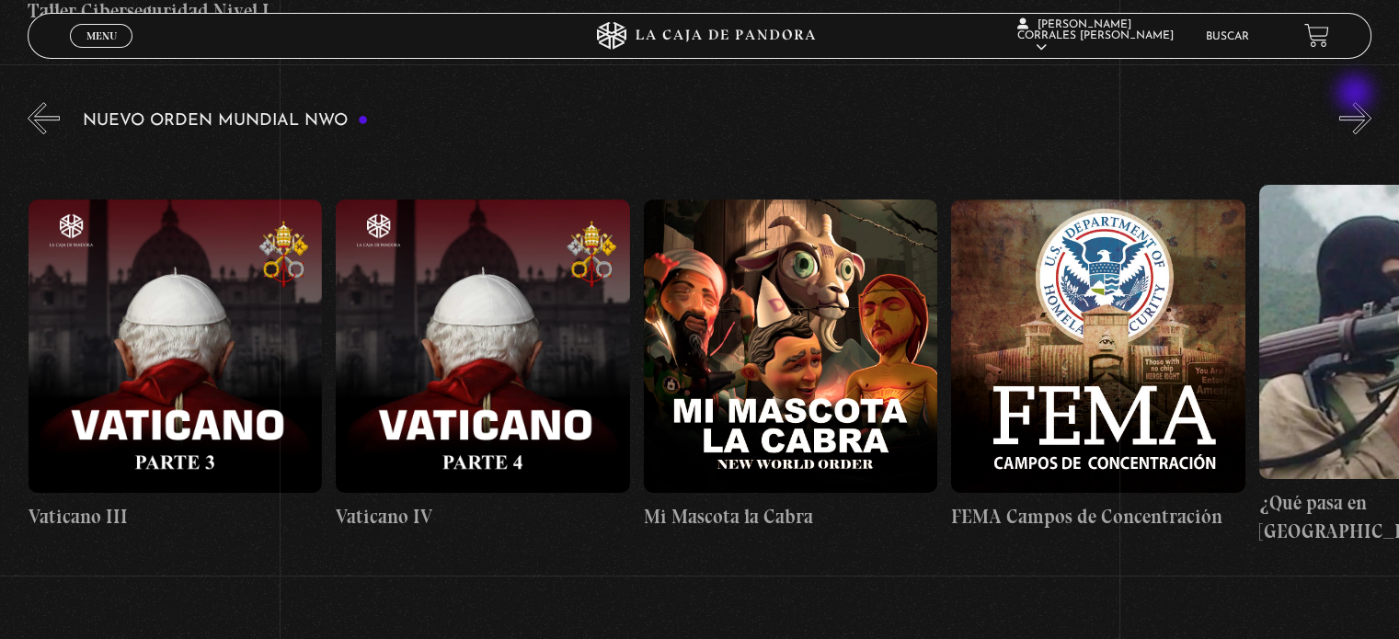
scroll to position [0, 19989]
click at [1356, 102] on button "»" at bounding box center [1355, 118] width 32 height 32
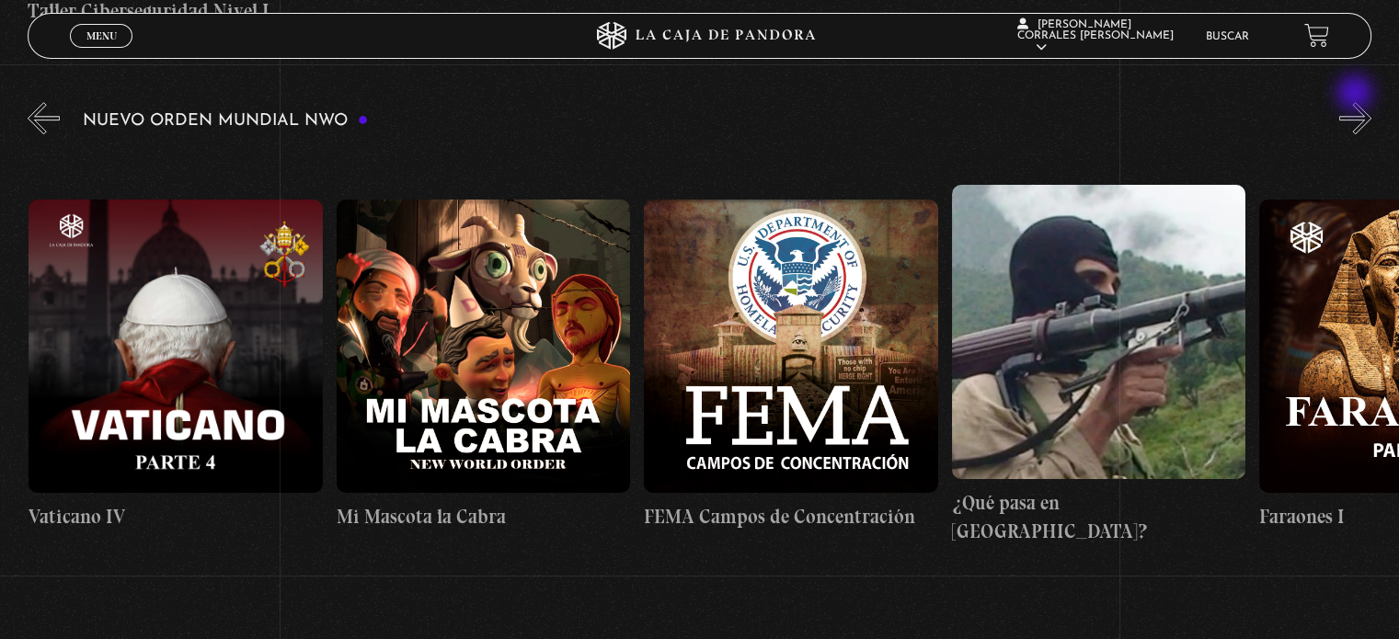
scroll to position [0, 20296]
click at [1371, 102] on button "»" at bounding box center [1355, 118] width 32 height 32
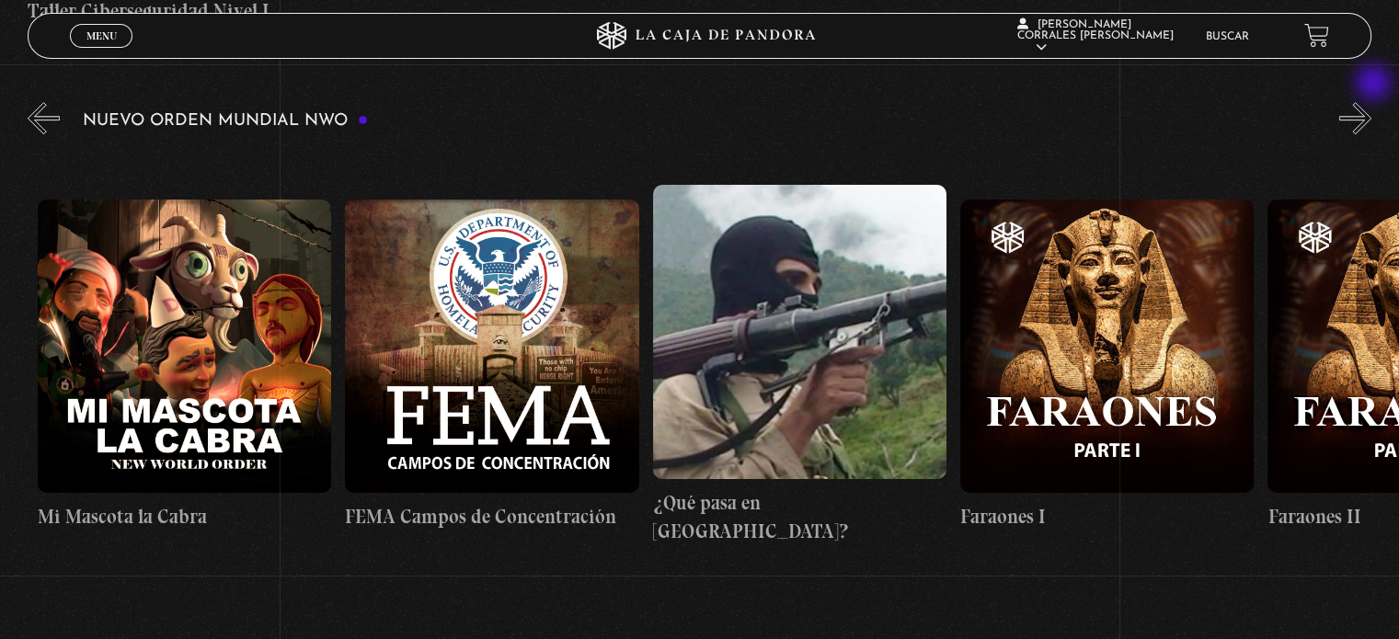
click at [1371, 102] on button "»" at bounding box center [1355, 118] width 32 height 32
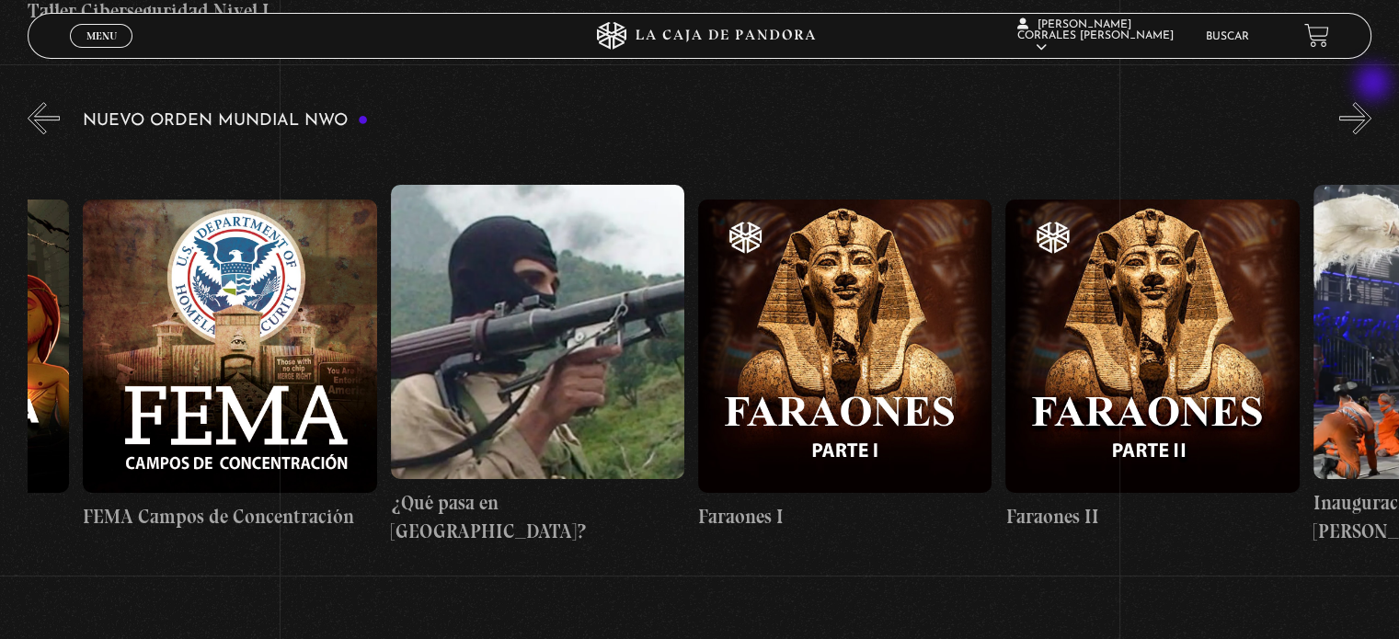
click at [1371, 102] on button "»" at bounding box center [1355, 118] width 32 height 32
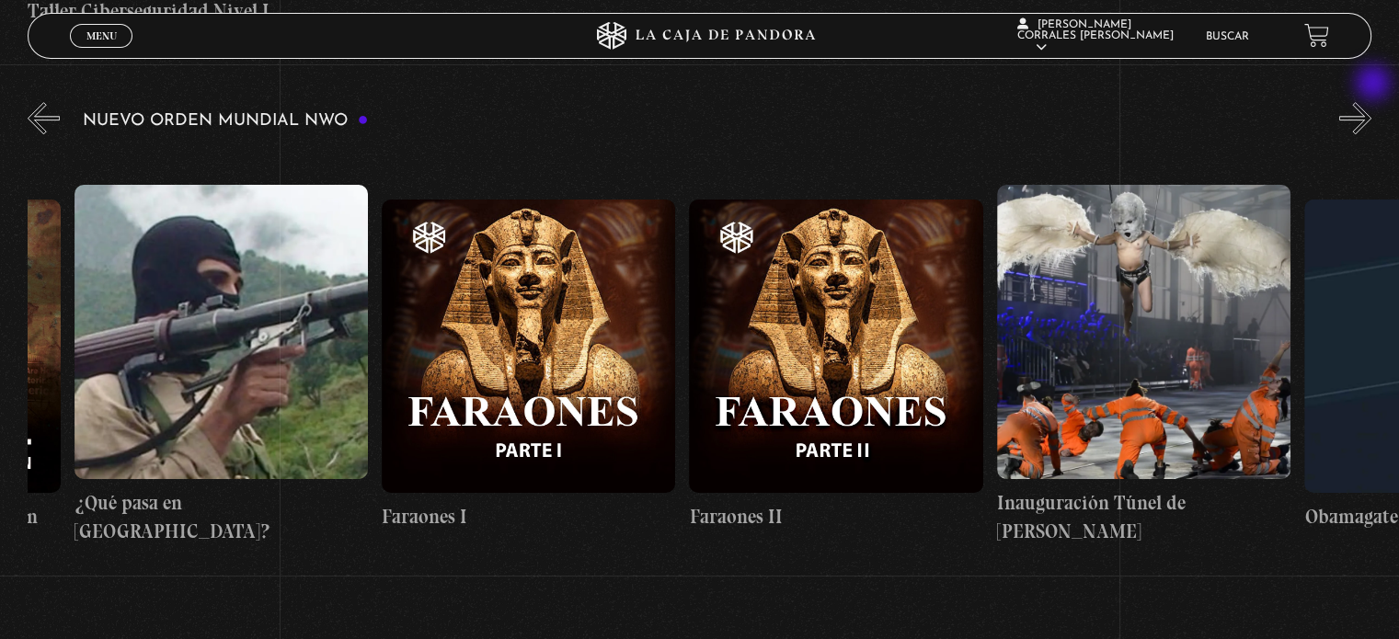
click at [1371, 102] on button "»" at bounding box center [1355, 118] width 32 height 32
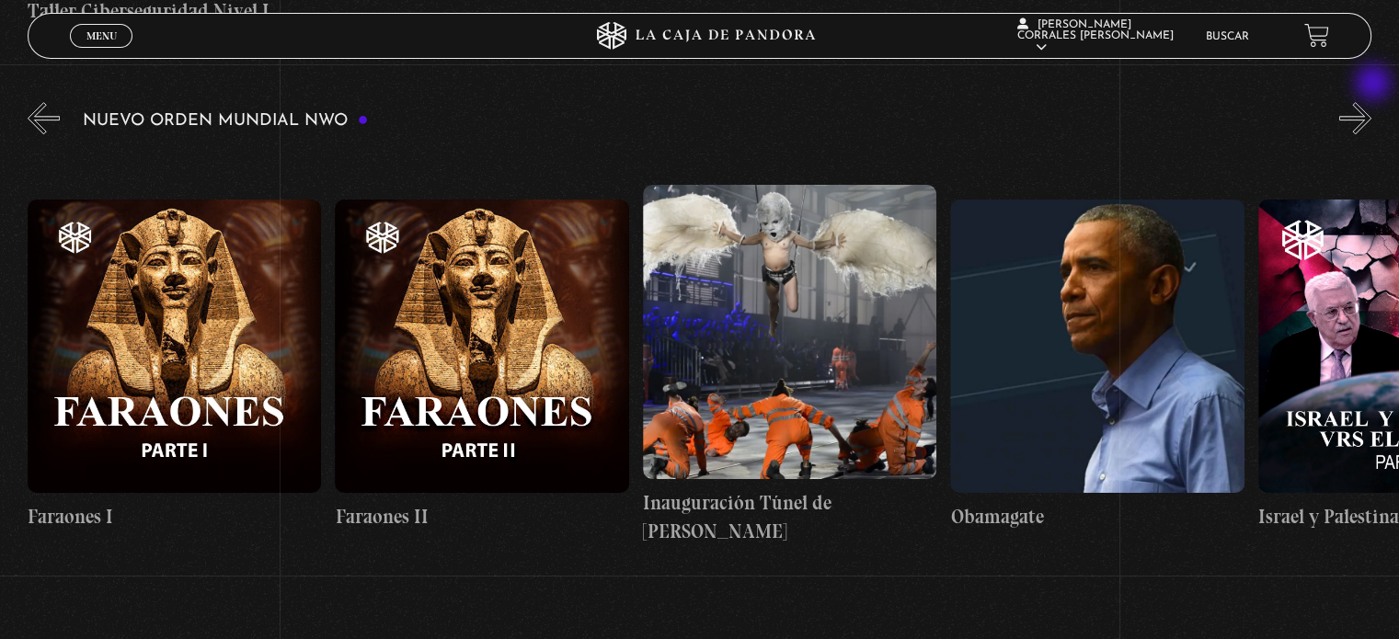
click at [1371, 102] on button "»" at bounding box center [1355, 118] width 32 height 32
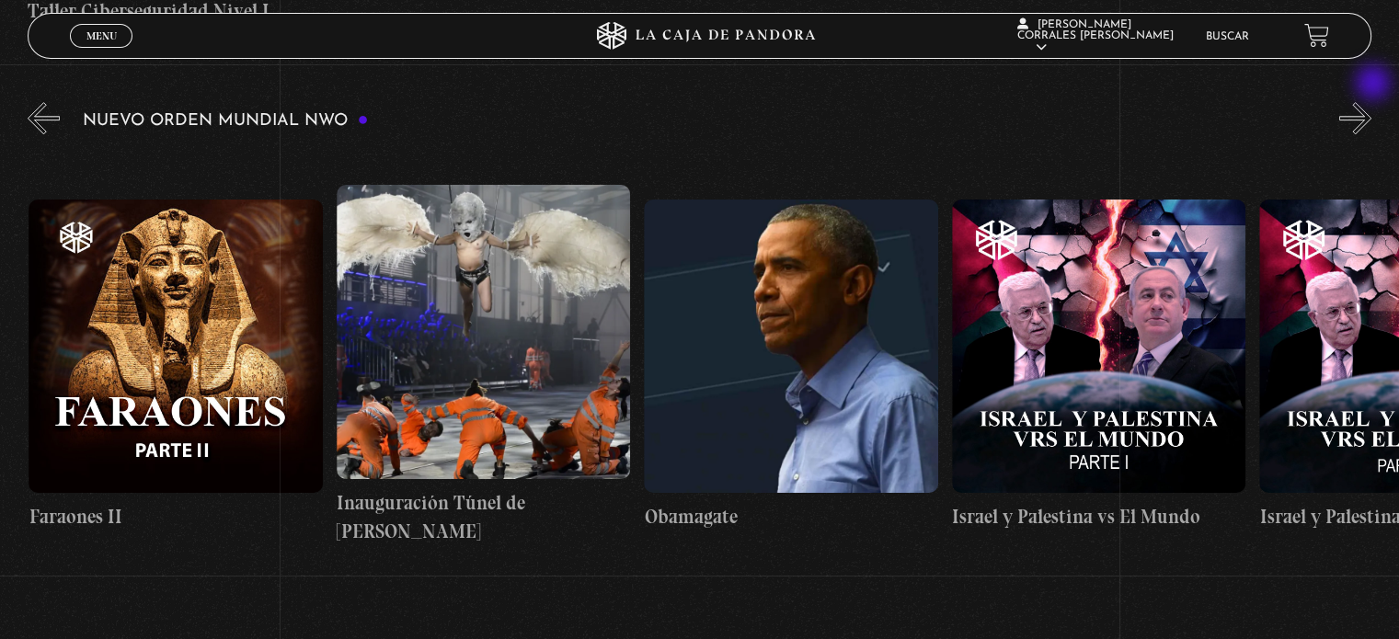
click at [1371, 102] on button "»" at bounding box center [1355, 118] width 32 height 32
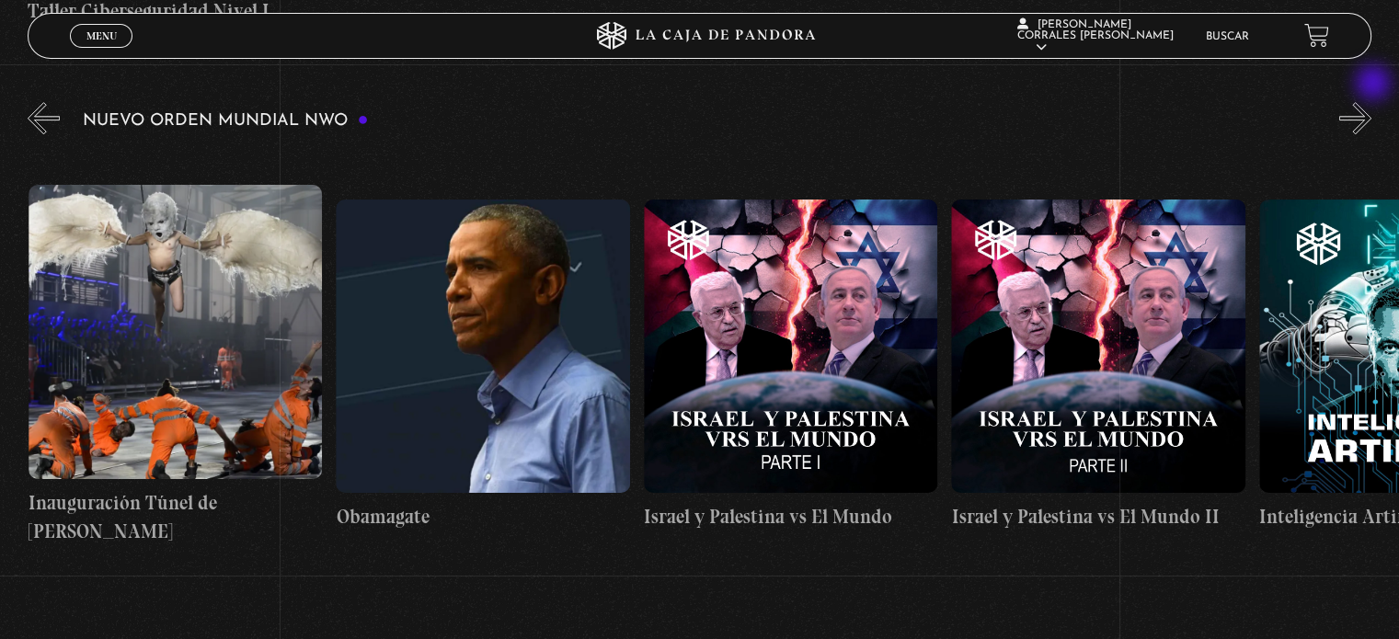
click at [1371, 102] on button "»" at bounding box center [1355, 118] width 32 height 32
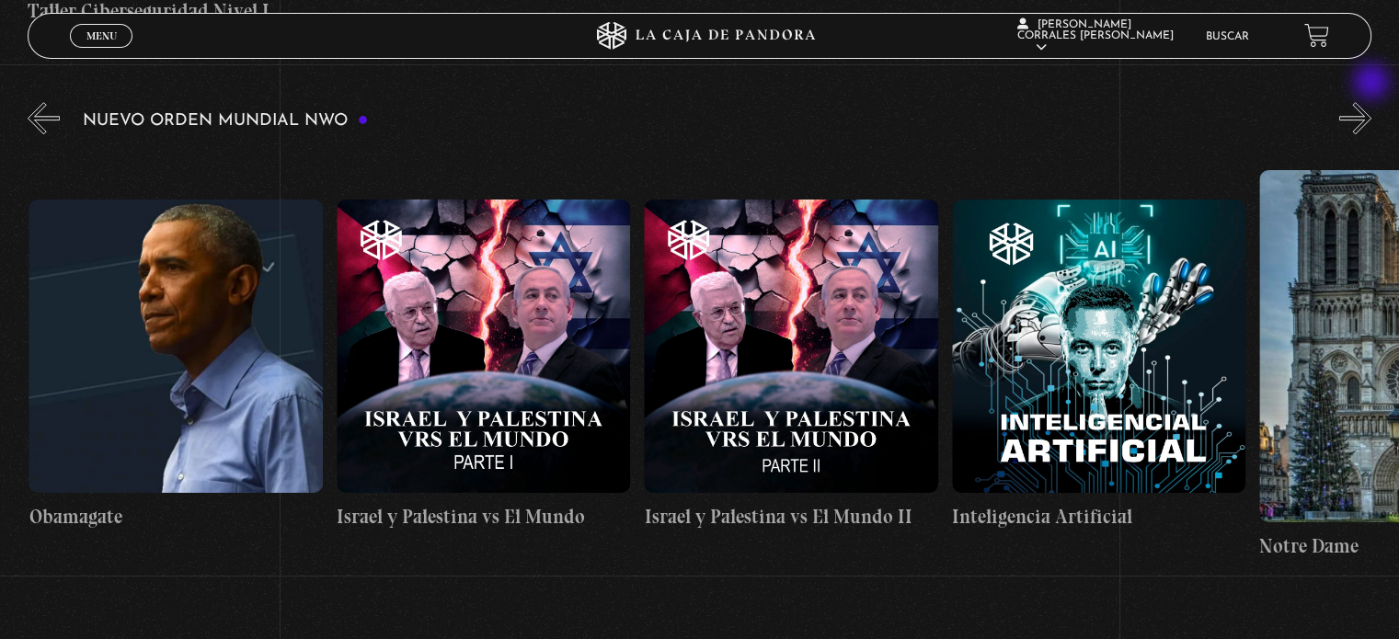
scroll to position [0, 22448]
click at [1371, 102] on button "»" at bounding box center [1355, 118] width 32 height 32
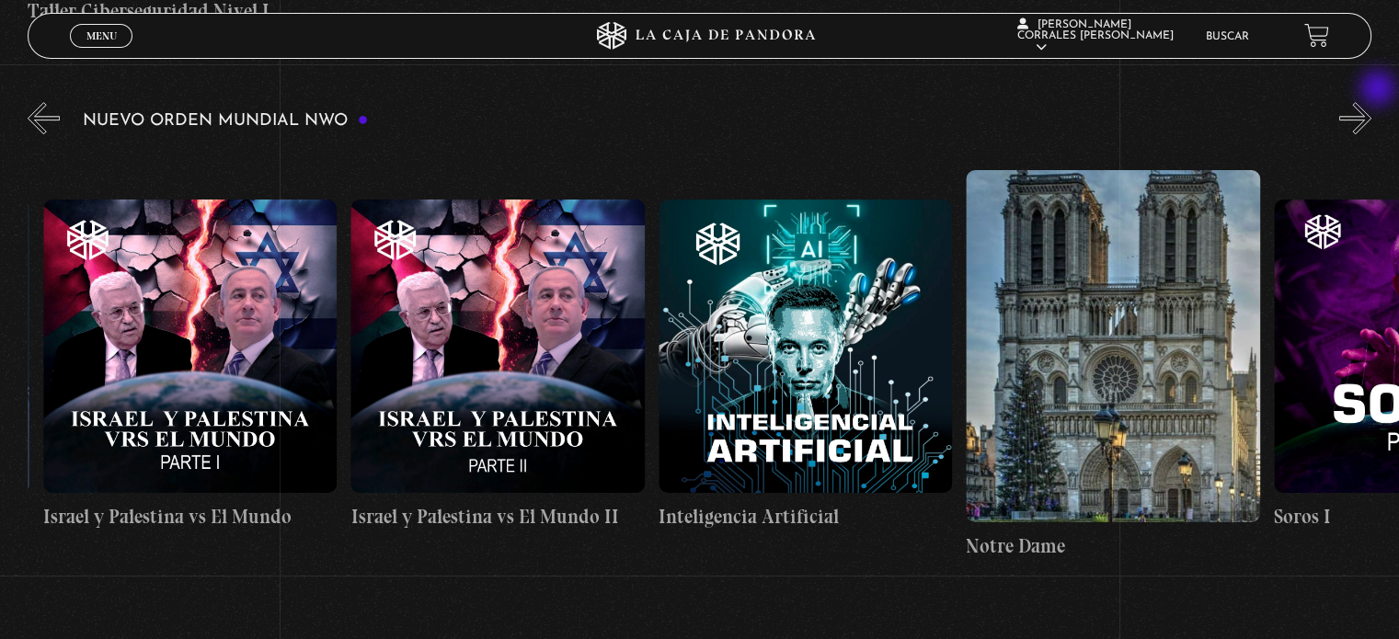
click at [1371, 102] on button "»" at bounding box center [1355, 118] width 32 height 32
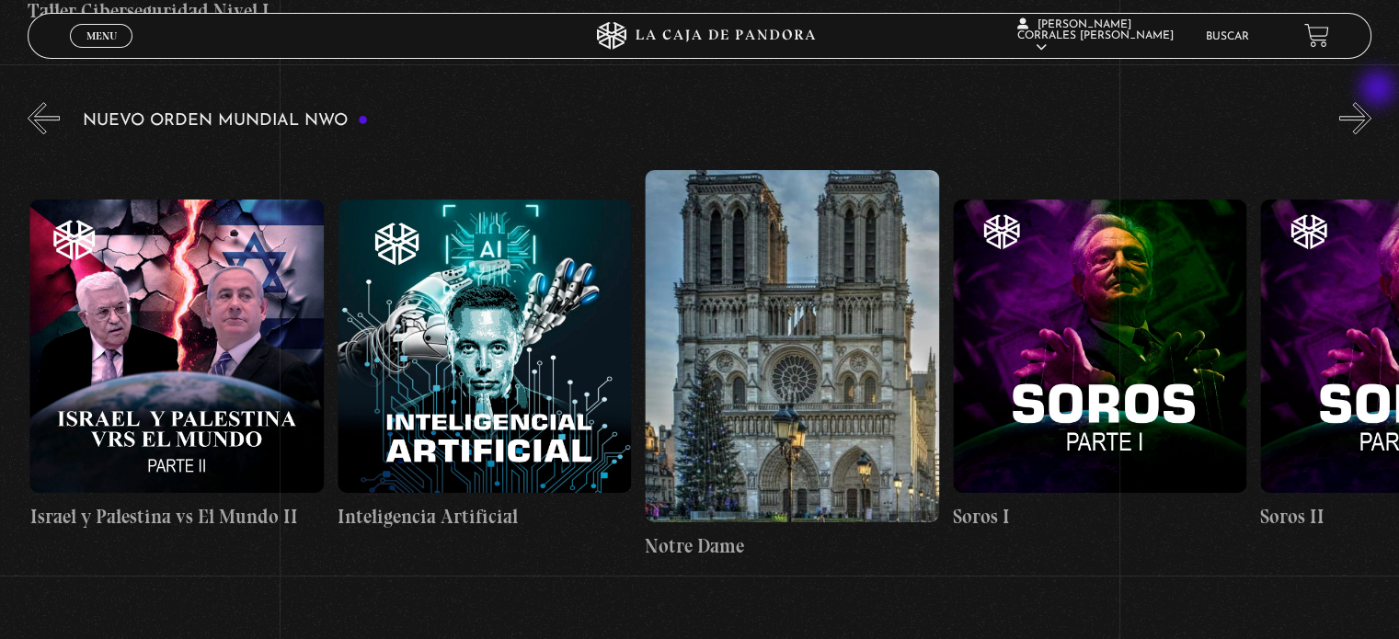
click at [1371, 102] on button "»" at bounding box center [1355, 118] width 32 height 32
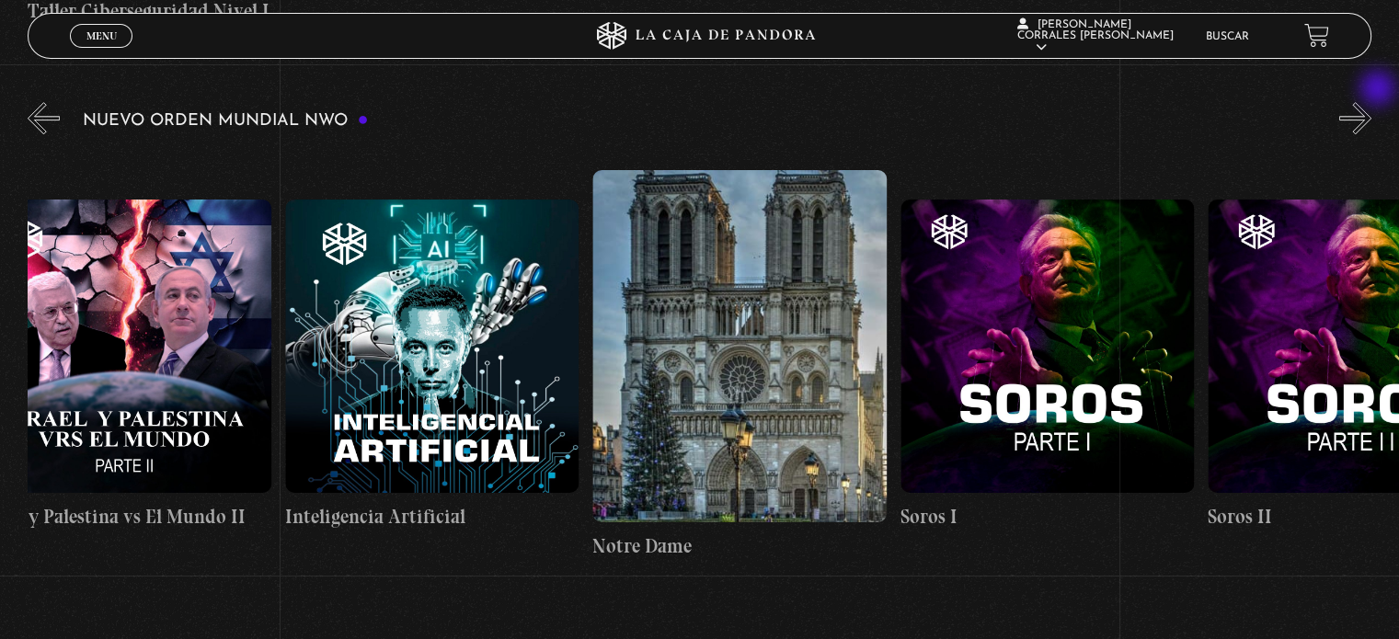
scroll to position [0, 23216]
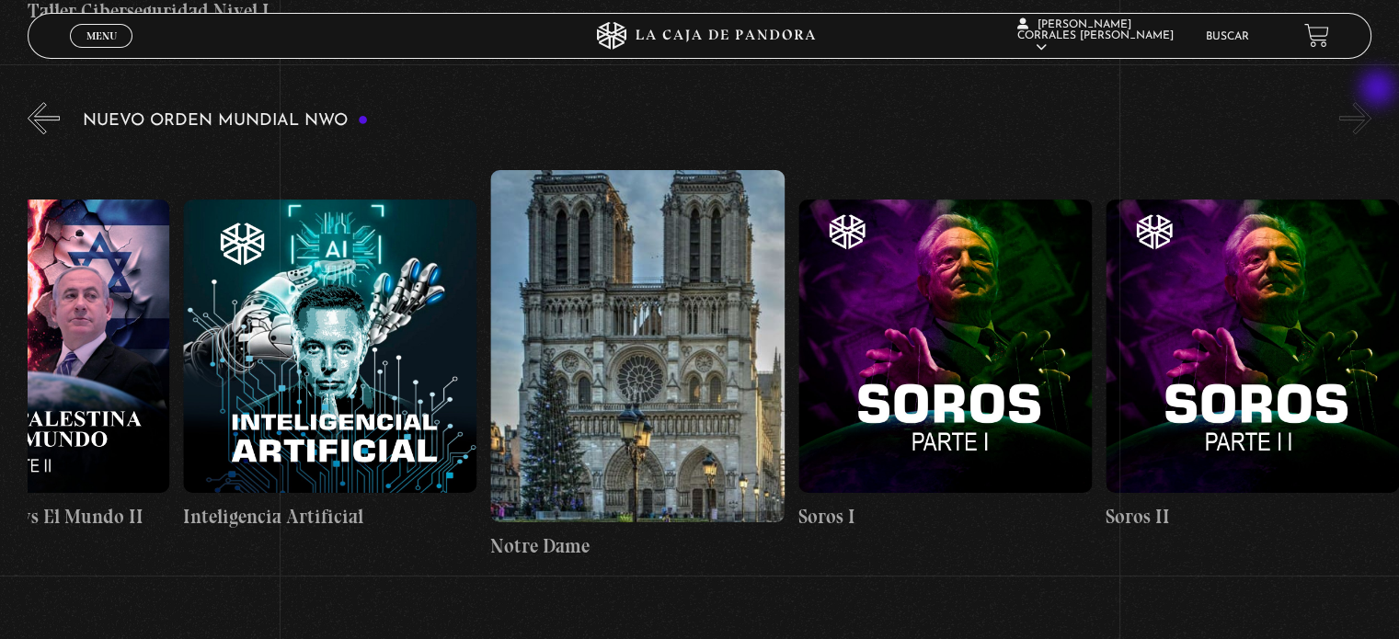
click at [1371, 102] on button "»" at bounding box center [1355, 118] width 32 height 32
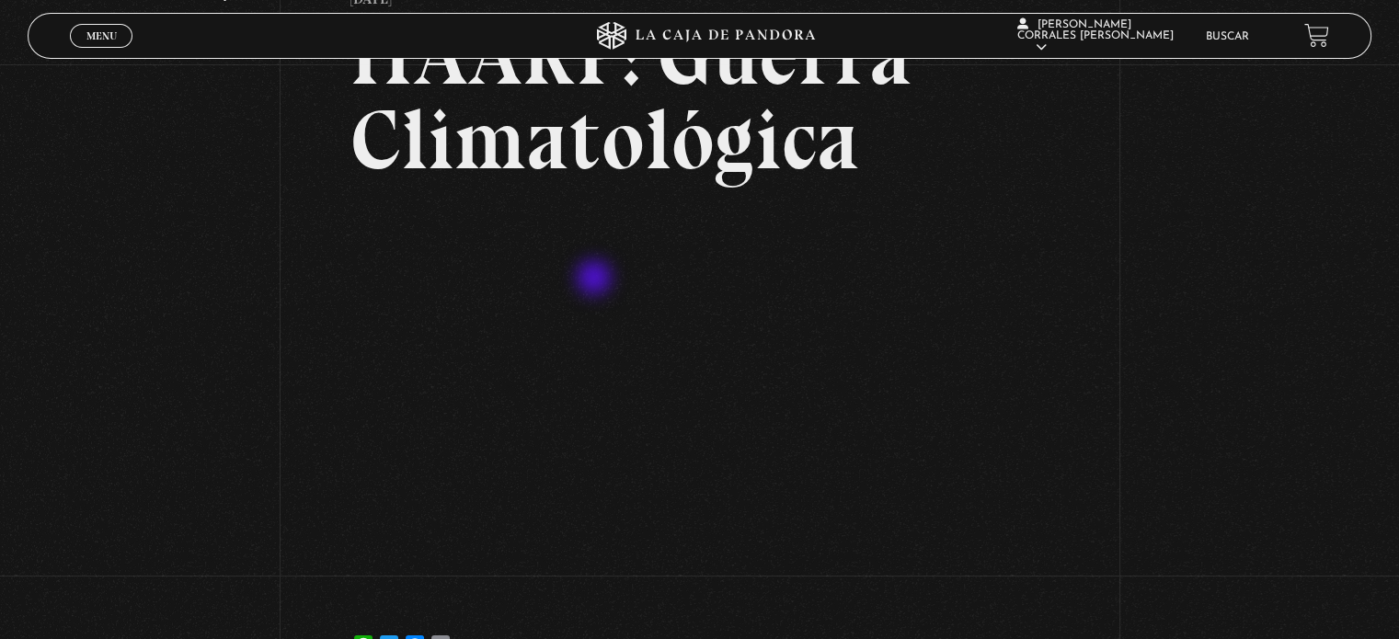
scroll to position [184, 0]
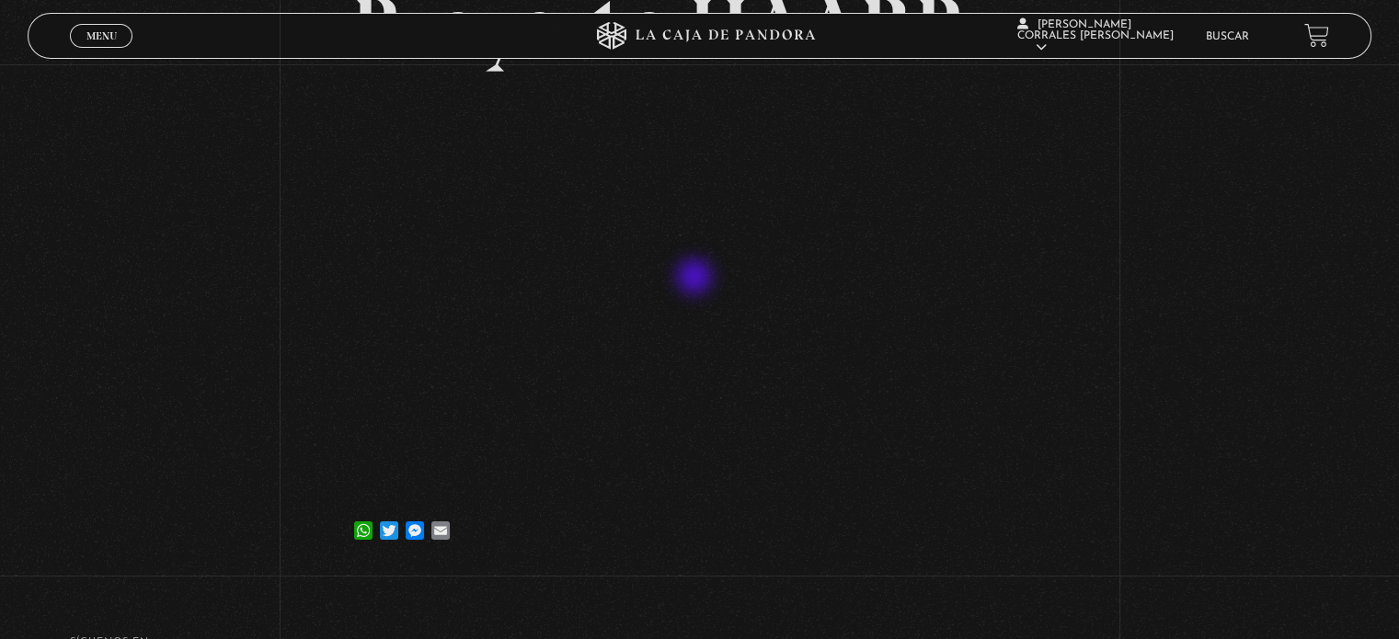
scroll to position [184, 0]
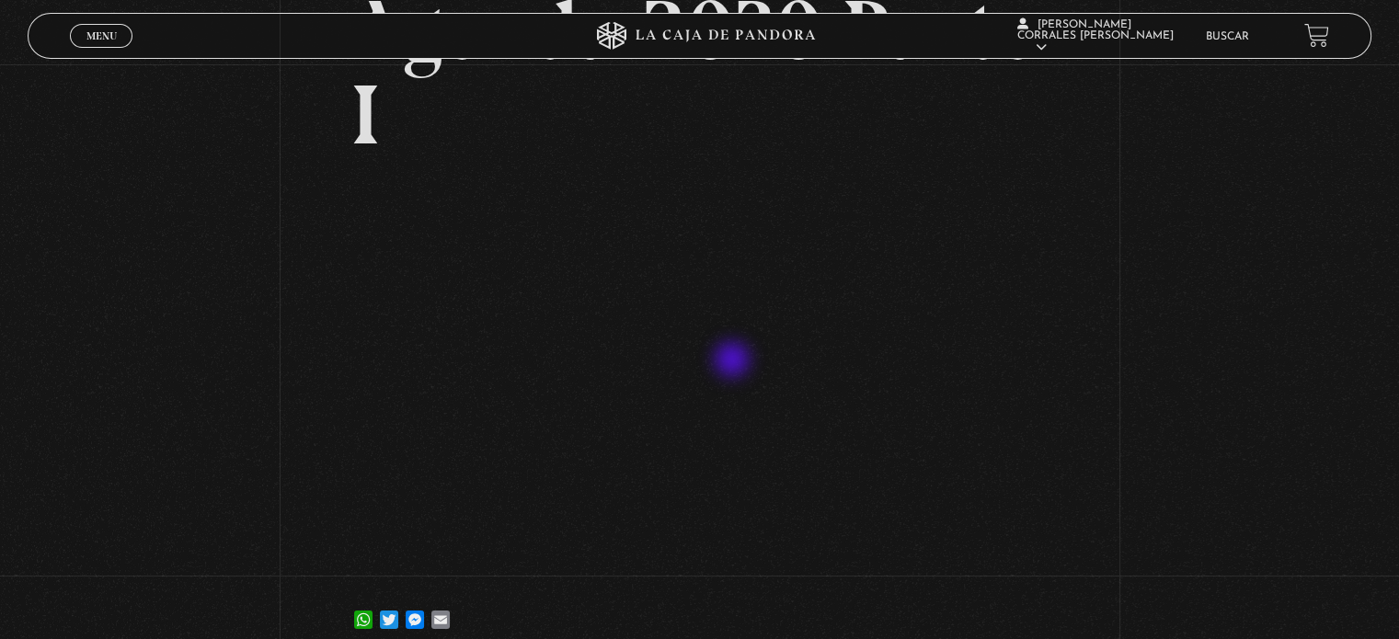
scroll to position [184, 0]
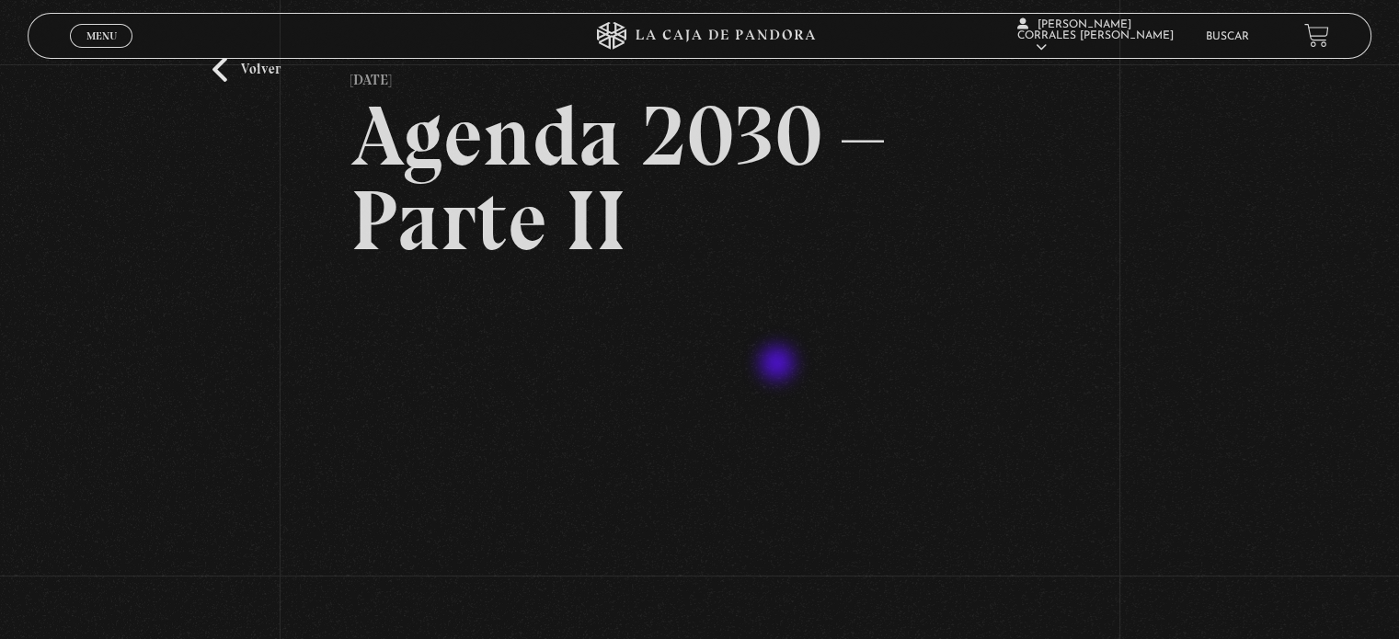
scroll to position [184, 0]
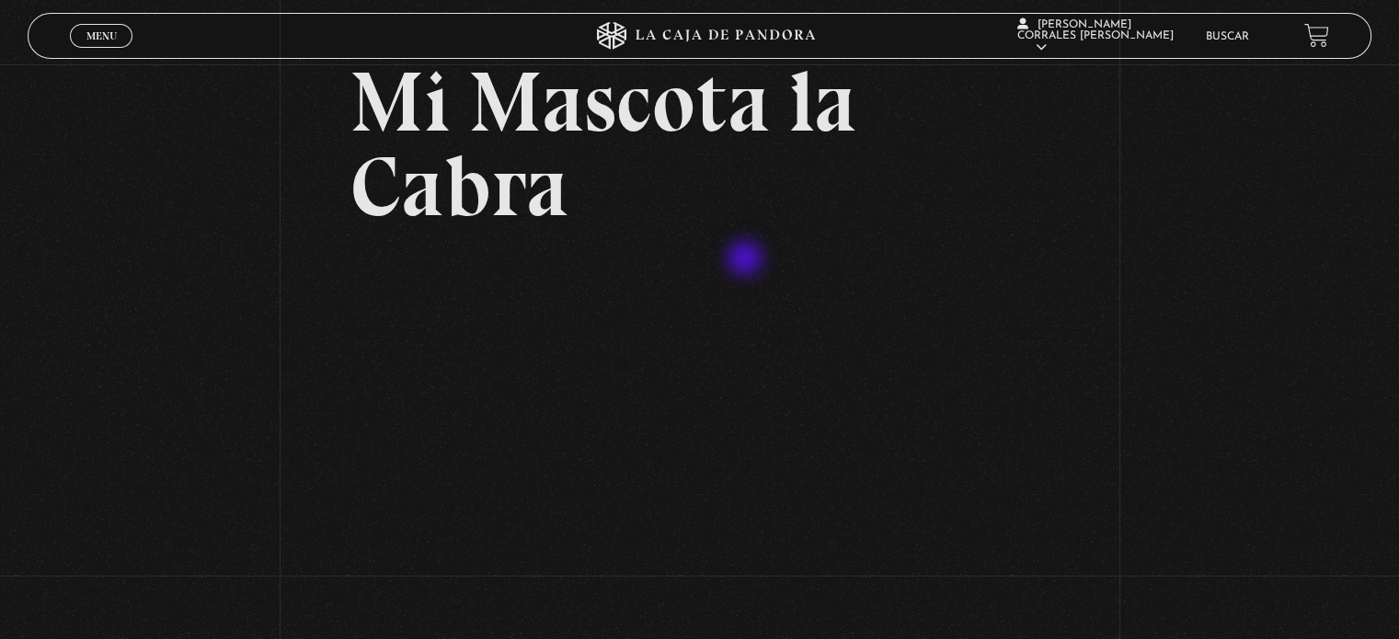
scroll to position [184, 0]
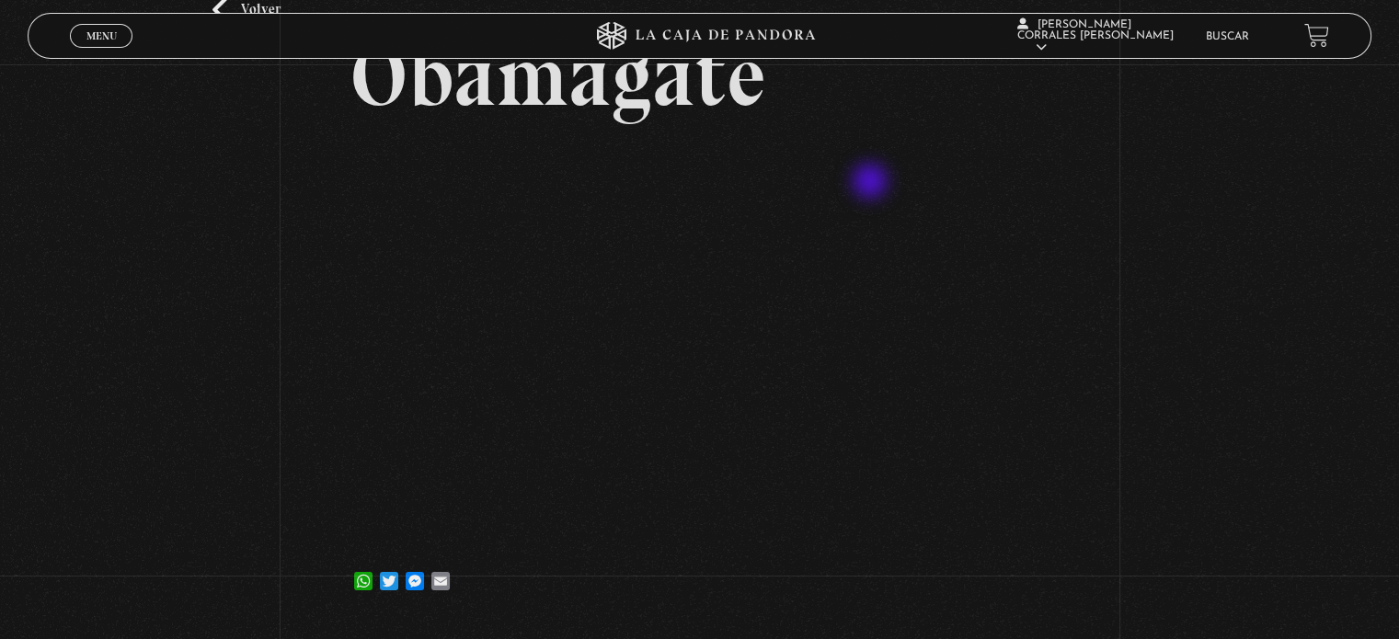
scroll to position [184, 0]
